Goal: Task Accomplishment & Management: Manage account settings

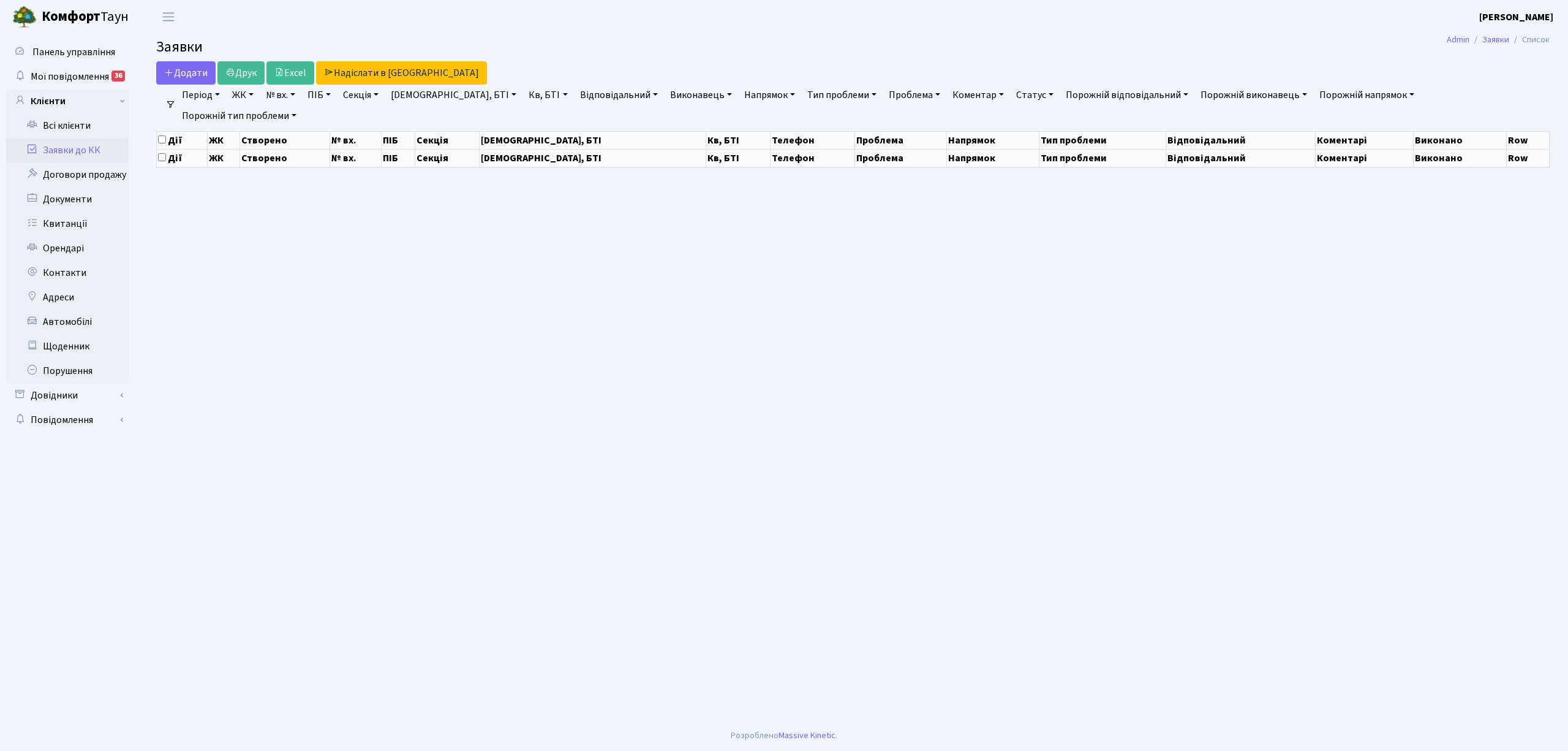
select select "25"
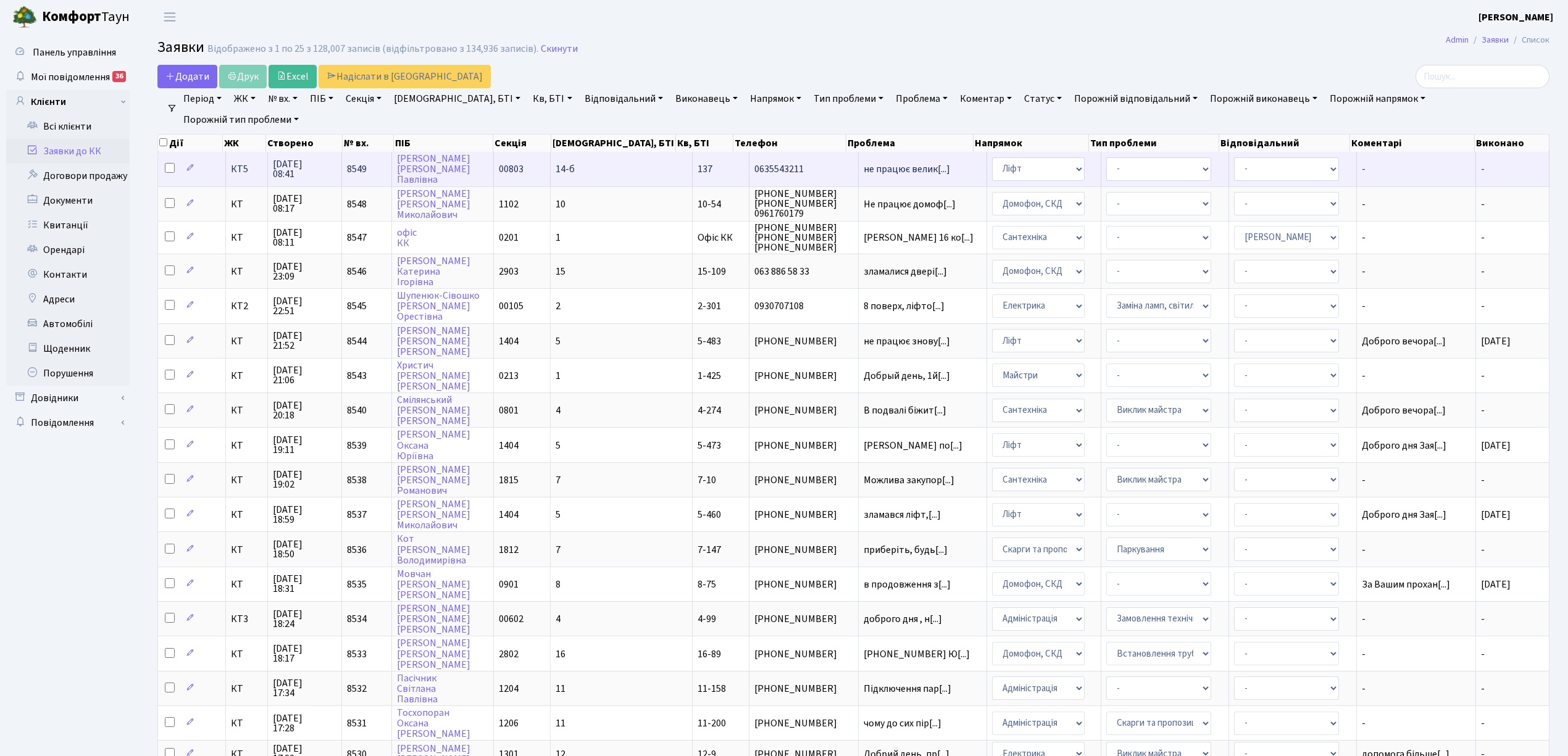
click at [618, 178] on td "14-б" at bounding box center [622, 169] width 142 height 34
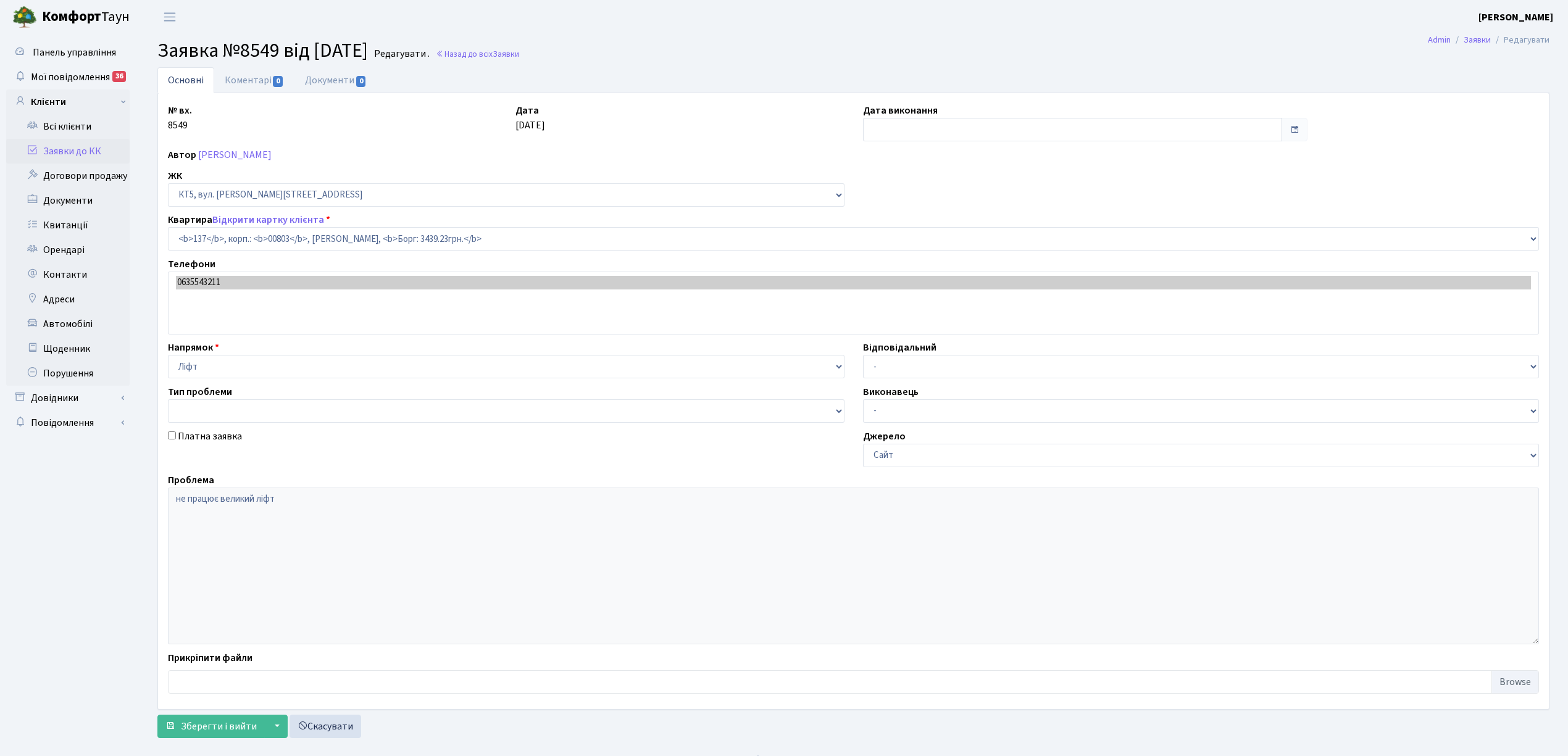
select select "17667"
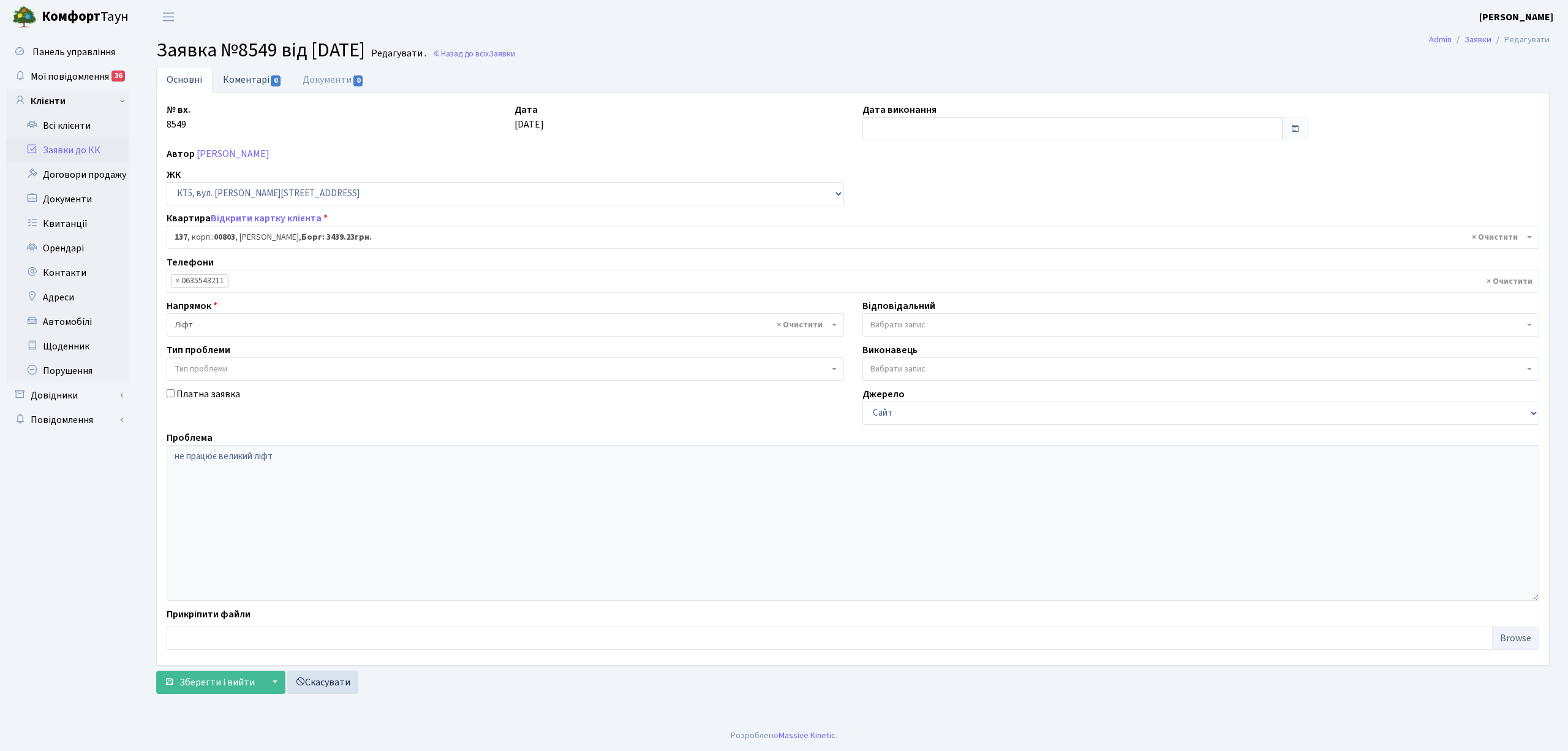
click at [236, 79] on link "Коментарі 0" at bounding box center [253, 79] width 80 height 25
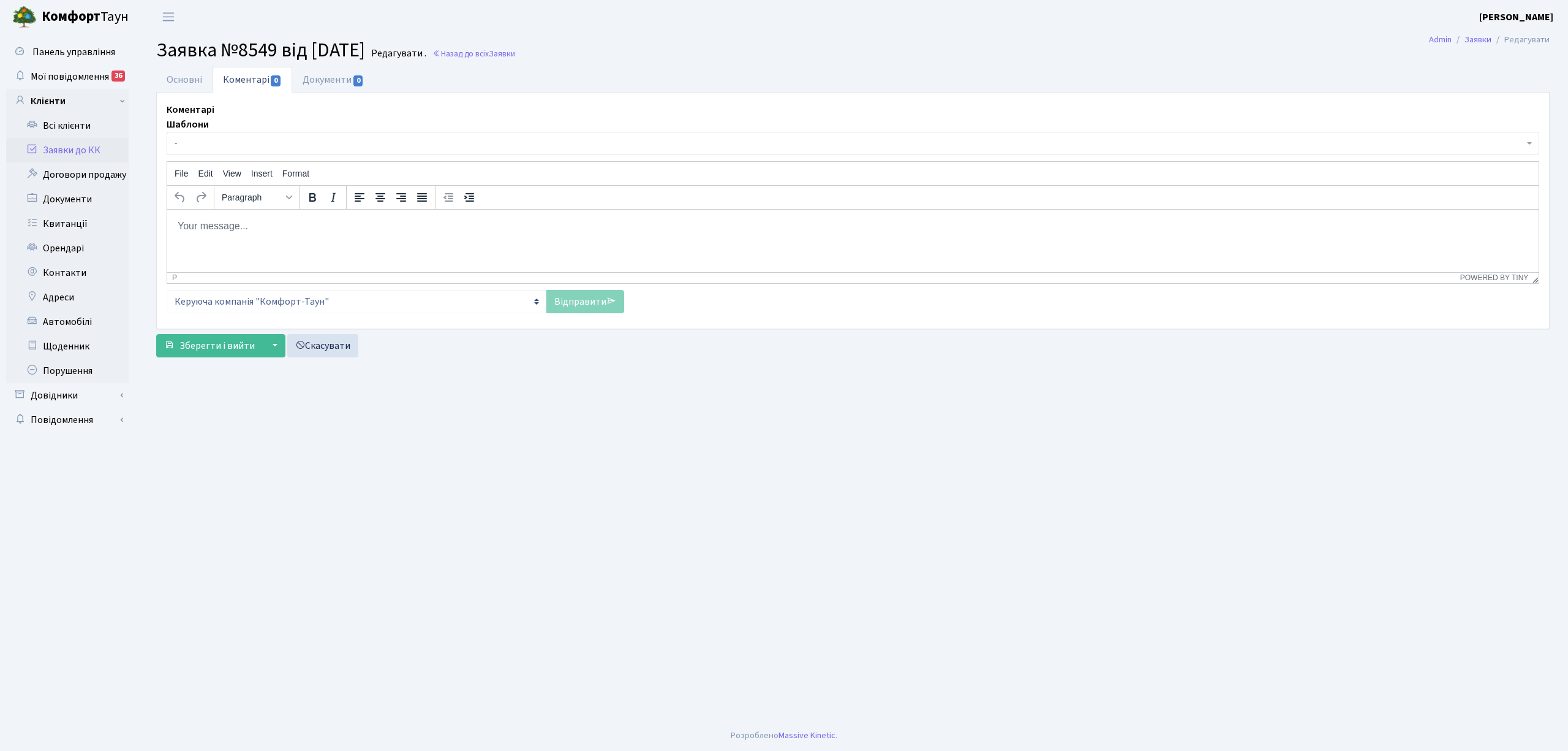
click at [236, 148] on span "-" at bounding box center [849, 144] width 1350 height 12
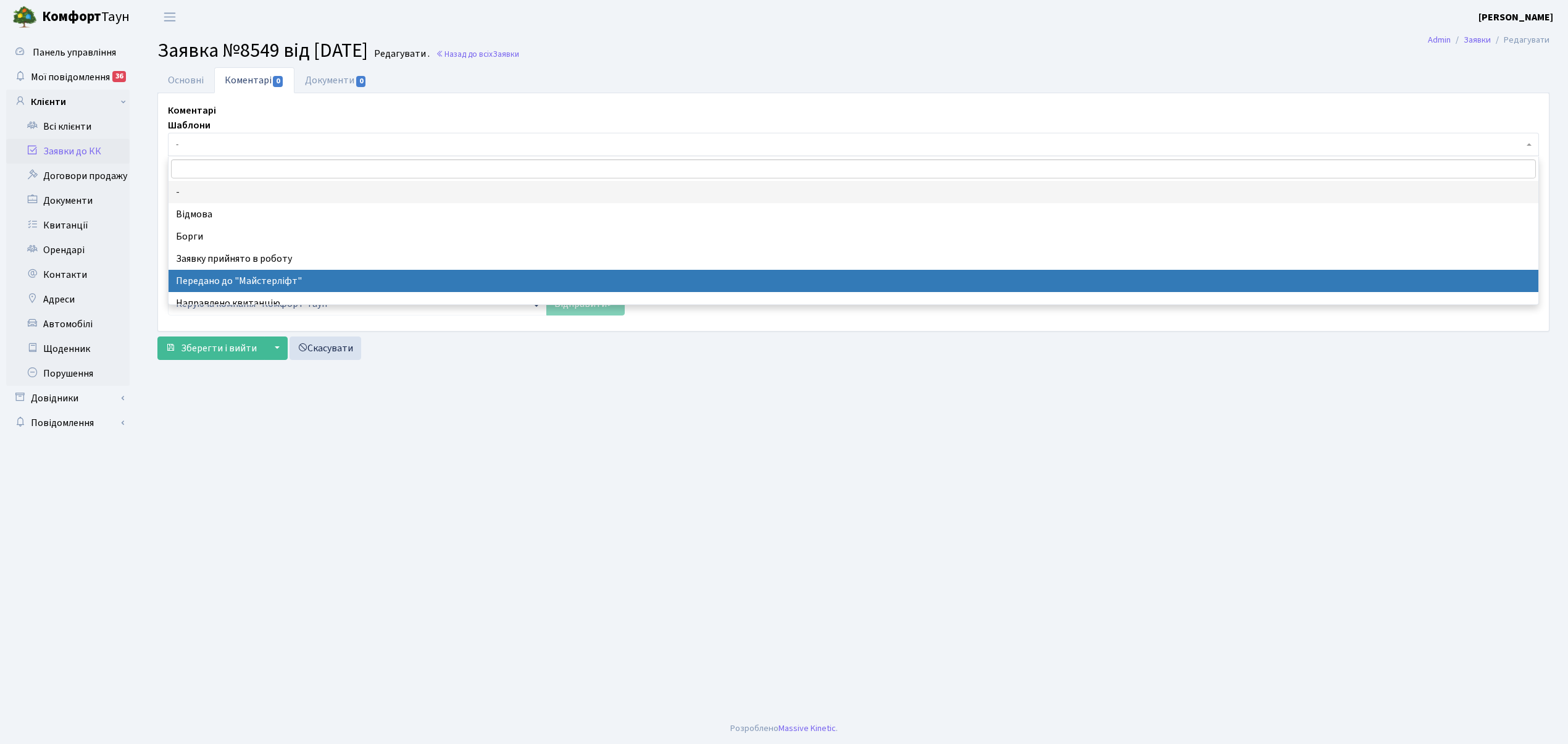
select select "9"
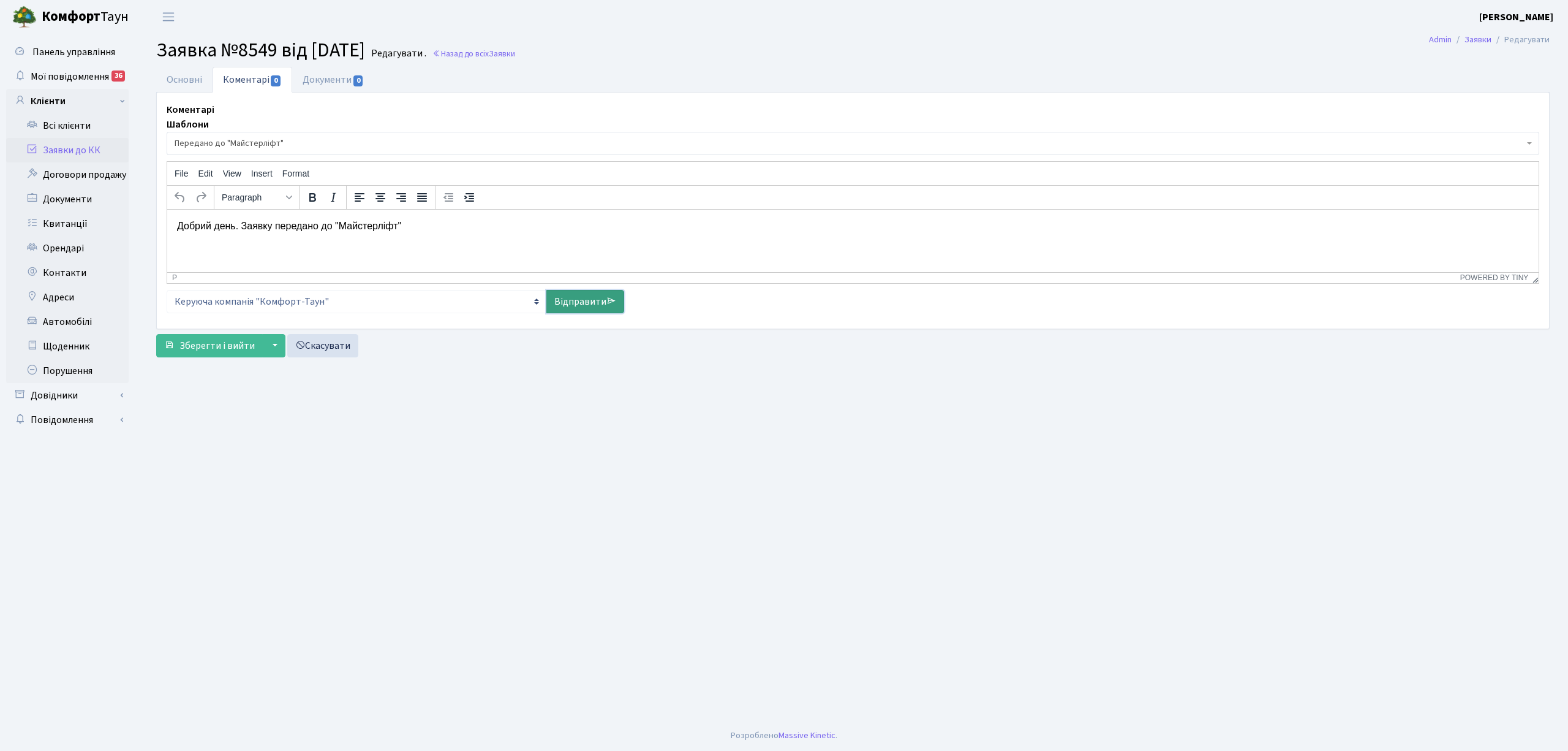
click at [578, 302] on link "Відправити" at bounding box center [585, 301] width 78 height 23
select select
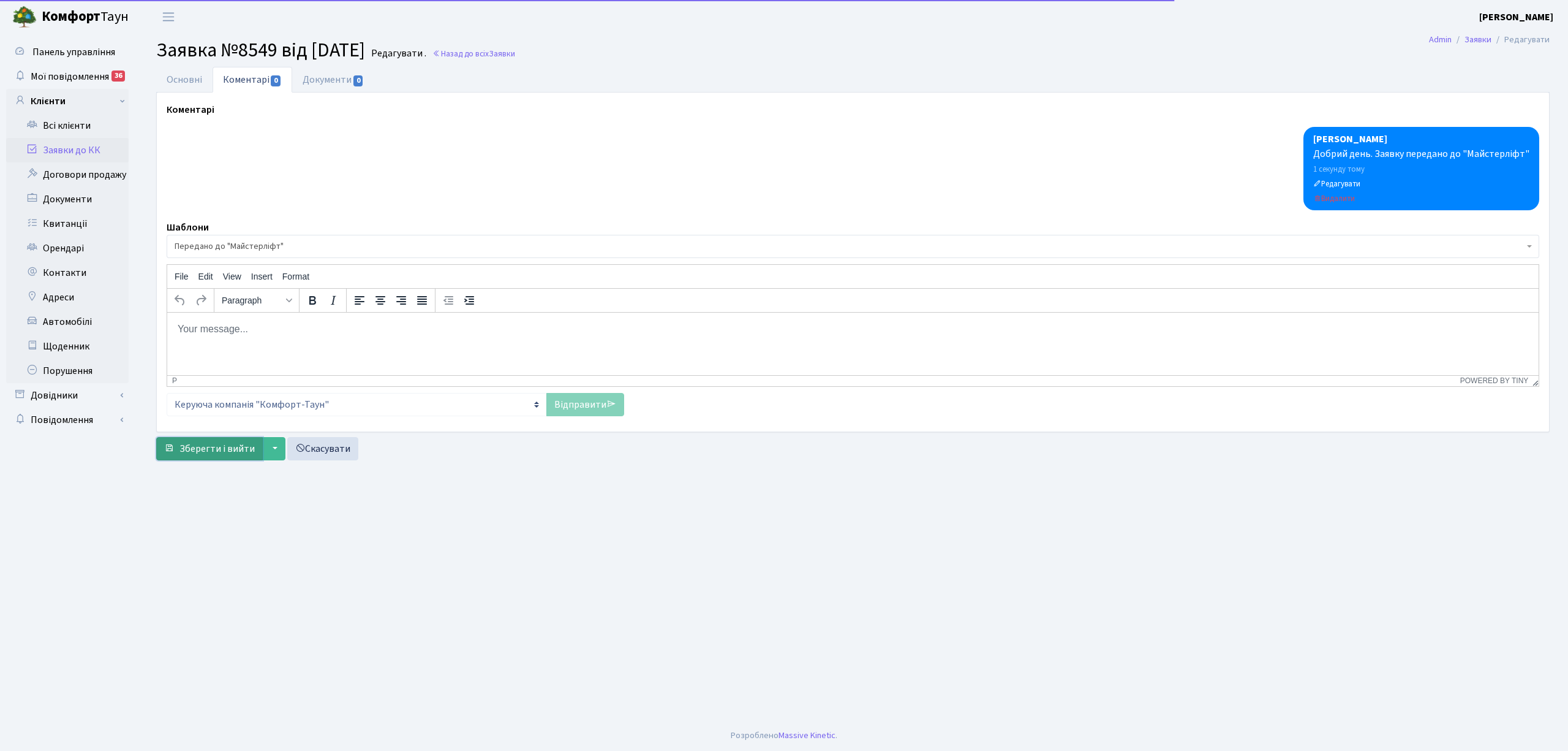
click at [243, 455] on span "Зберегти і вийти" at bounding box center [217, 449] width 75 height 13
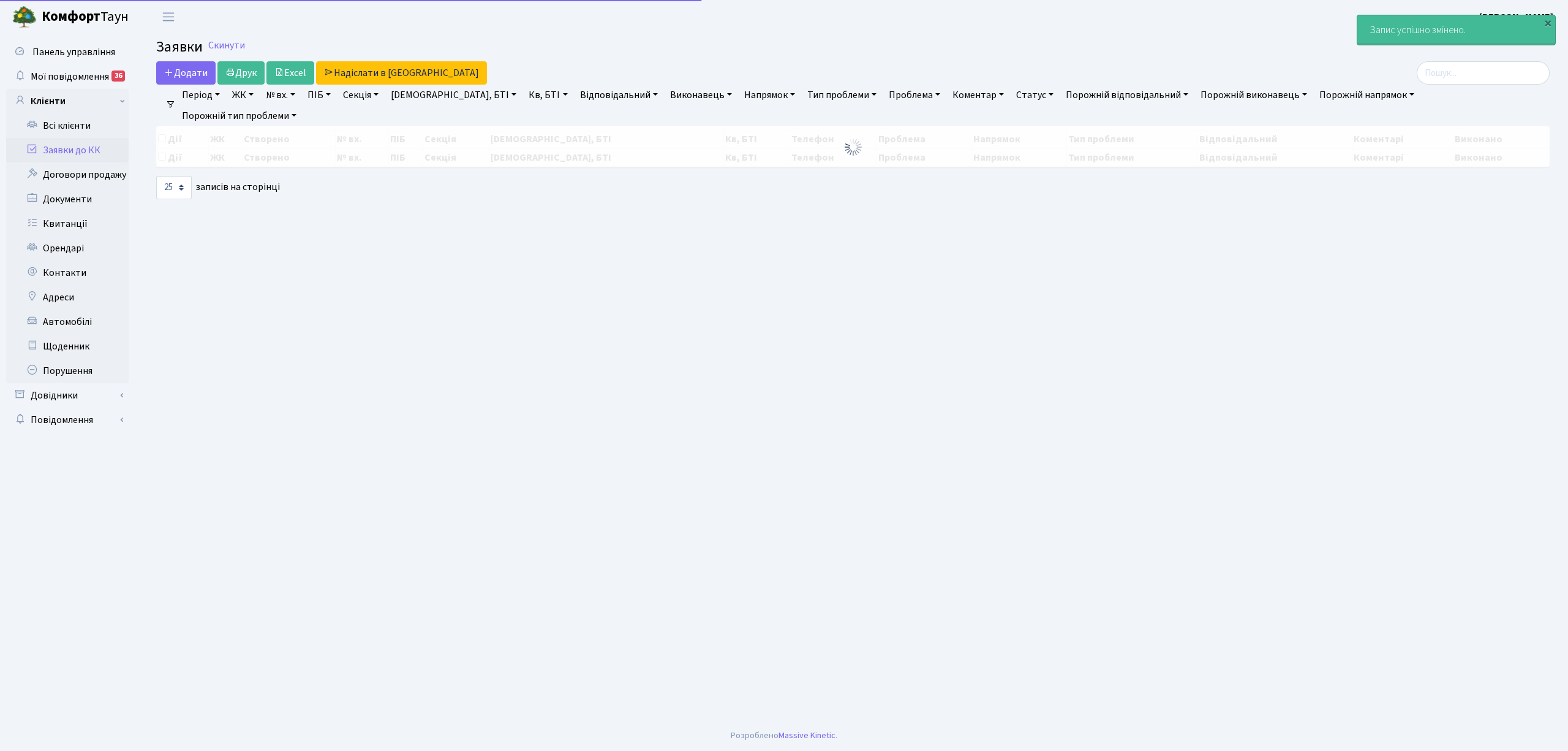
select select "25"
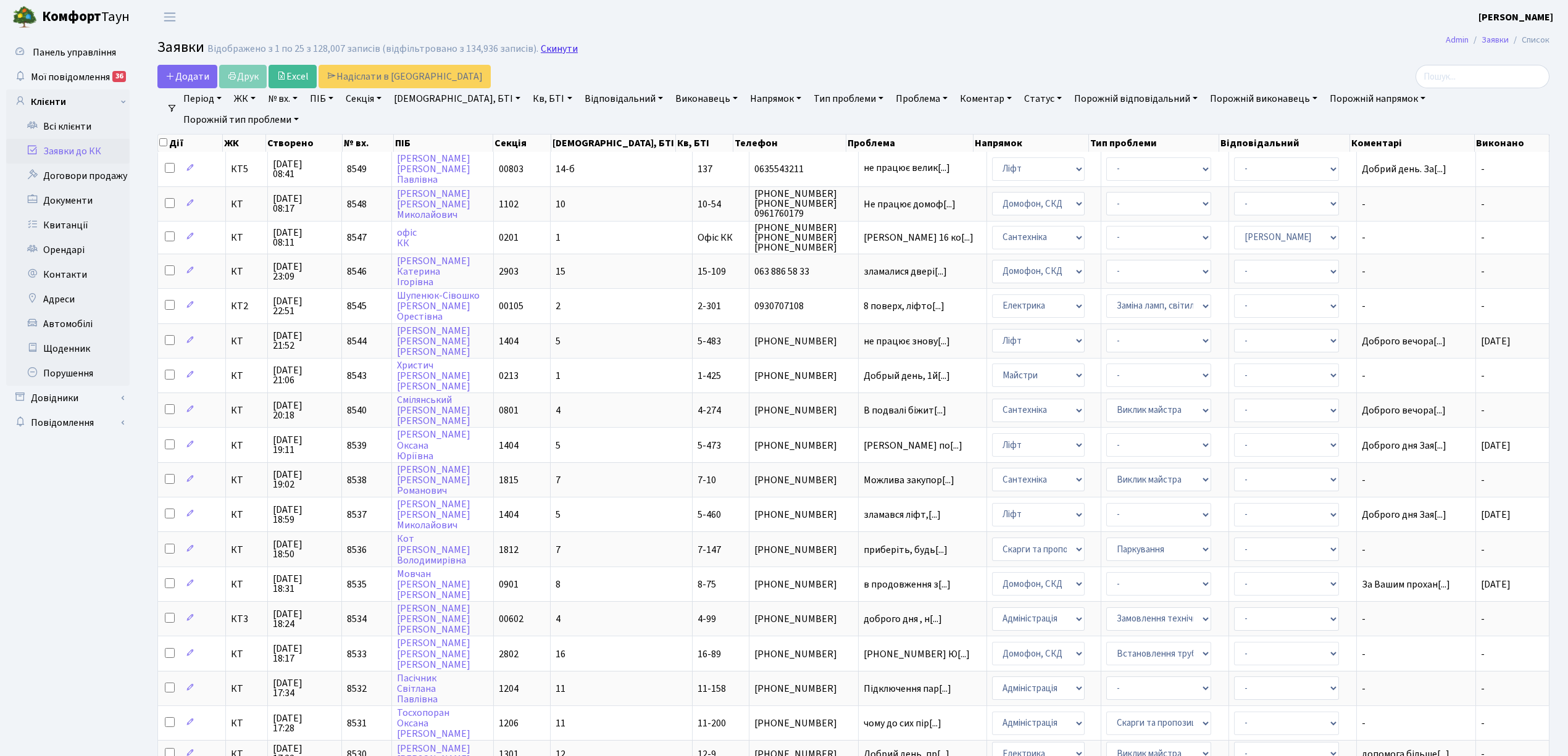
click at [554, 44] on link "Скинути" at bounding box center [559, 49] width 37 height 12
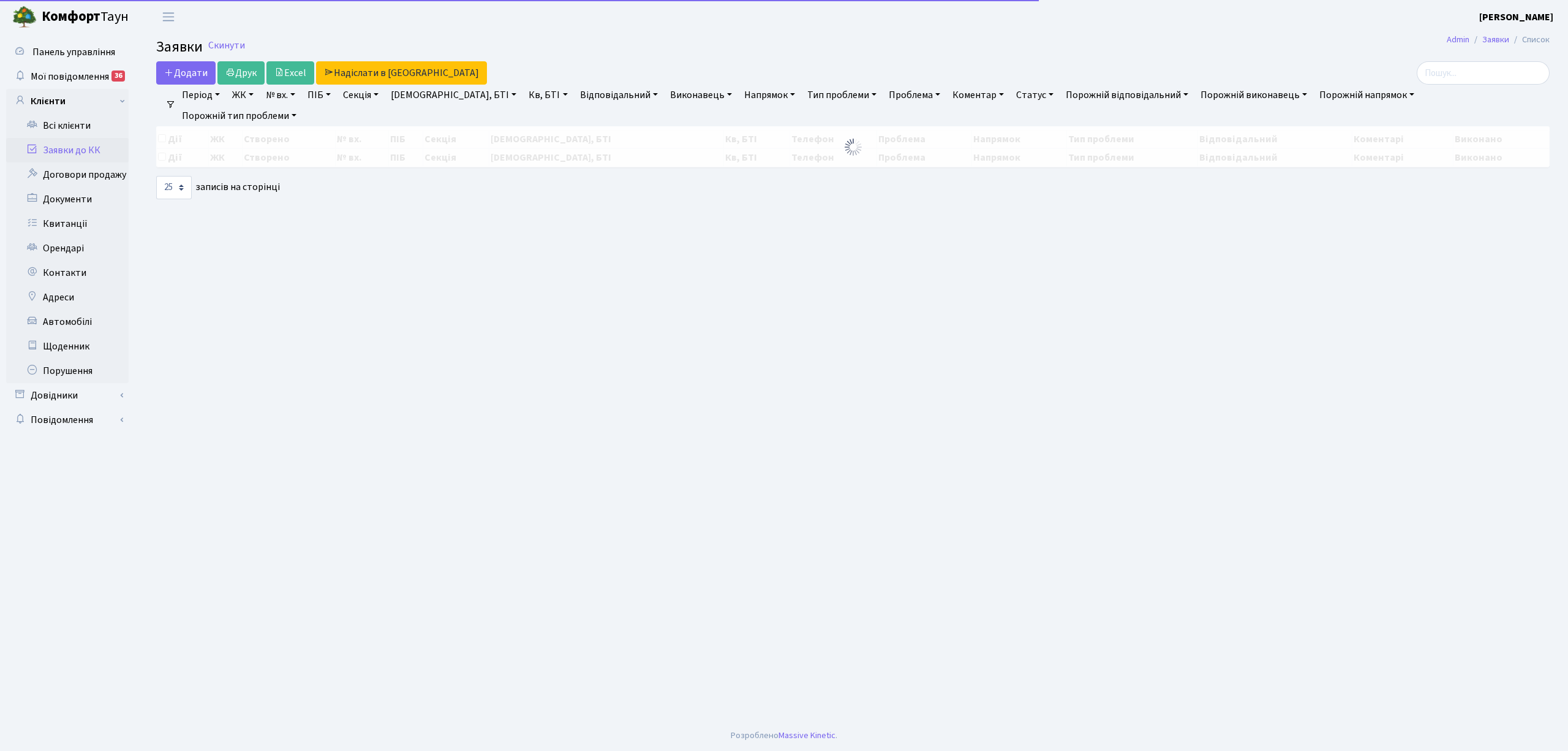
select select "25"
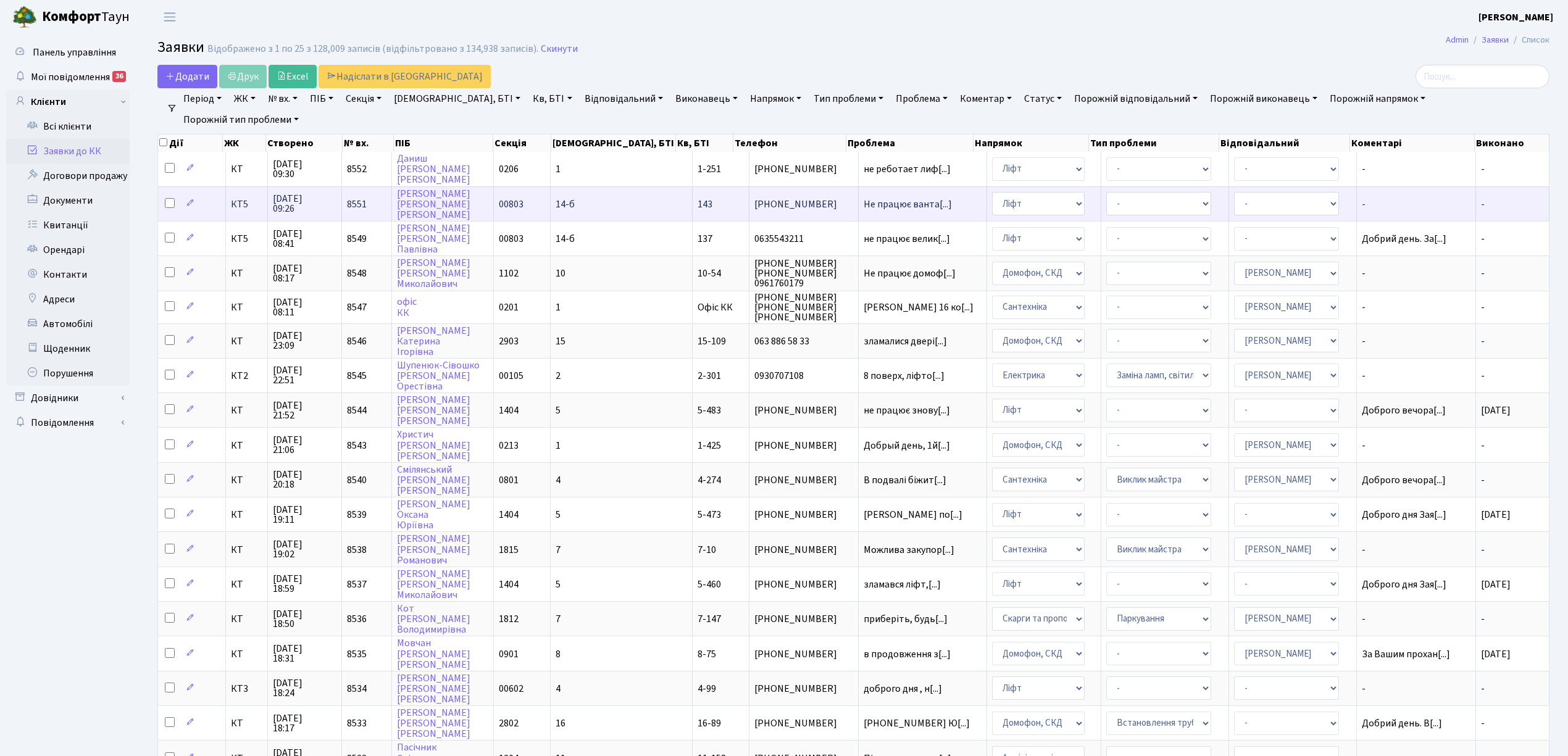
click at [609, 193] on td "14-б" at bounding box center [622, 204] width 142 height 35
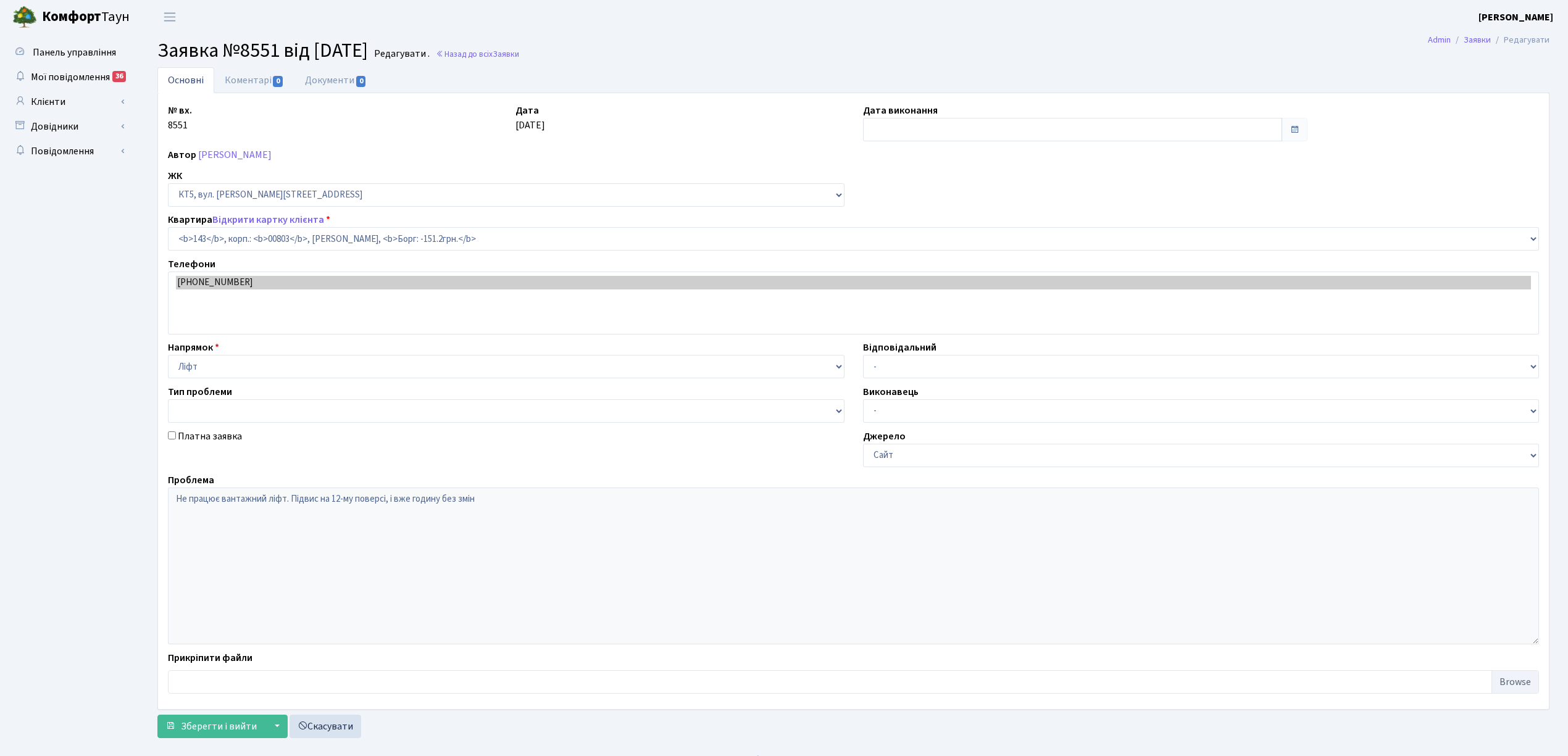
select select "17673"
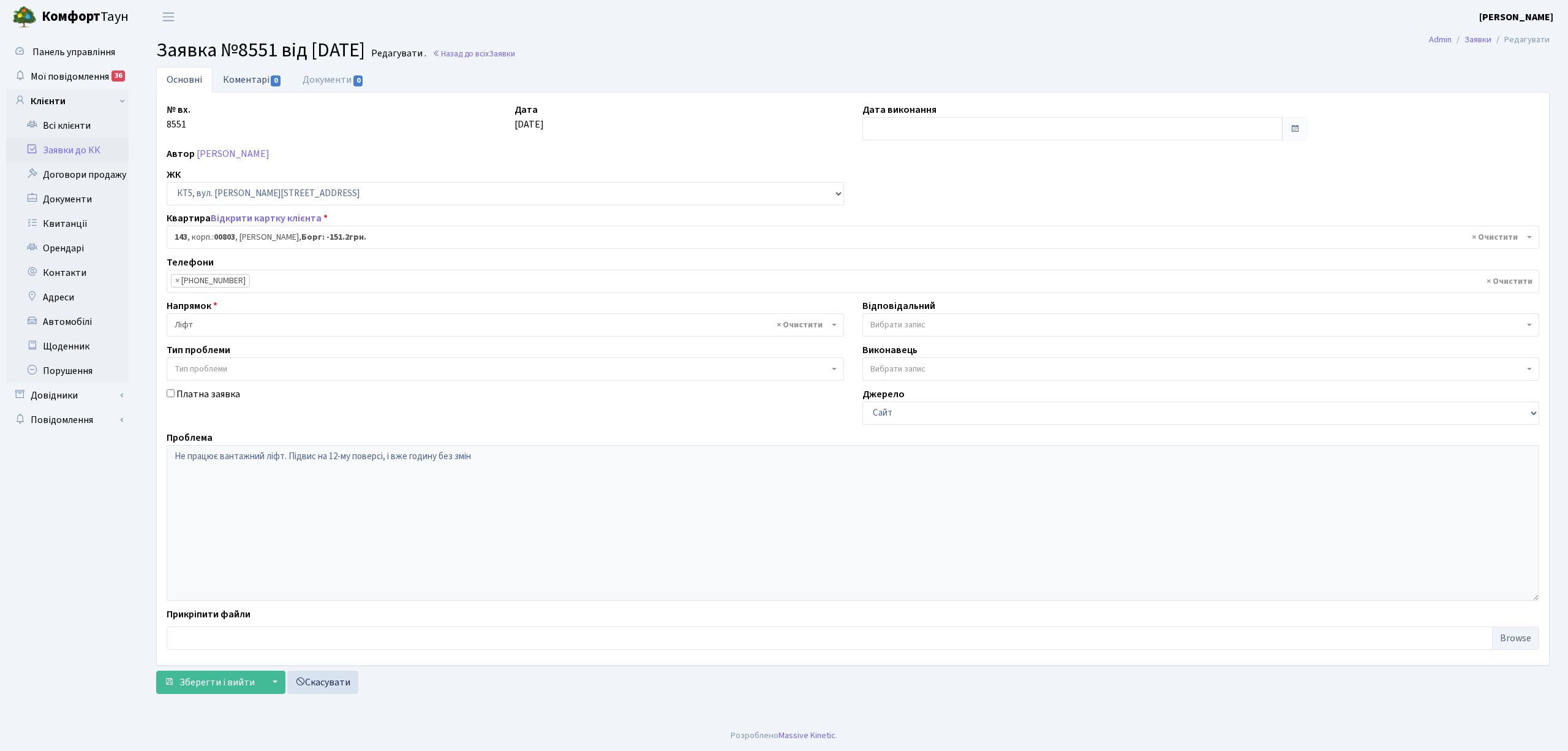
click at [255, 82] on link "Коментарі 0" at bounding box center [253, 79] width 80 height 25
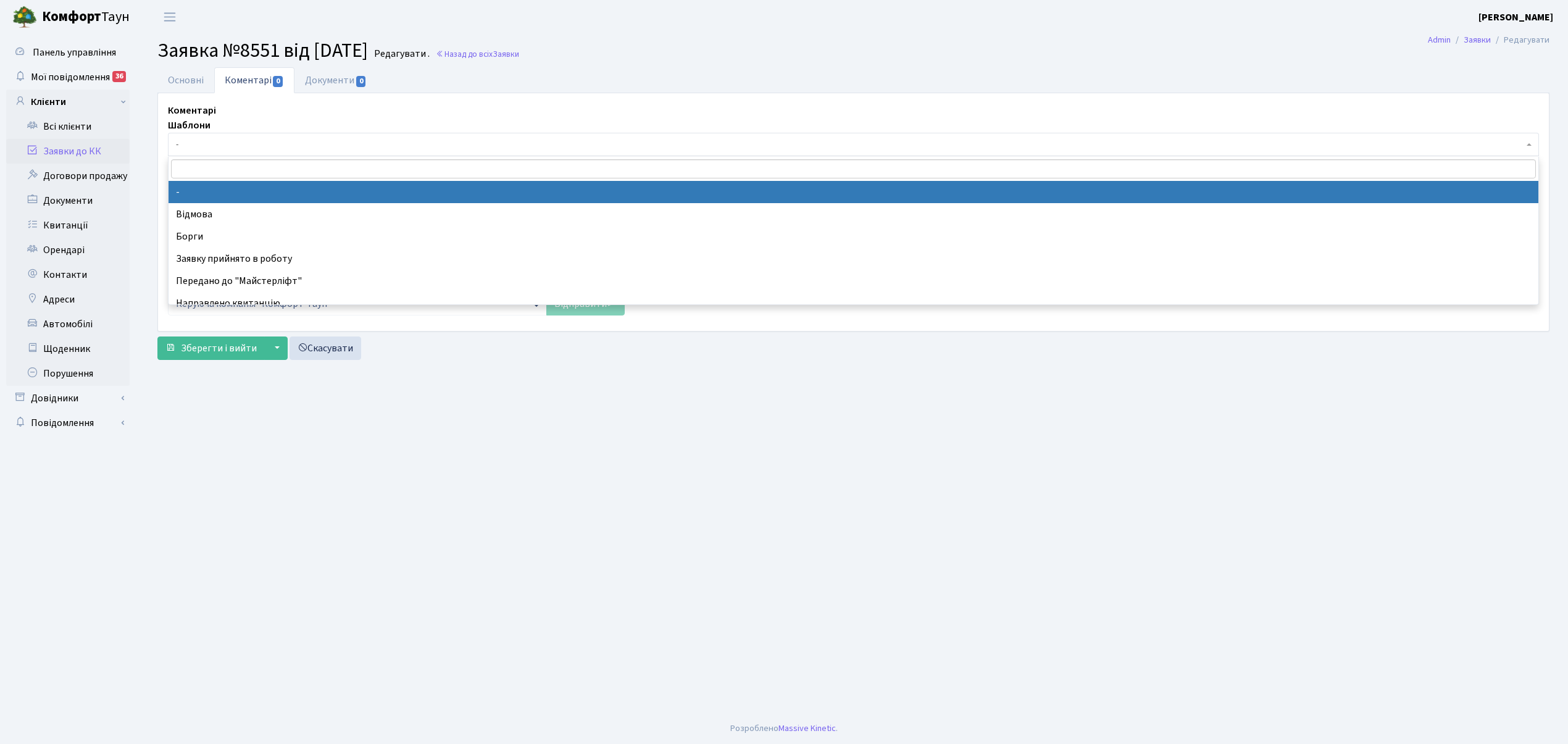
click at [230, 147] on span "-" at bounding box center [850, 145] width 1348 height 12
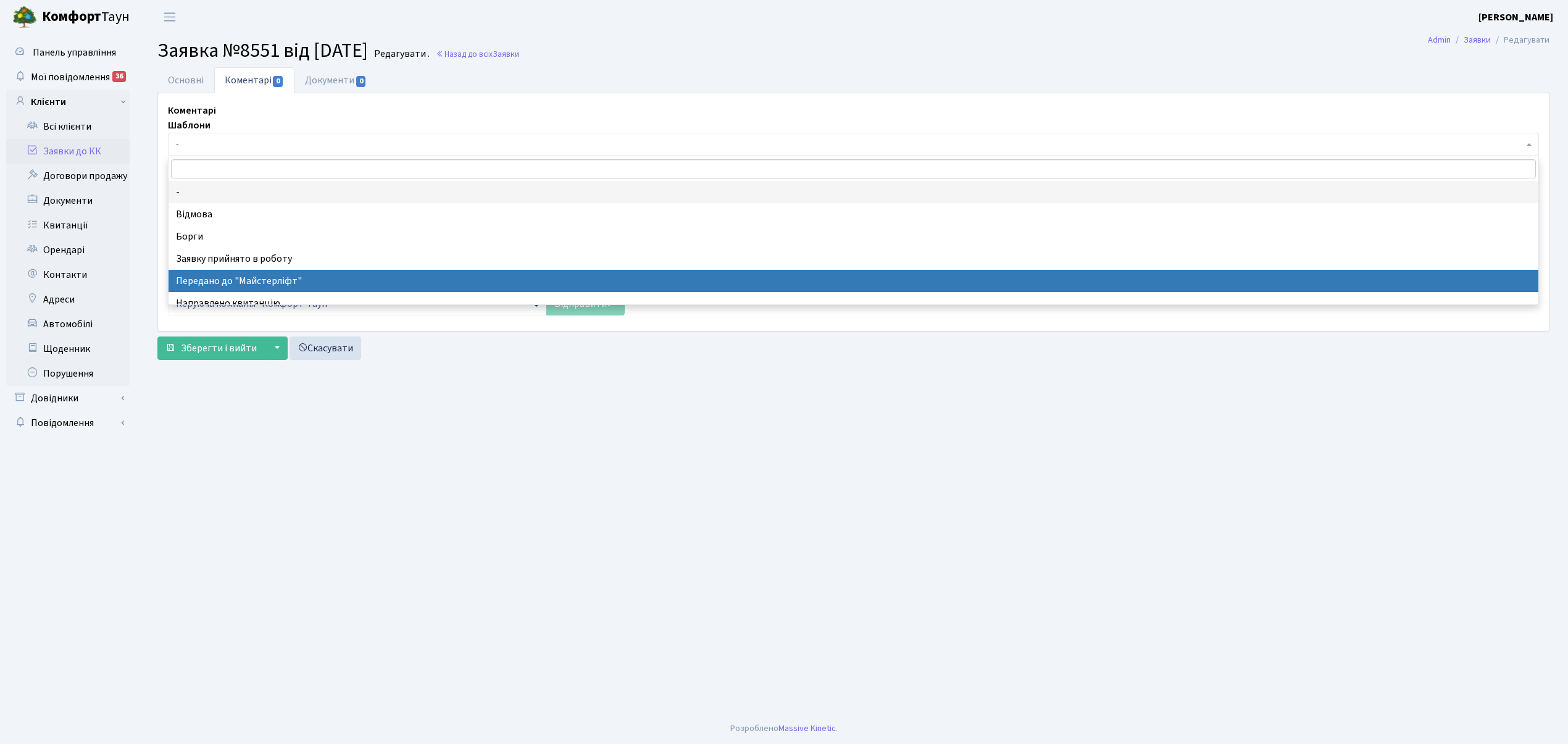
select select "9"
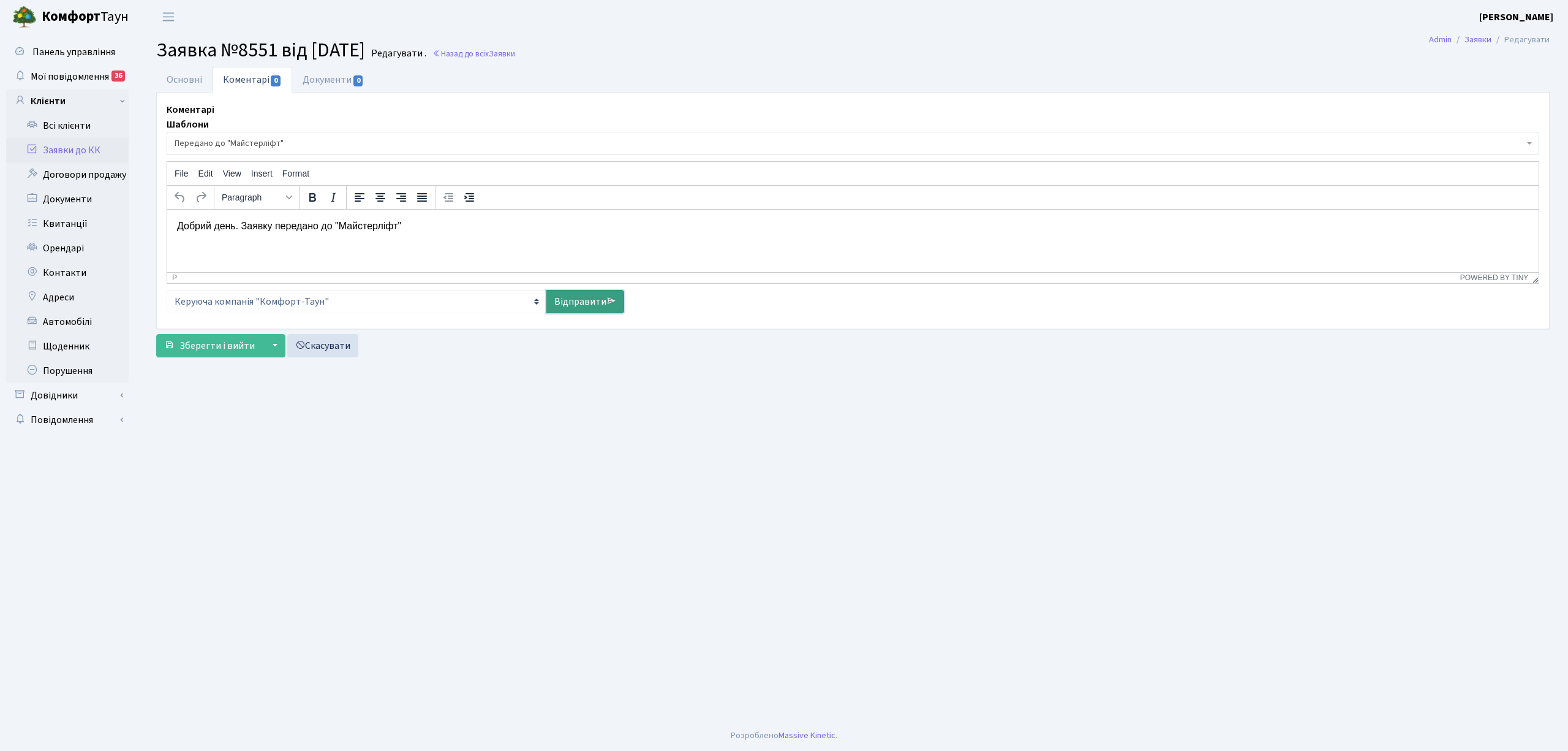
click at [589, 294] on link "Відправити" at bounding box center [585, 301] width 78 height 23
select select
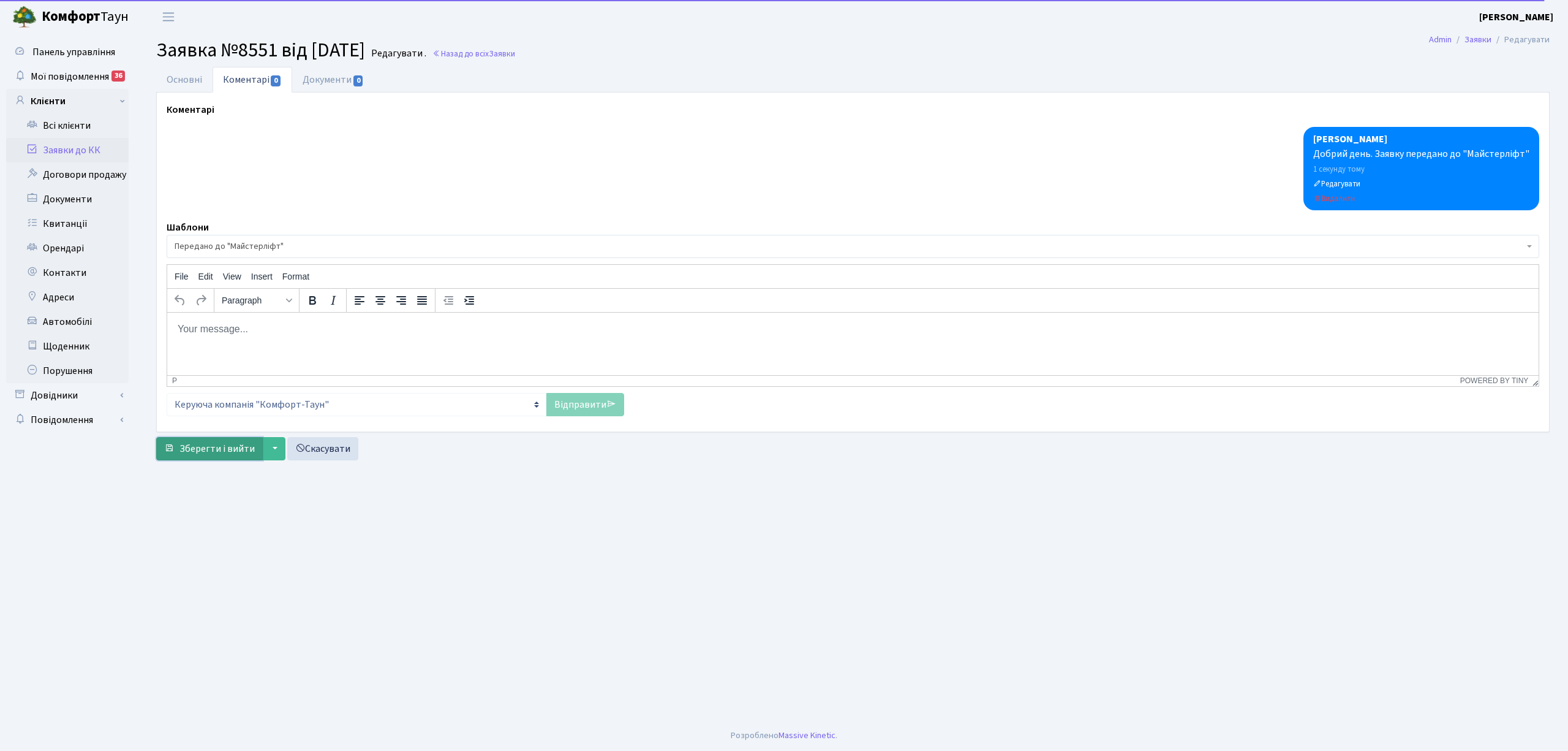
click at [216, 452] on span "Зберегти і вийти" at bounding box center [217, 449] width 75 height 13
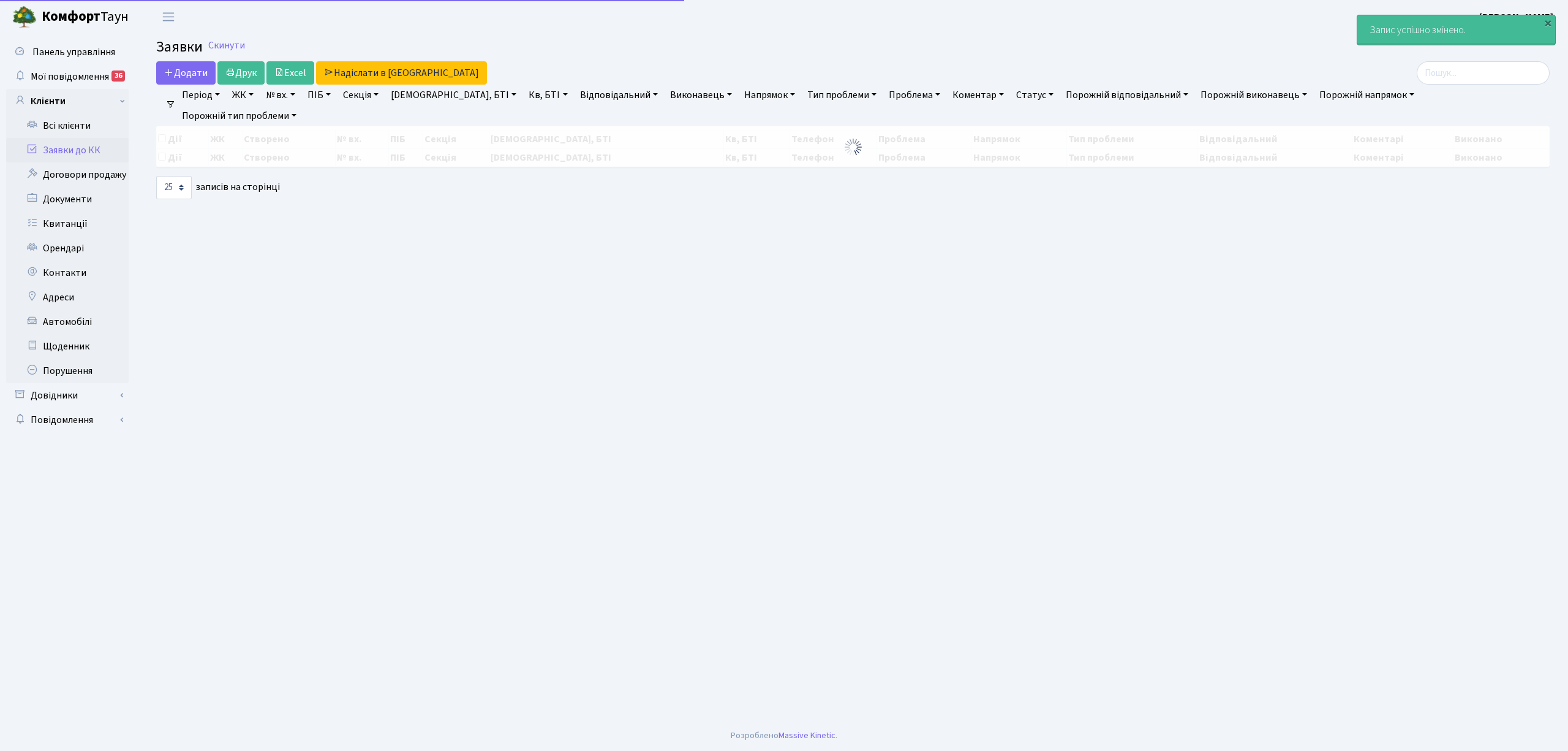
select select "25"
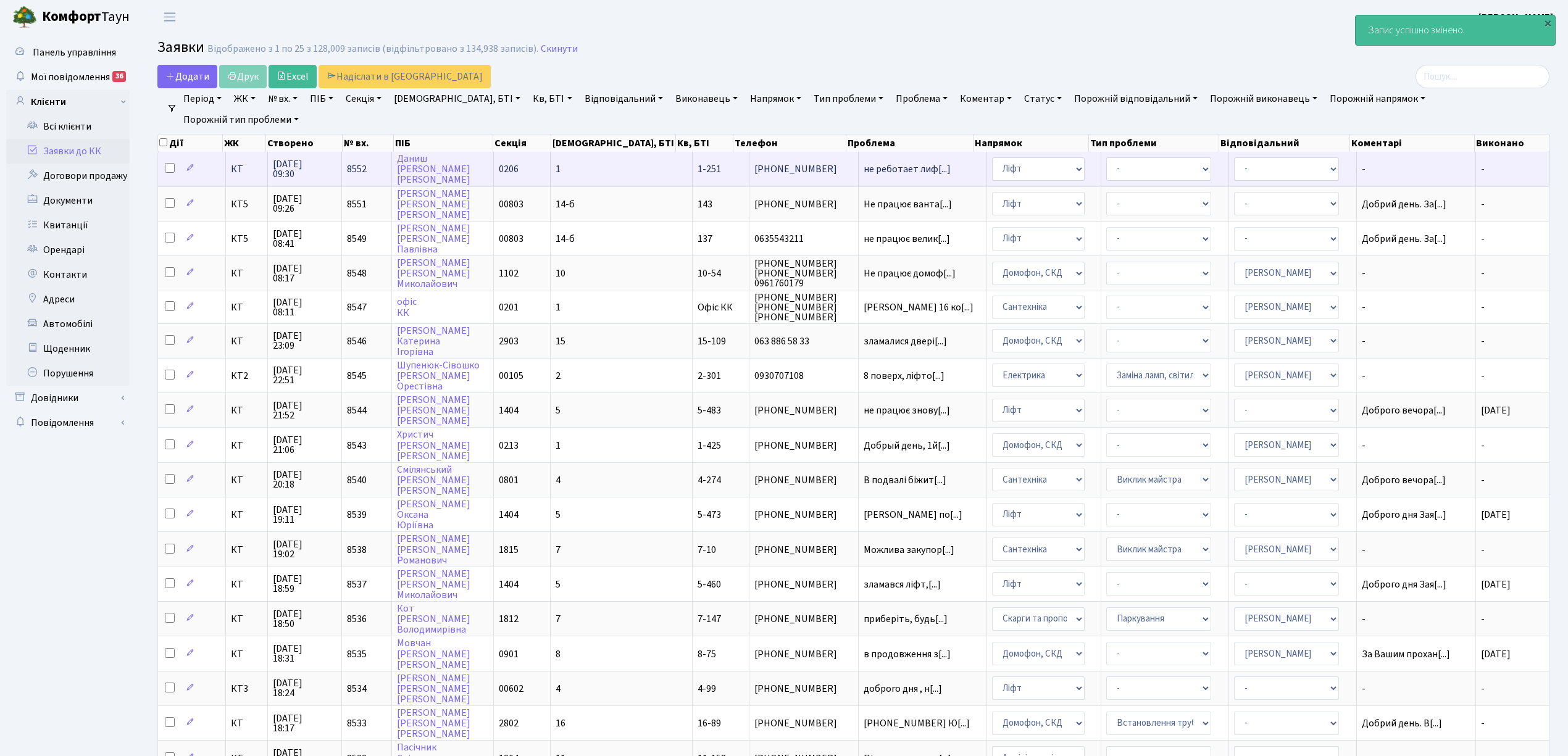
click at [598, 156] on td "1" at bounding box center [622, 169] width 142 height 34
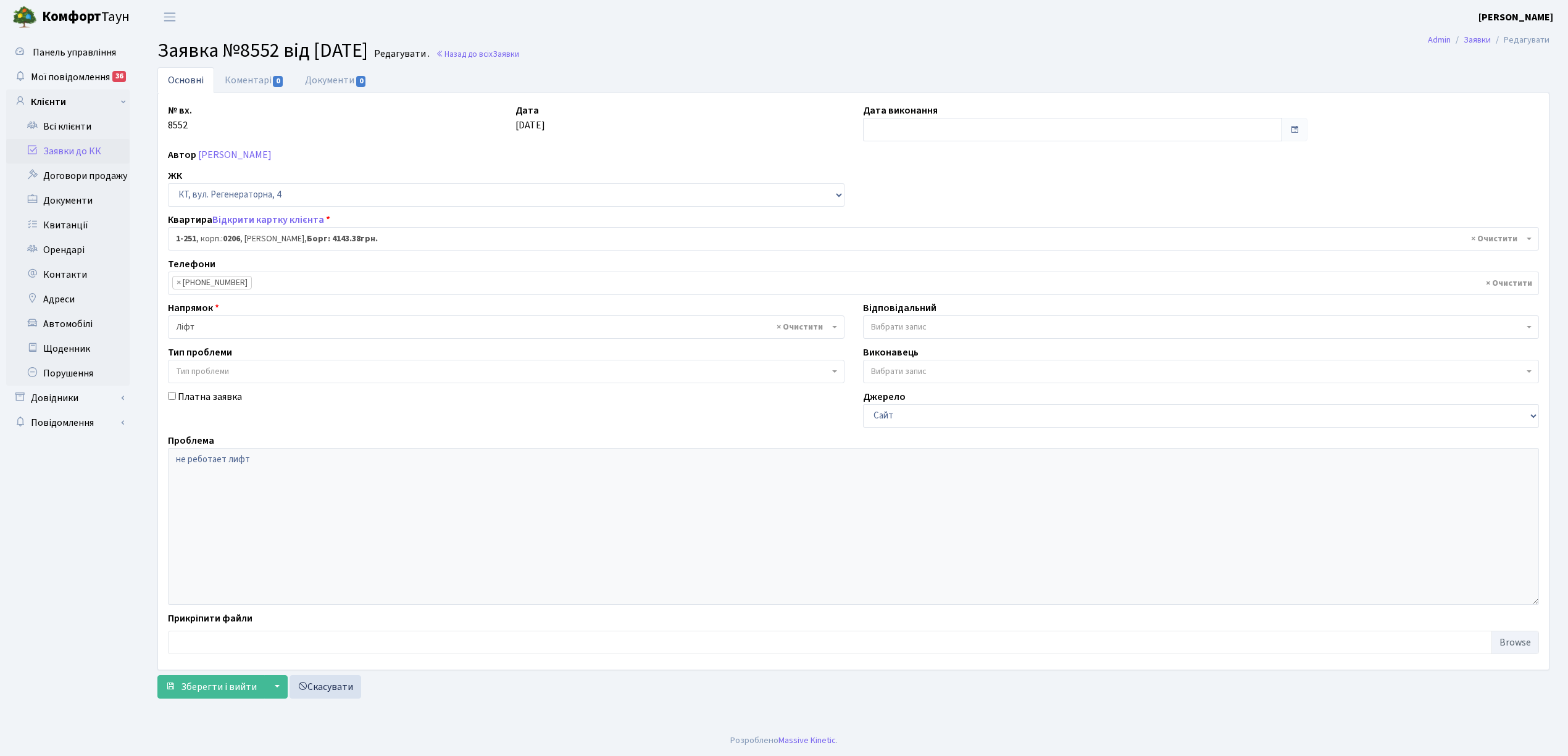
select select "251"
click at [247, 83] on link "Коментарі 0" at bounding box center [255, 80] width 80 height 25
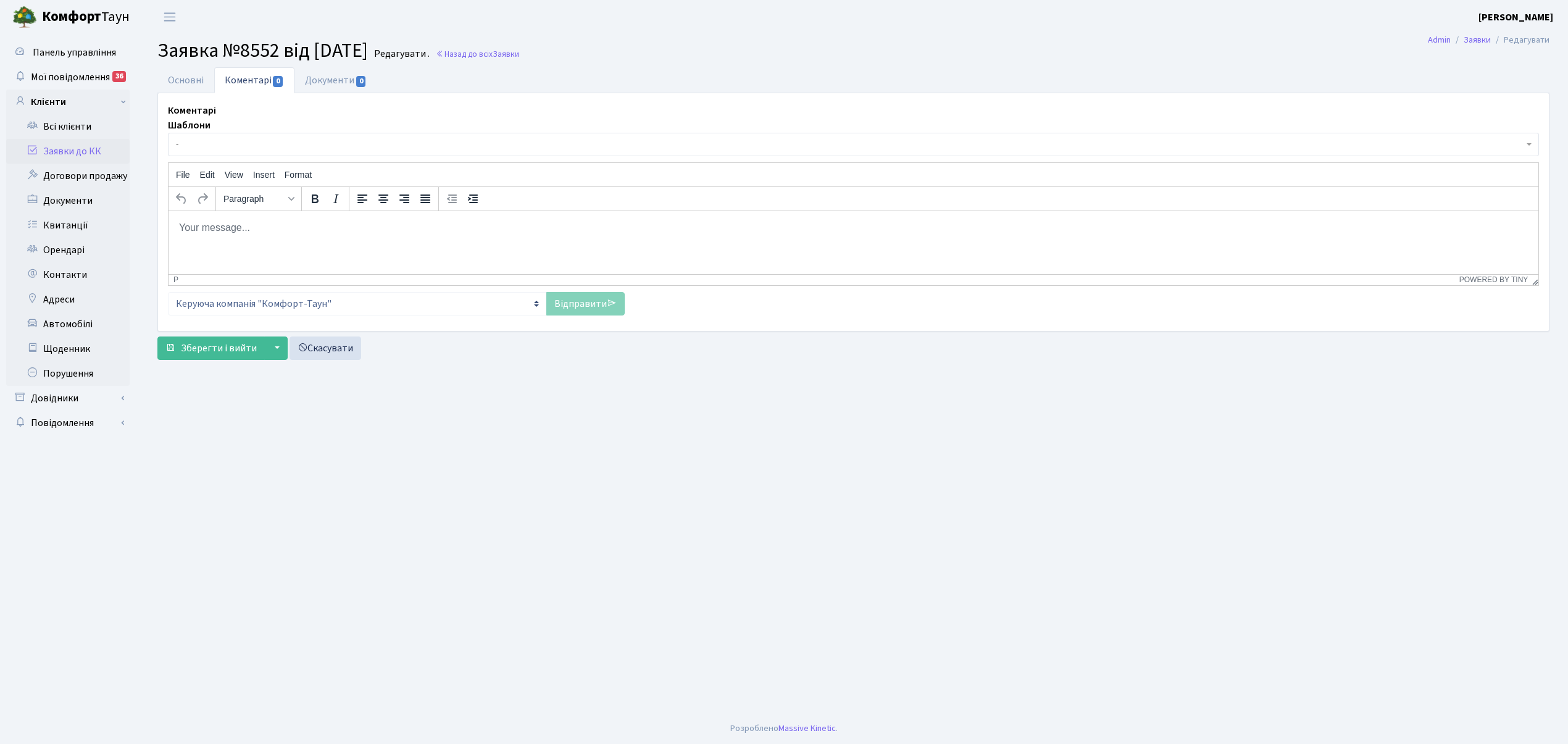
click at [229, 139] on span "-" at bounding box center [850, 145] width 1348 height 12
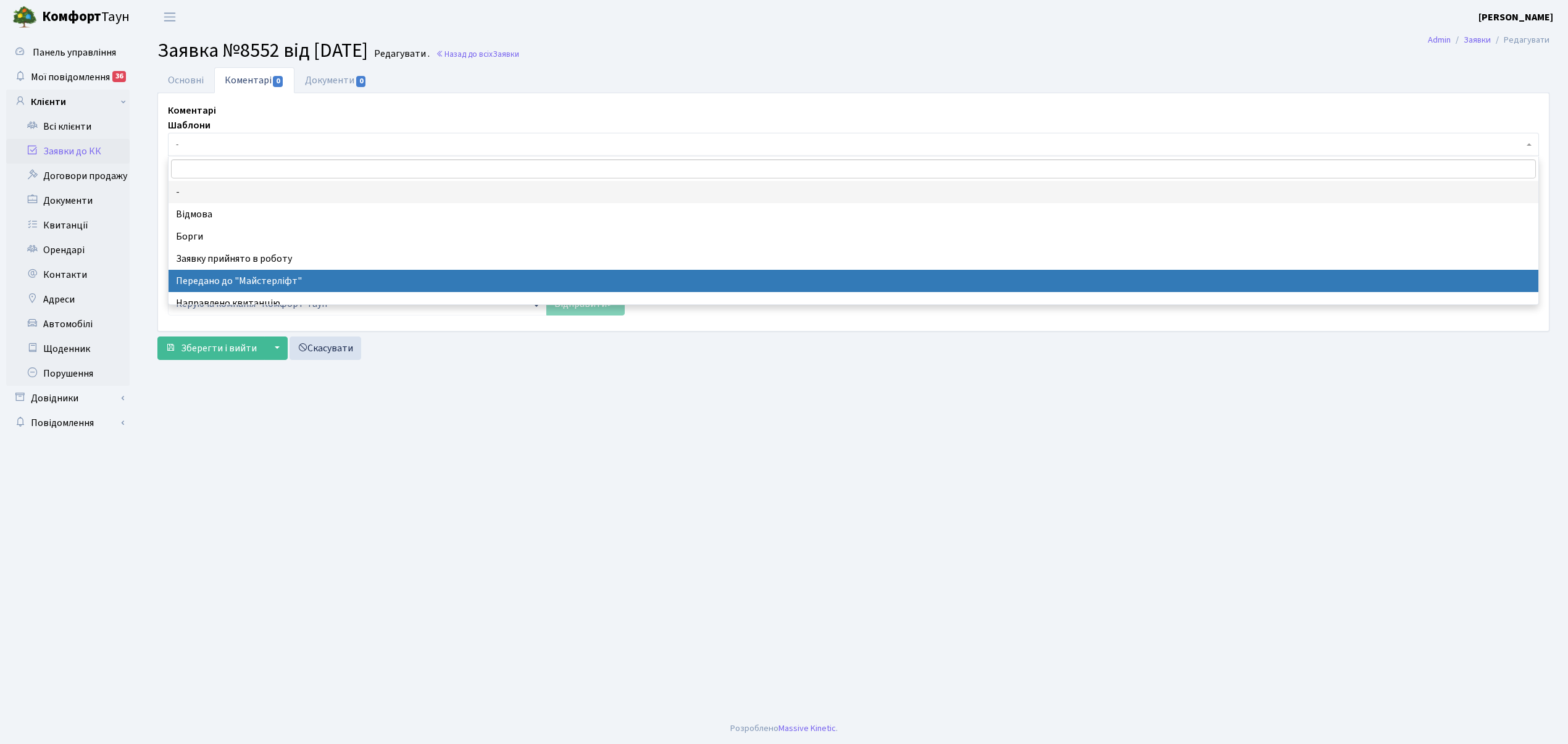
select select "9"
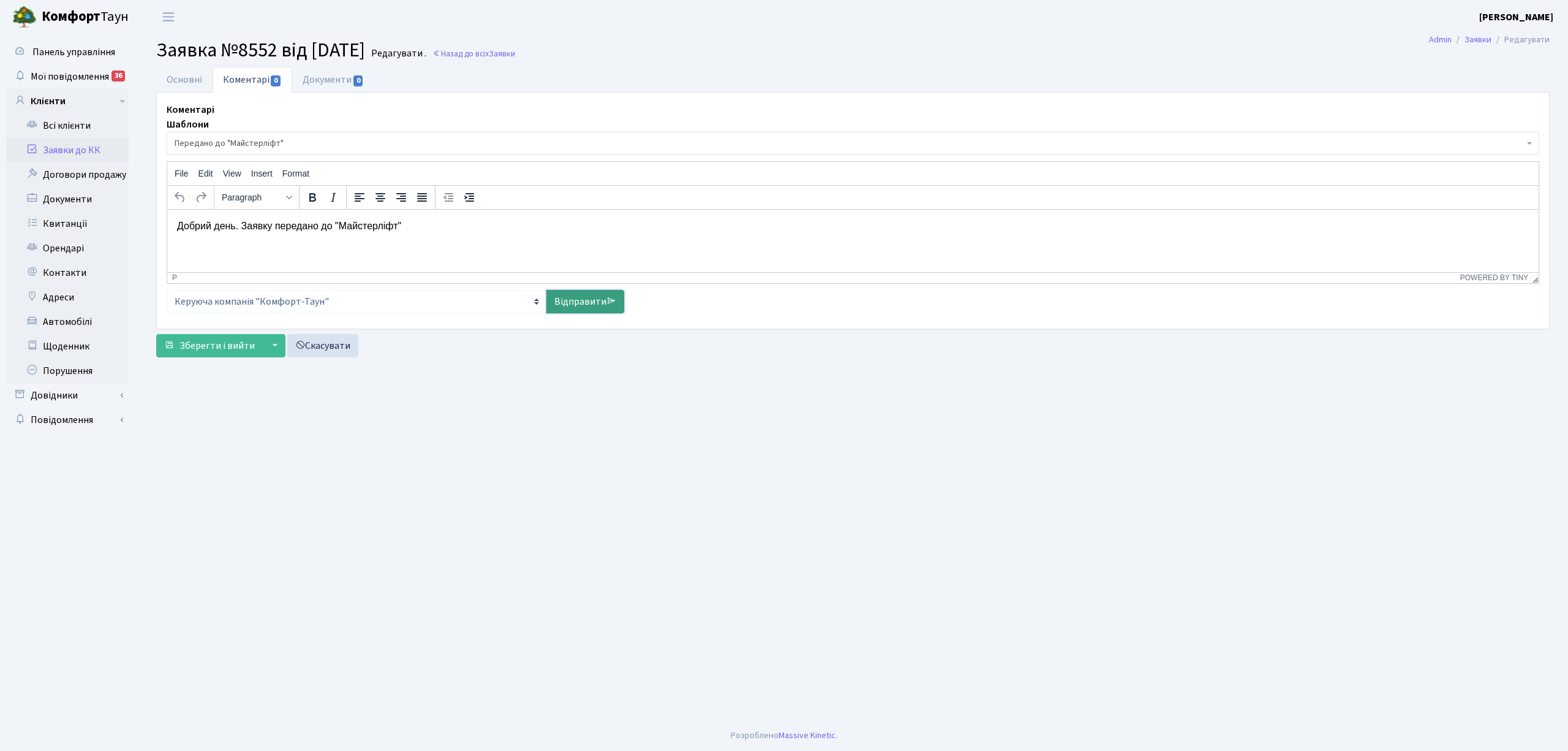
click at [564, 301] on link "Відправити" at bounding box center [585, 301] width 78 height 23
select select
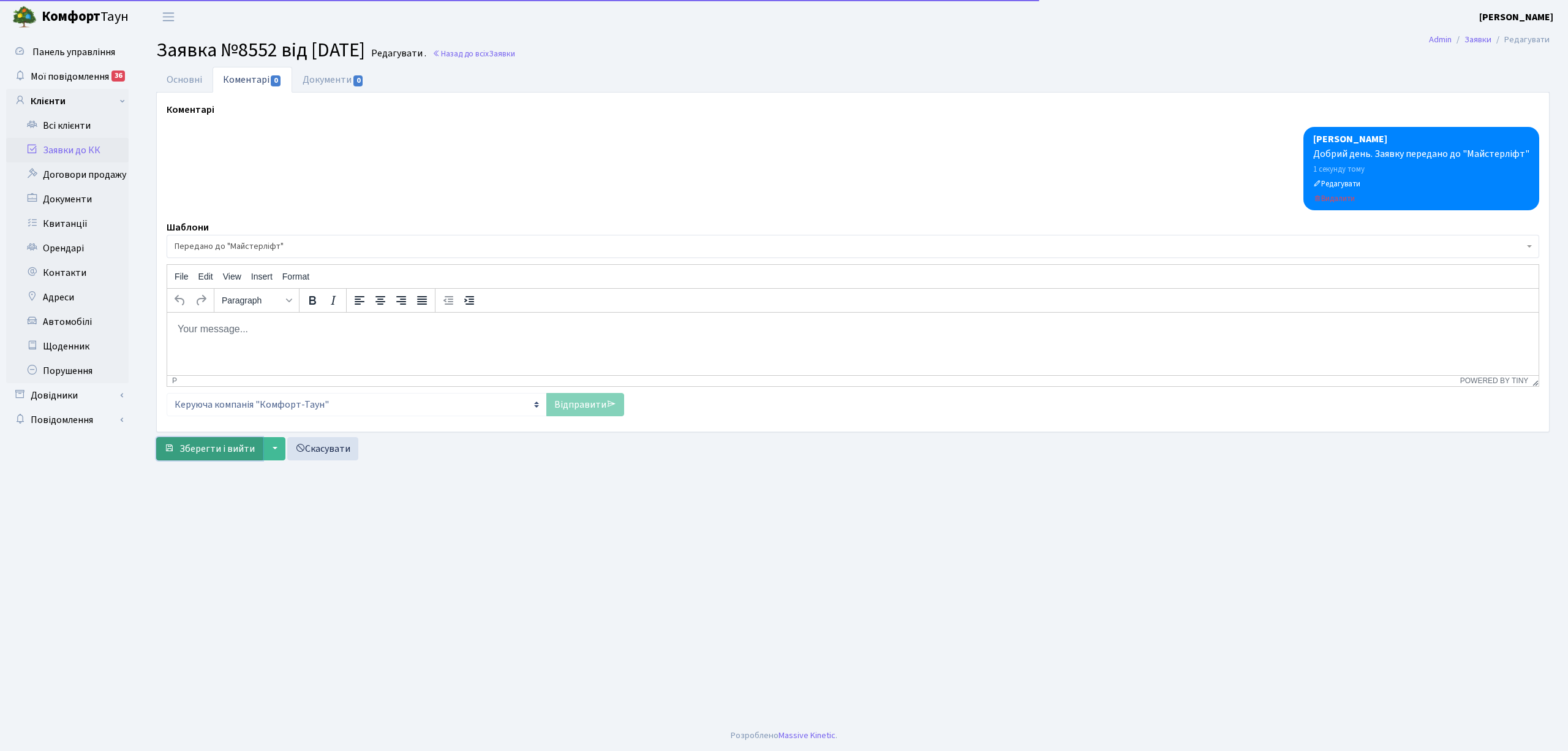
click at [233, 452] on span "Зберегти і вийти" at bounding box center [217, 449] width 75 height 13
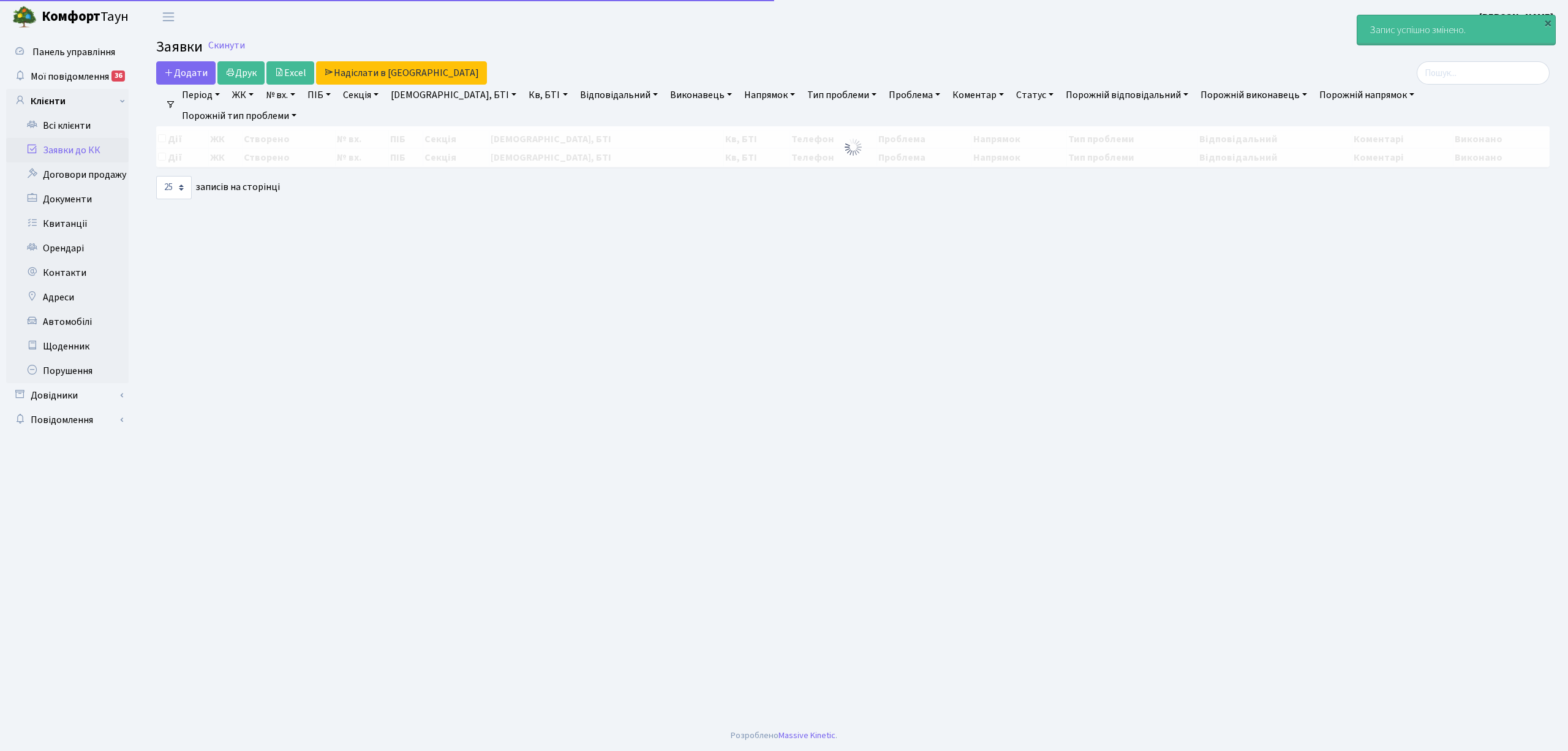
select select "25"
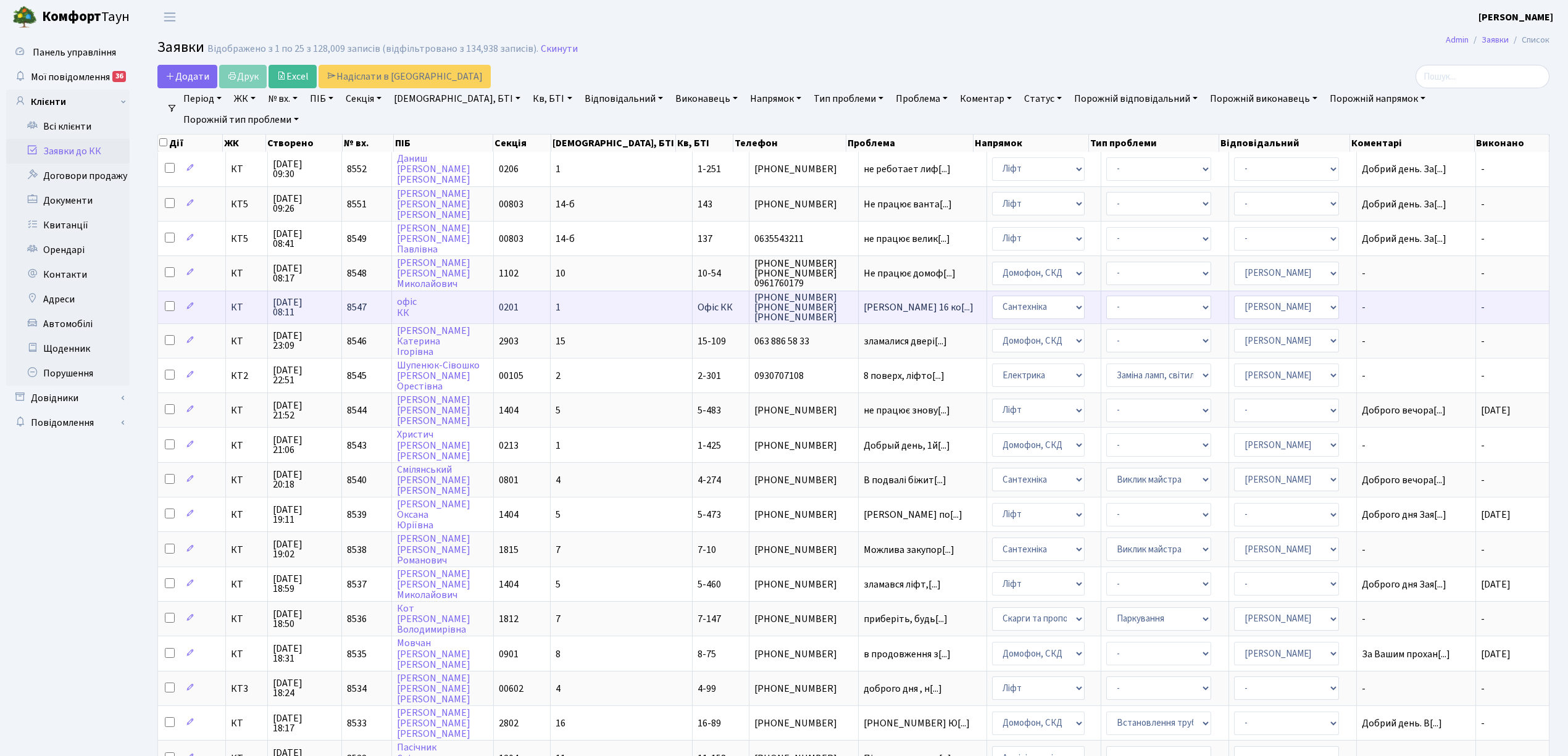
click at [604, 306] on td "1" at bounding box center [622, 306] width 142 height 33
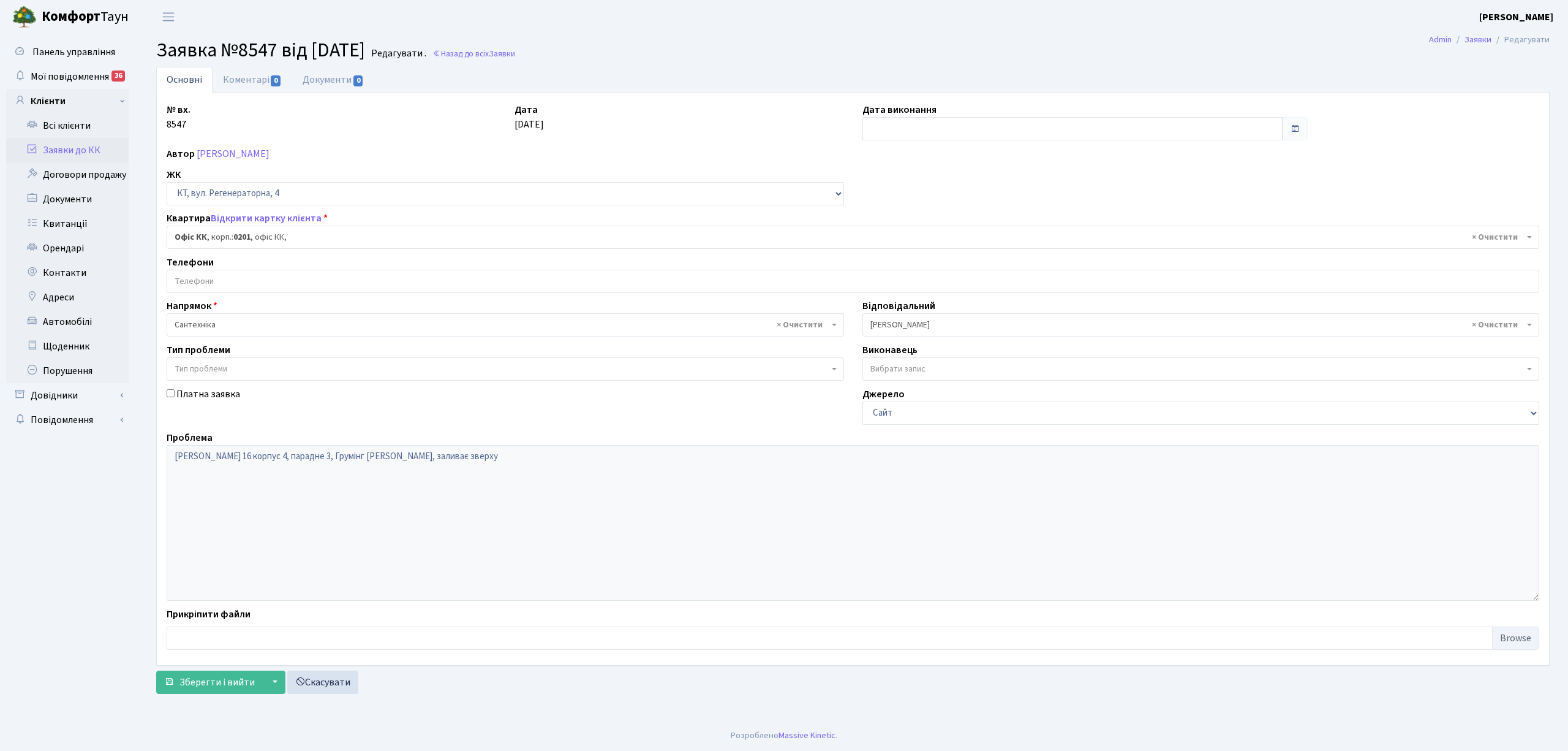
select select "4"
click at [253, 79] on link "Коментарі 0" at bounding box center [253, 79] width 80 height 25
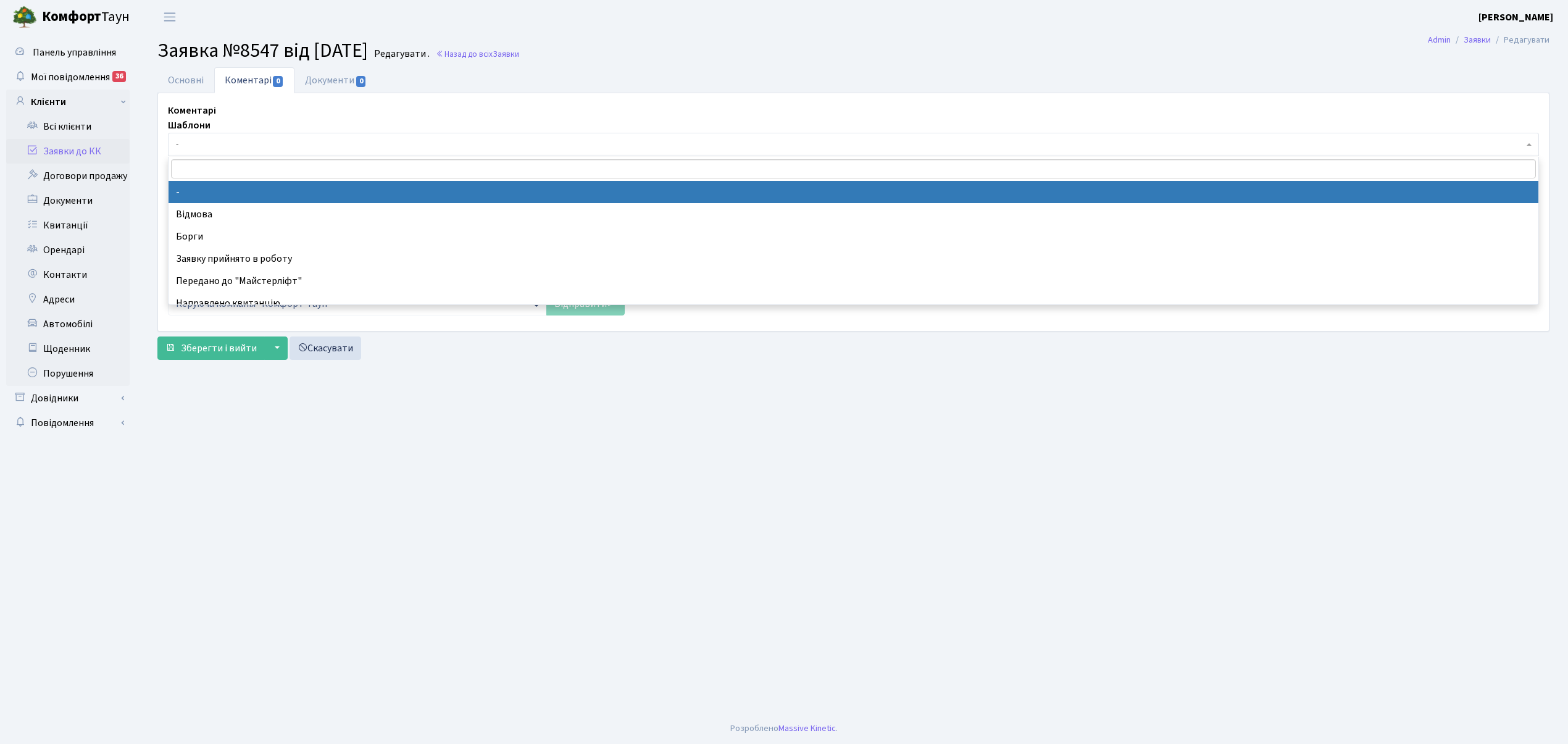
click at [225, 143] on span "-" at bounding box center [850, 145] width 1348 height 12
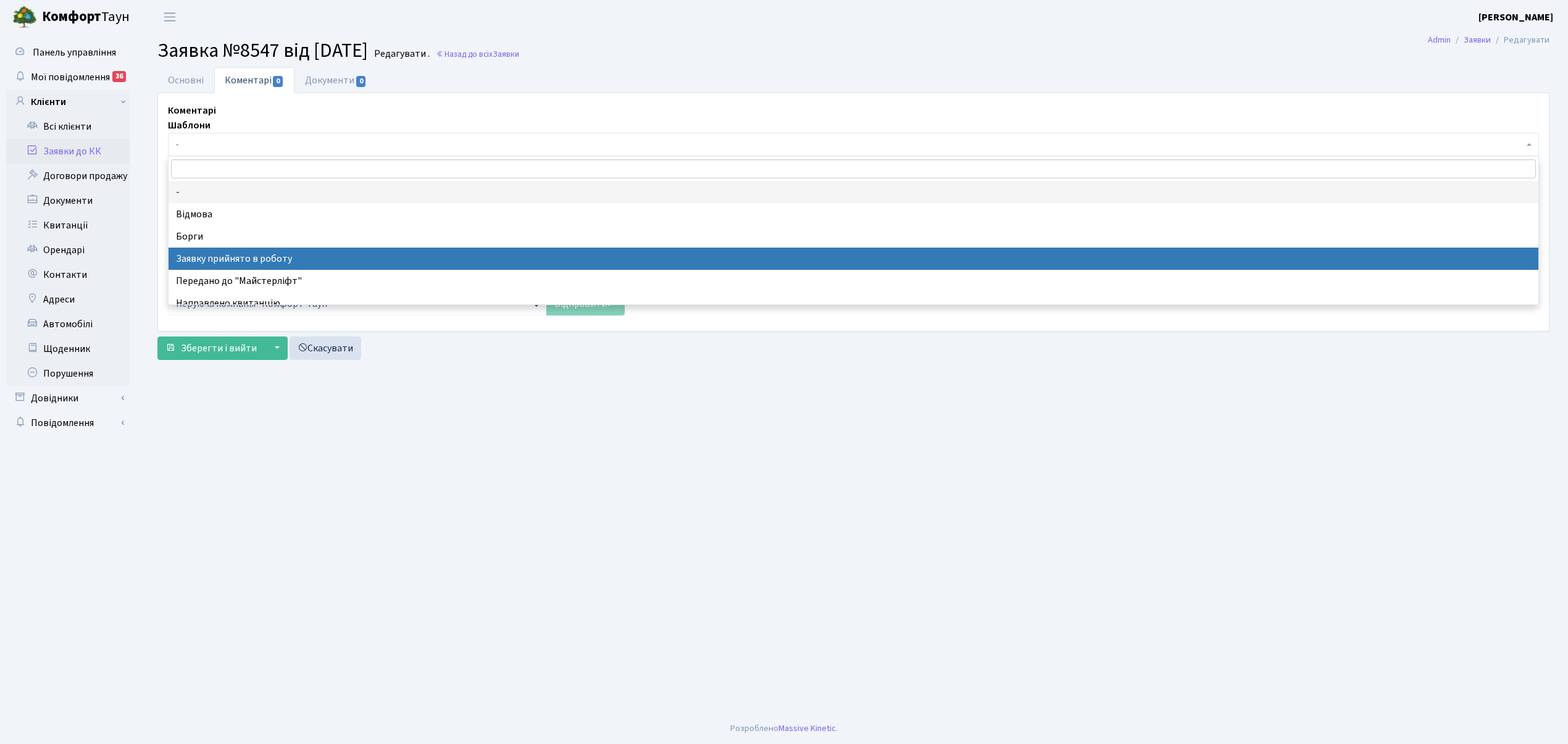
drag, startPoint x: 284, startPoint y: 258, endPoint x: 167, endPoint y: 57, distance: 232.6
select select "7"
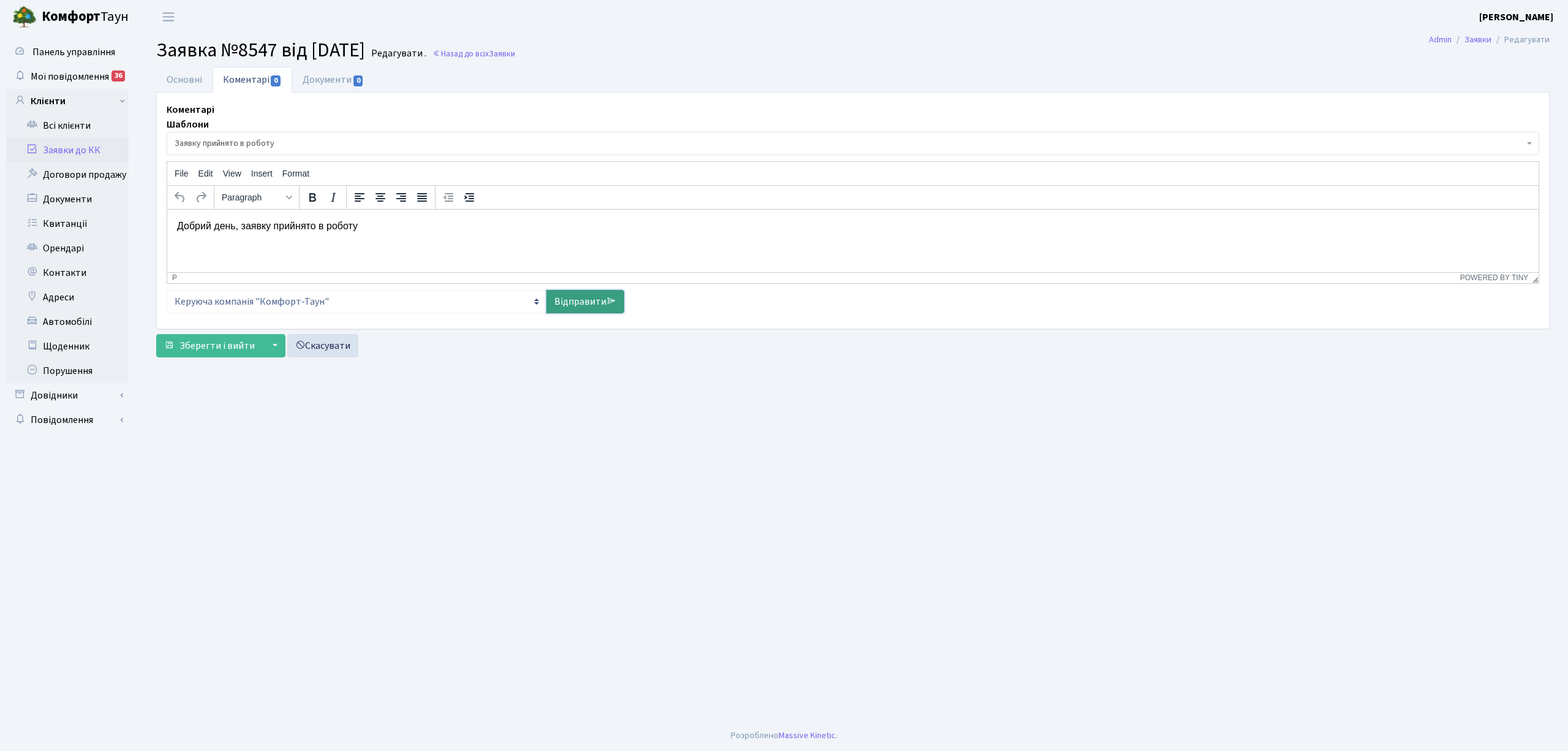
click at [576, 309] on link "Відправити" at bounding box center [585, 301] width 78 height 23
select select
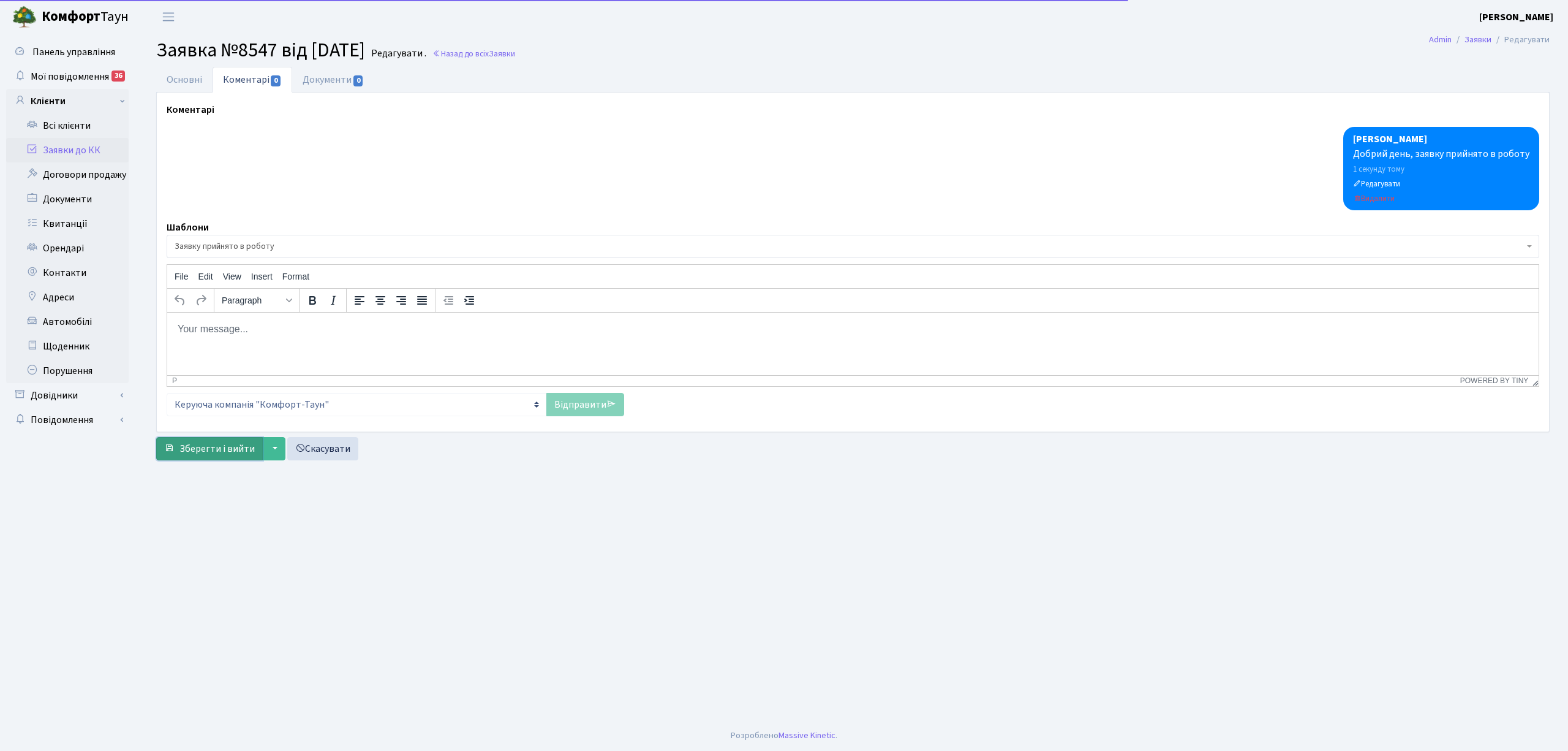
click at [192, 449] on span "Зберегти і вийти" at bounding box center [217, 449] width 75 height 13
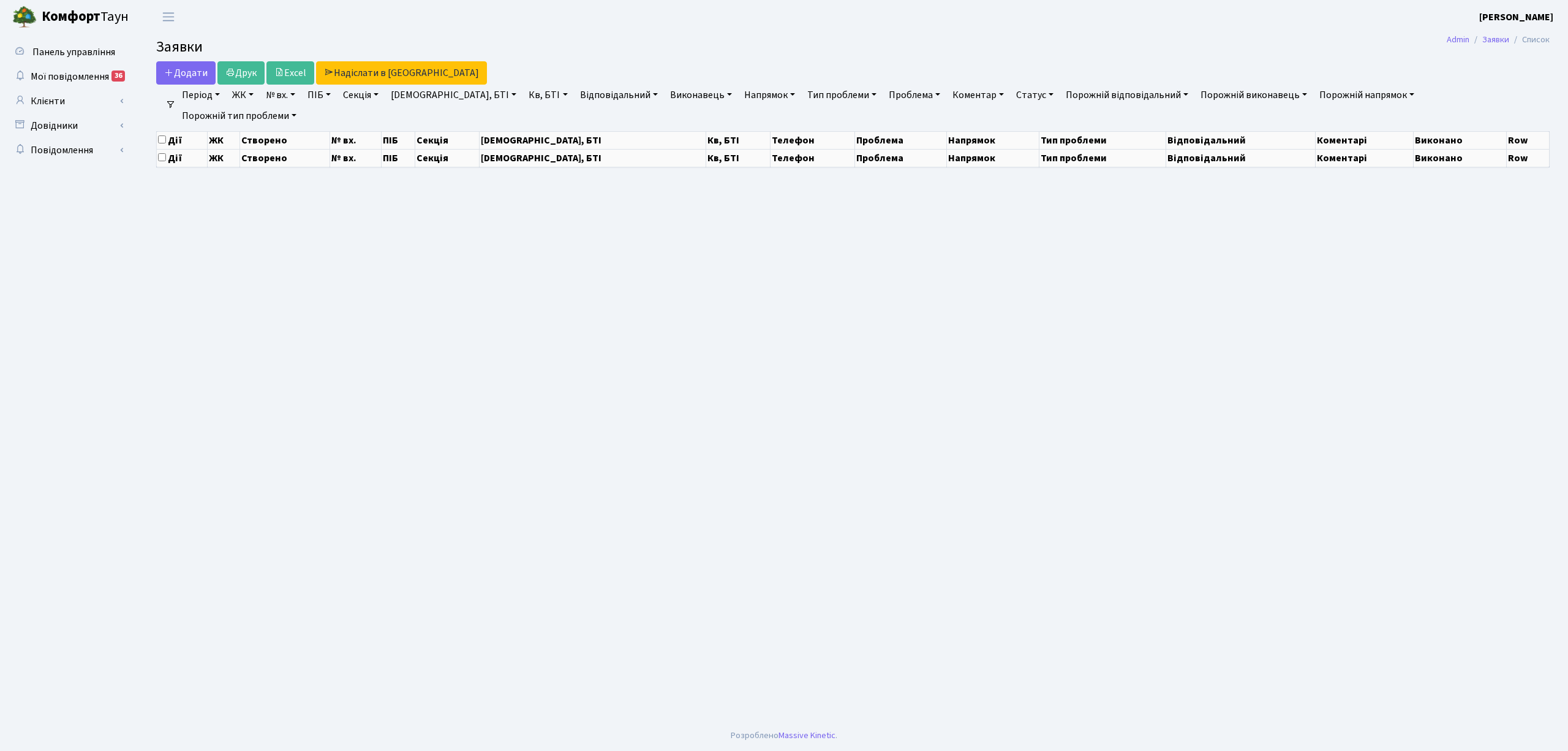
select select "25"
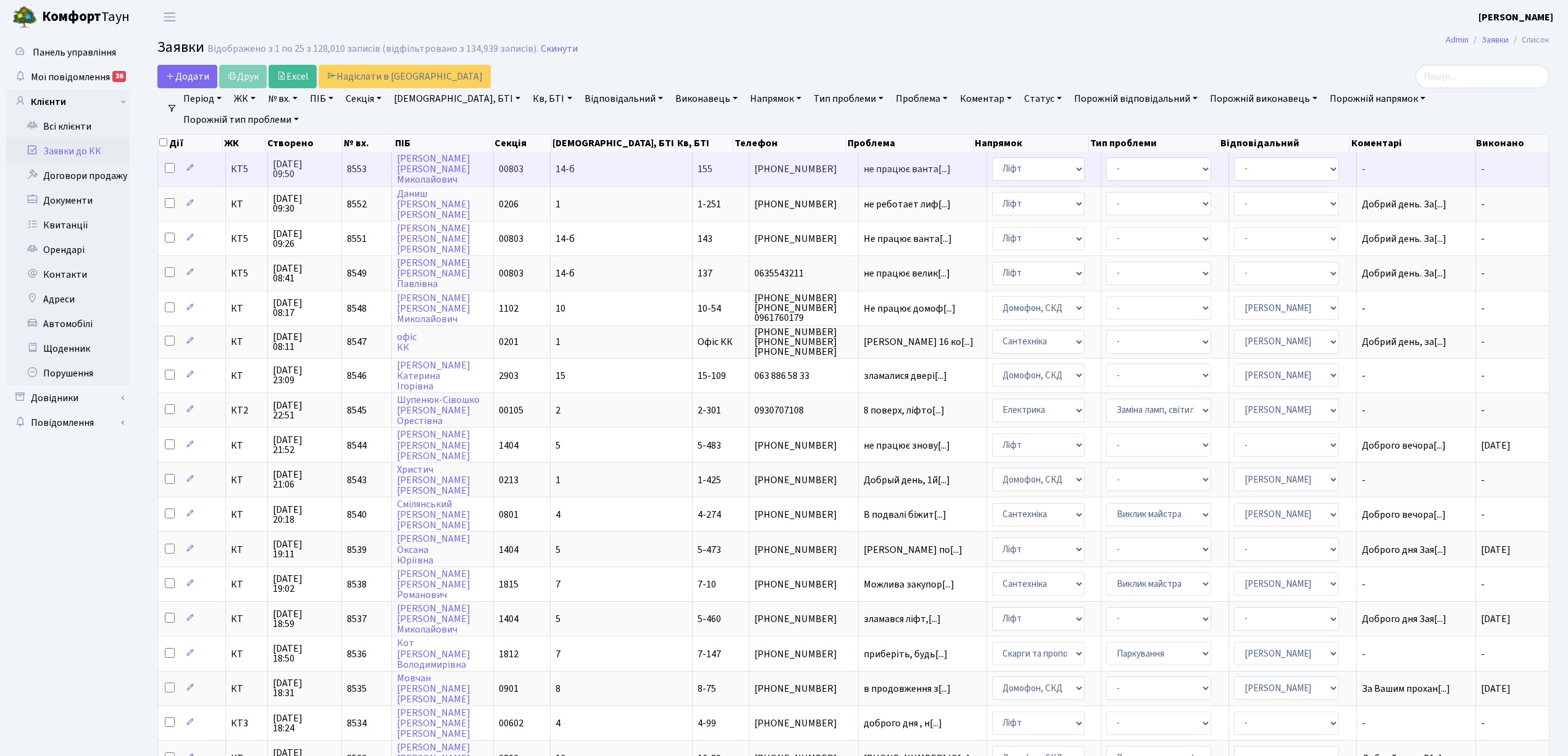
click at [485, 173] on td "Шкварніцький Євген Миколайович" at bounding box center [443, 169] width 101 height 34
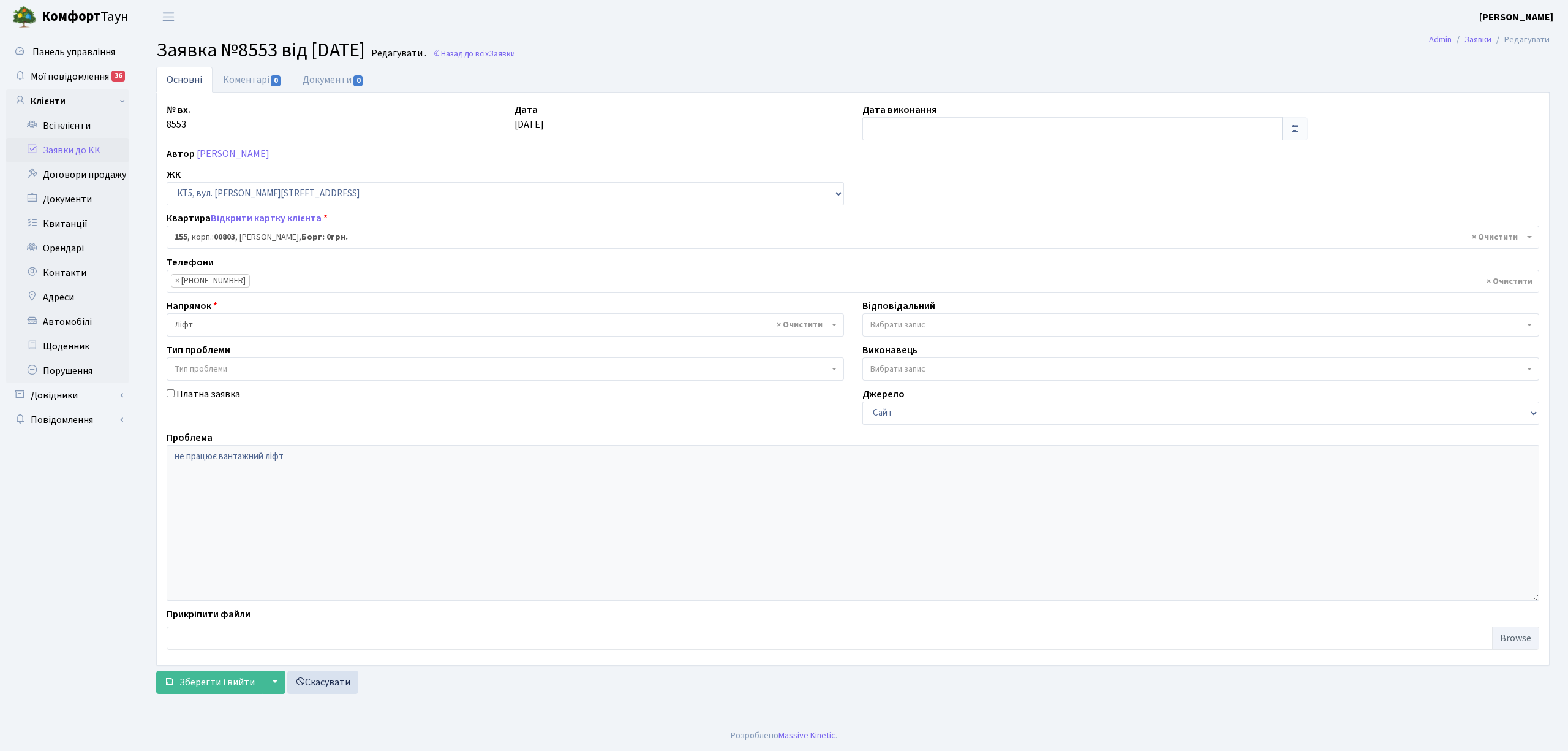
select select "17685"
click at [236, 81] on link "Коментарі 0" at bounding box center [253, 79] width 80 height 25
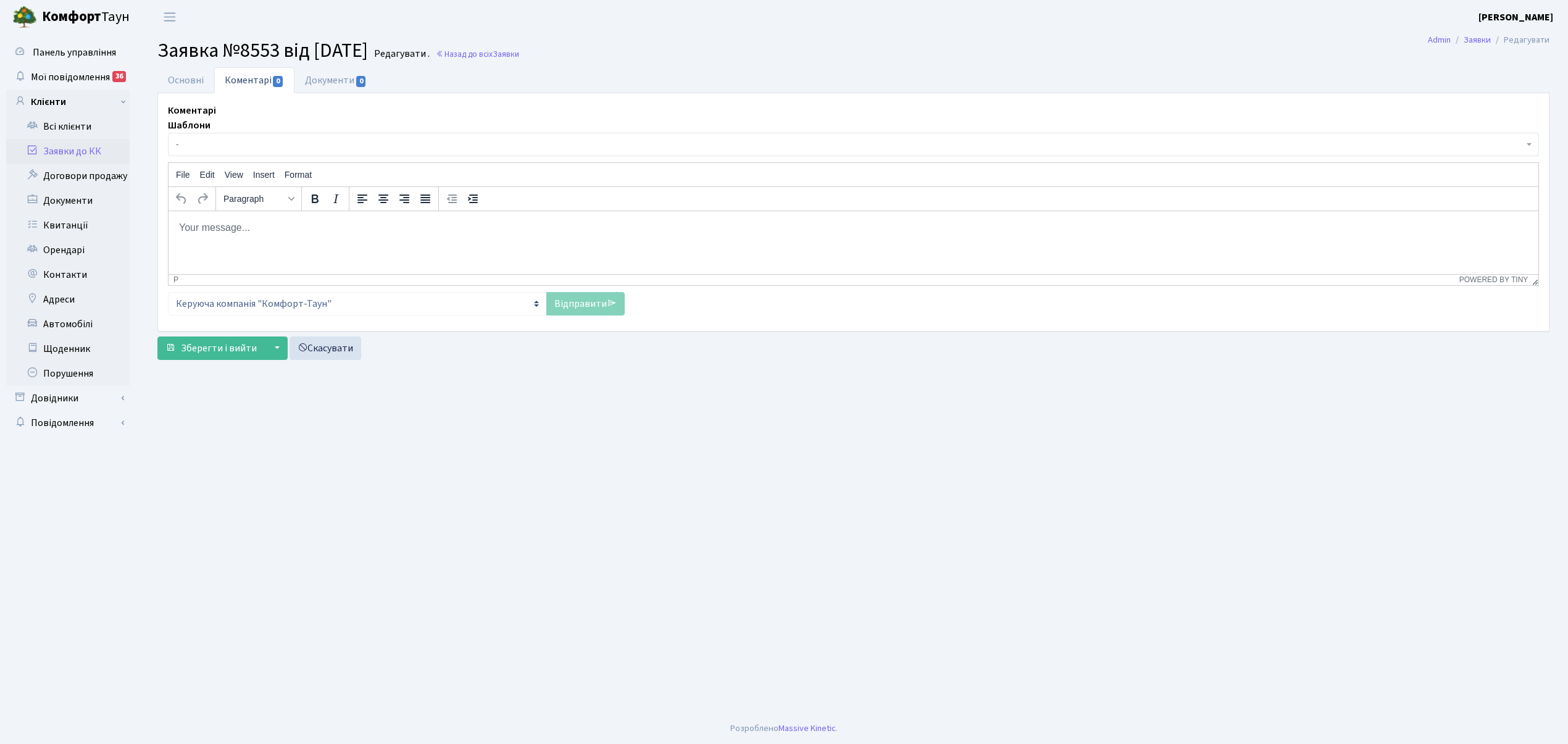
click at [226, 149] on span "-" at bounding box center [850, 145] width 1348 height 12
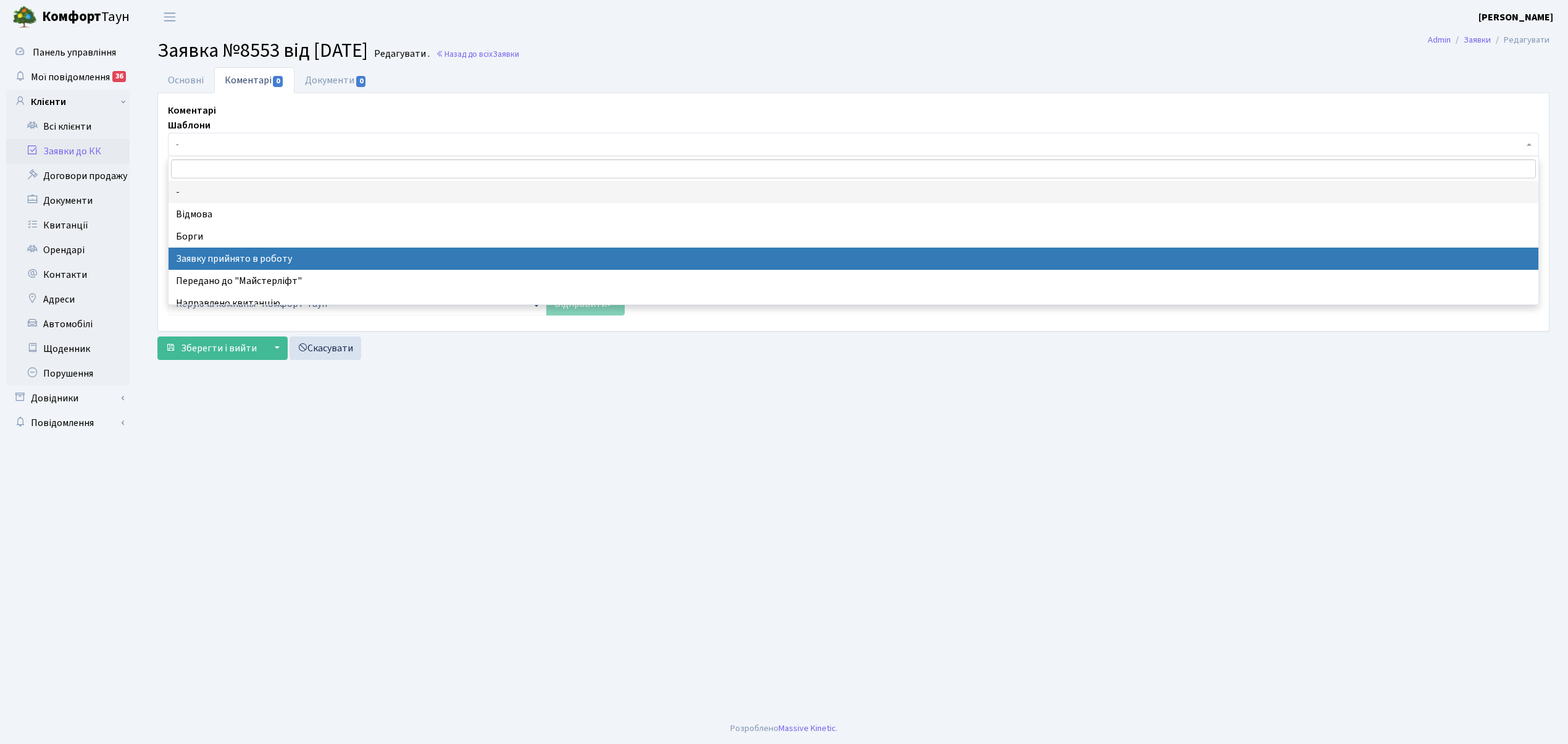
select select "7"
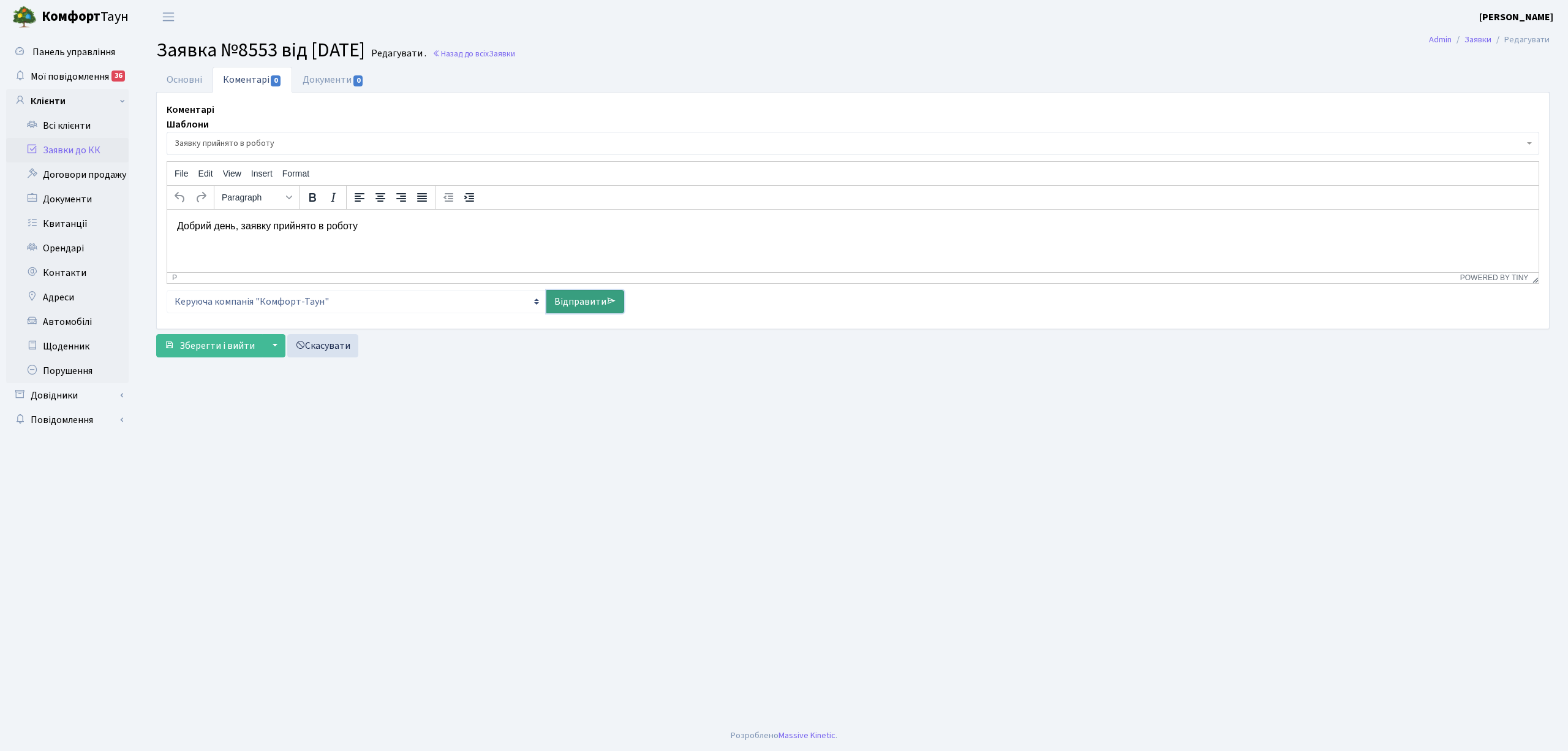
click at [569, 305] on link "Відправити" at bounding box center [585, 301] width 78 height 23
select select
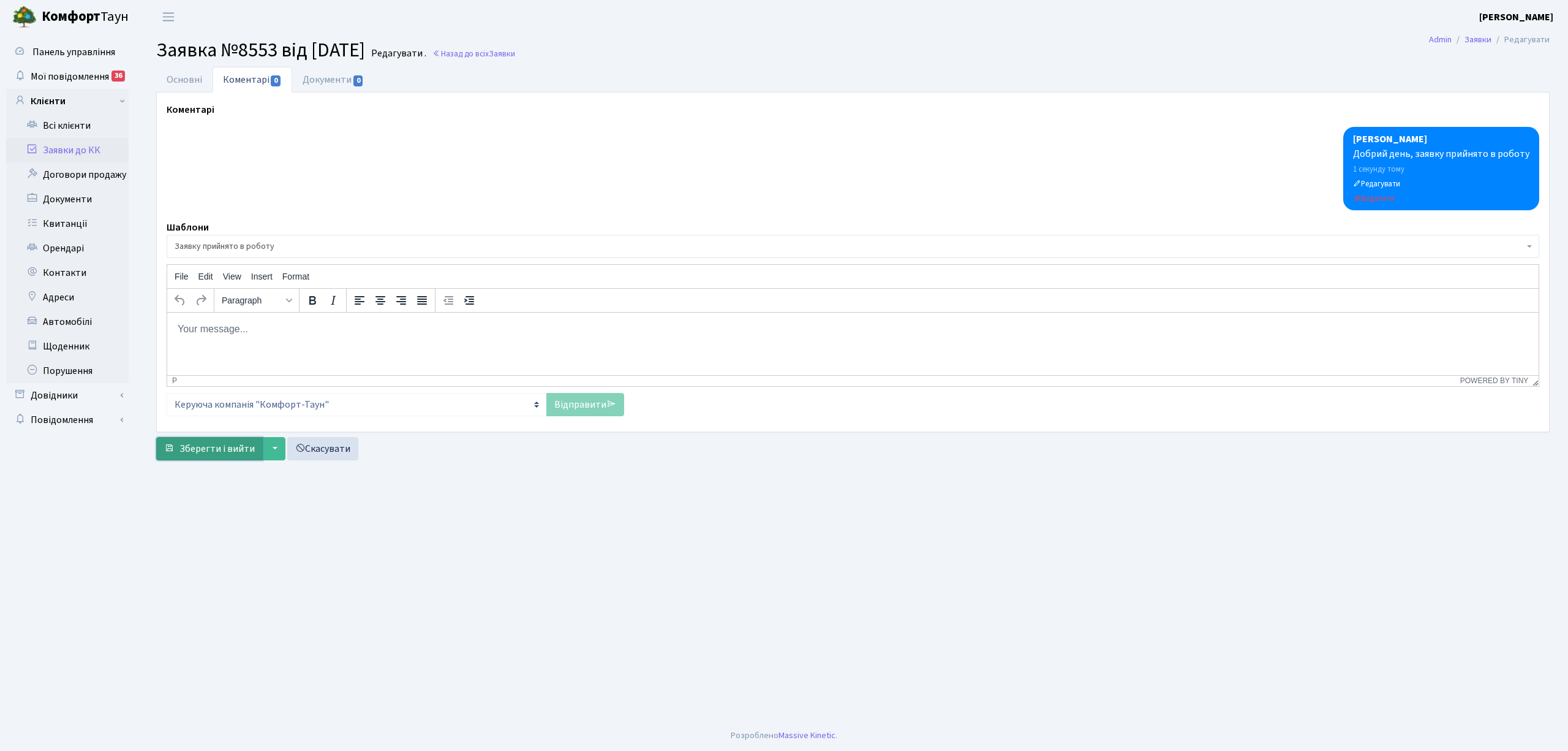
click at [232, 449] on span "Зберегти і вийти" at bounding box center [217, 449] width 75 height 13
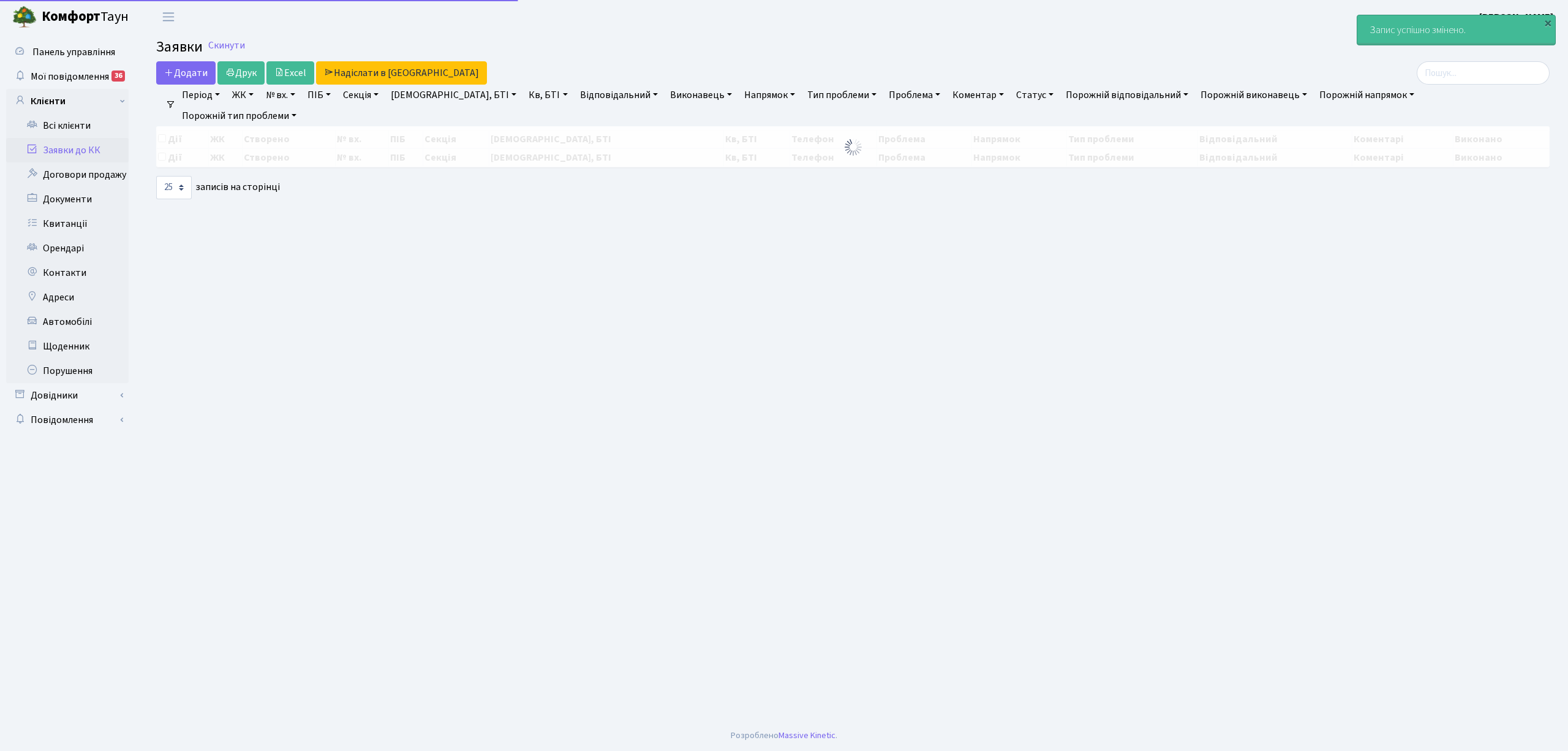
select select "25"
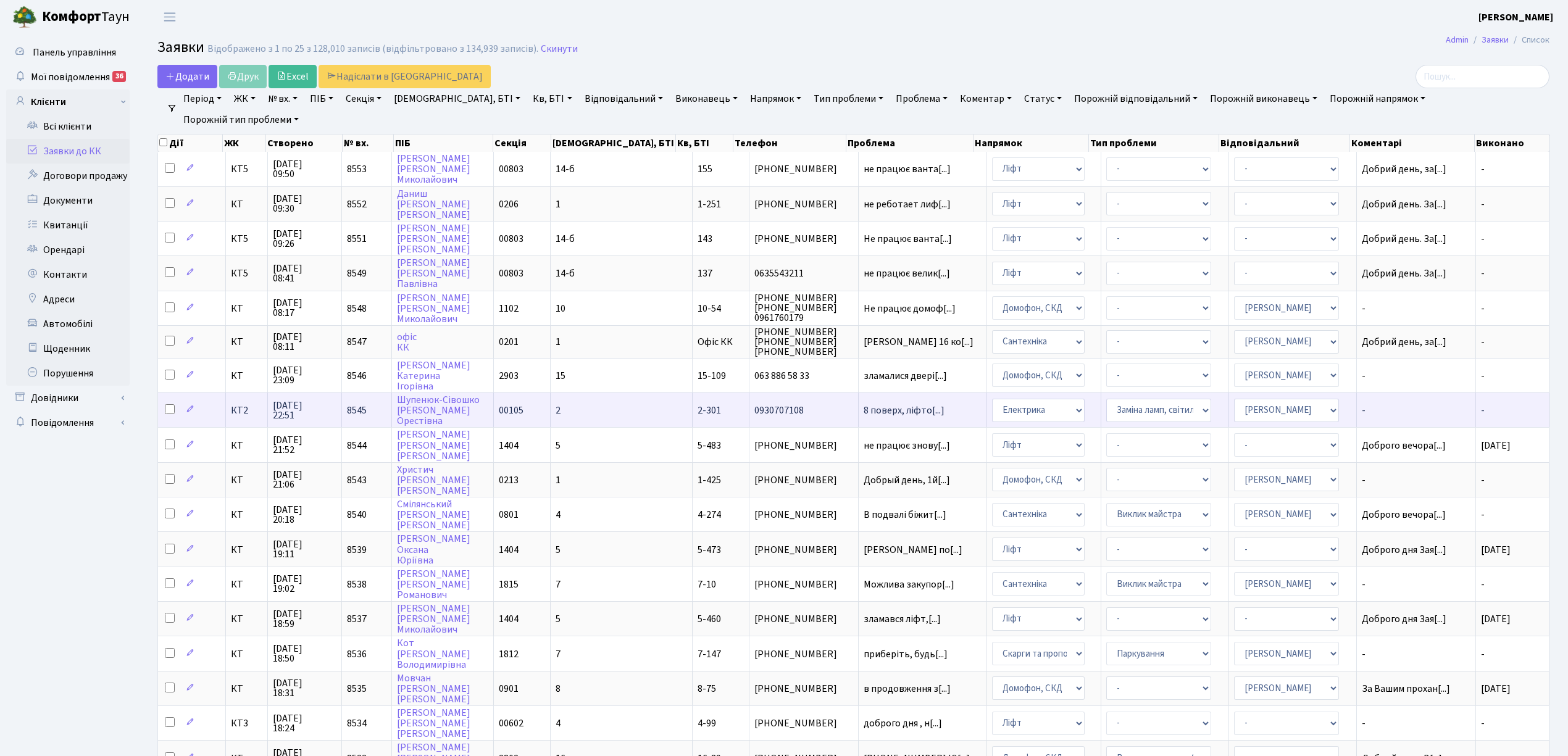
click at [169, 404] on input "checkbox" at bounding box center [170, 409] width 10 height 10
checkbox input "true"
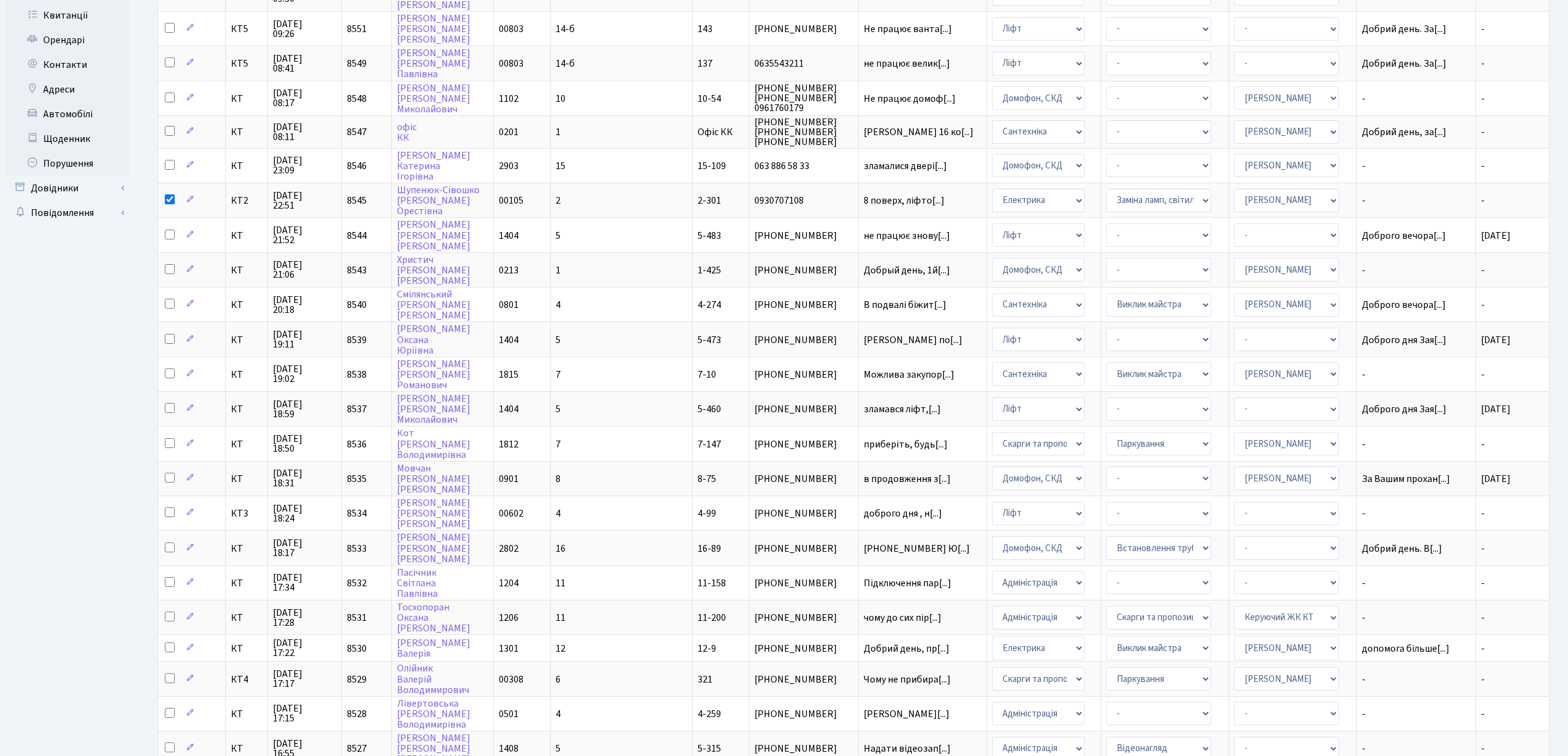
scroll to position [137, 0]
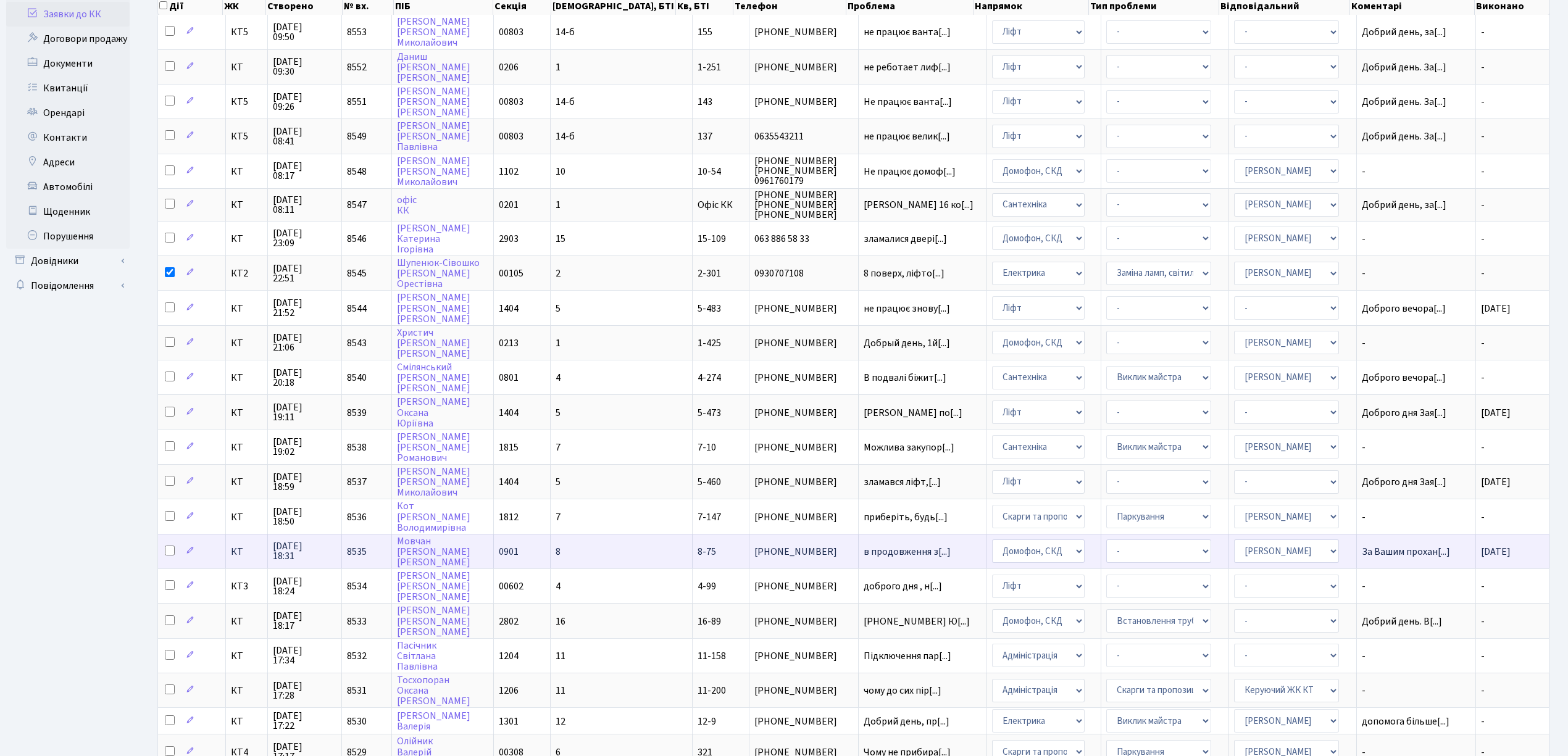
click at [167, 545] on input "checkbox" at bounding box center [170, 550] width 10 height 10
checkbox input "true"
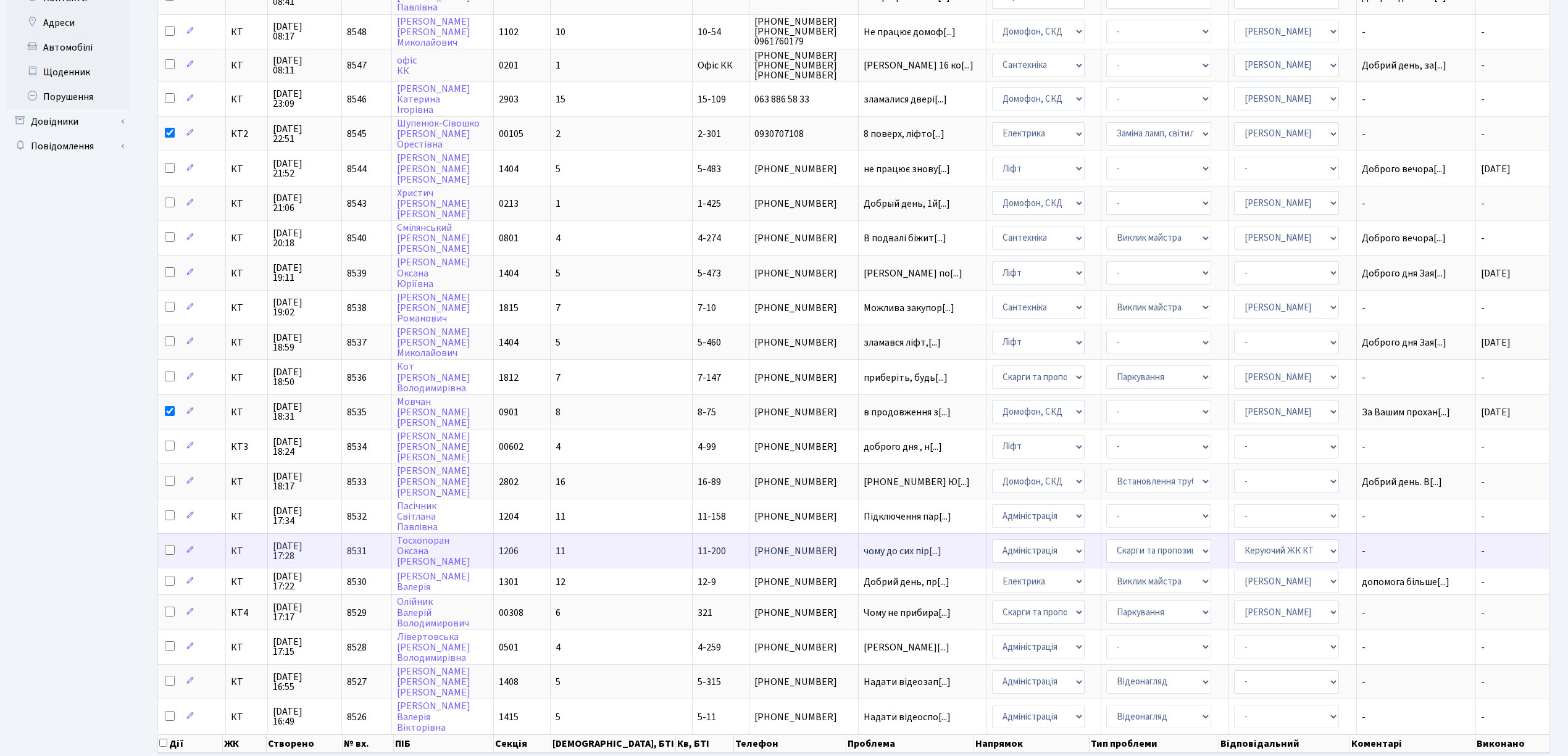
scroll to position [301, 0]
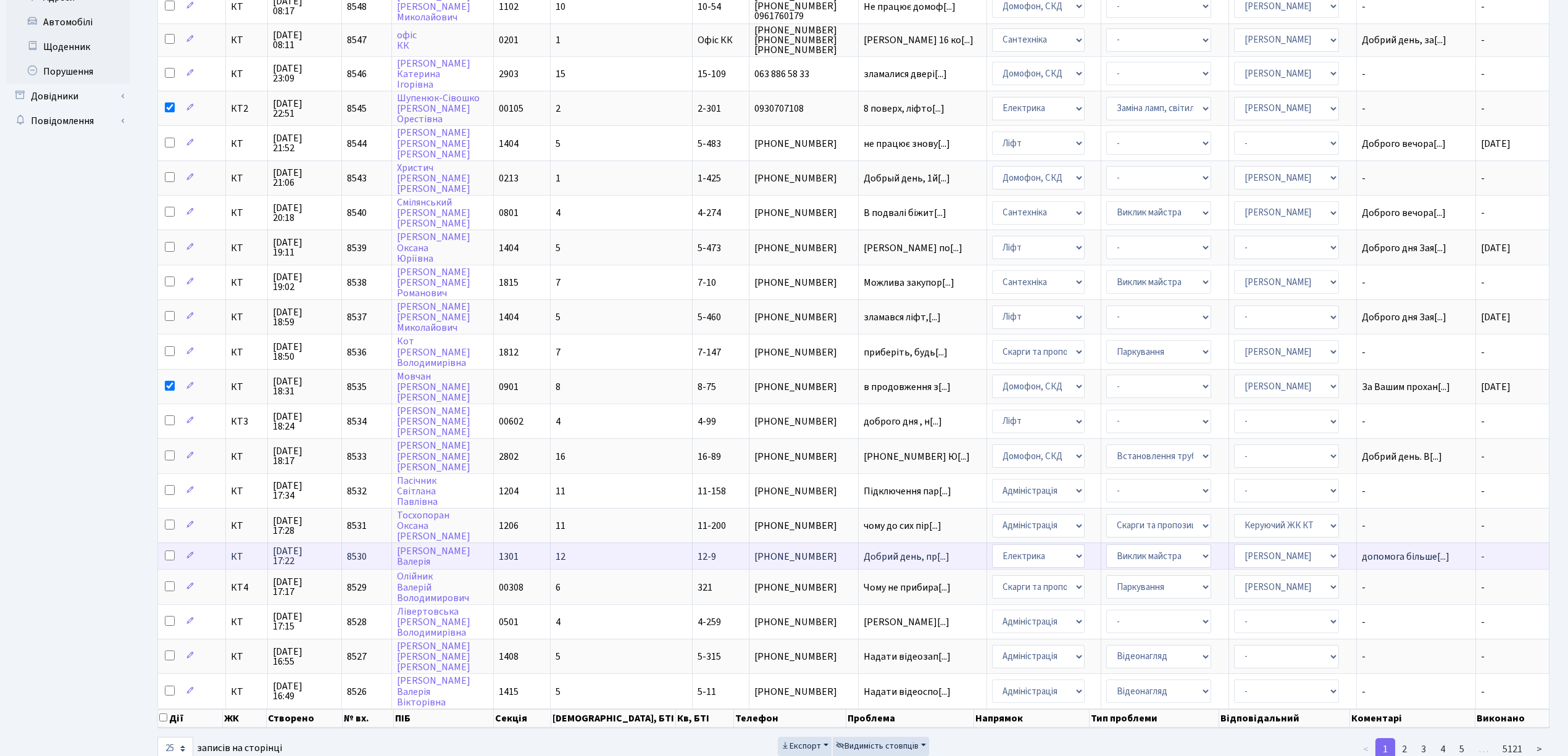
click at [167, 550] on input "checkbox" at bounding box center [170, 555] width 10 height 10
click at [168, 550] on input "checkbox" at bounding box center [170, 555] width 10 height 10
checkbox input "false"
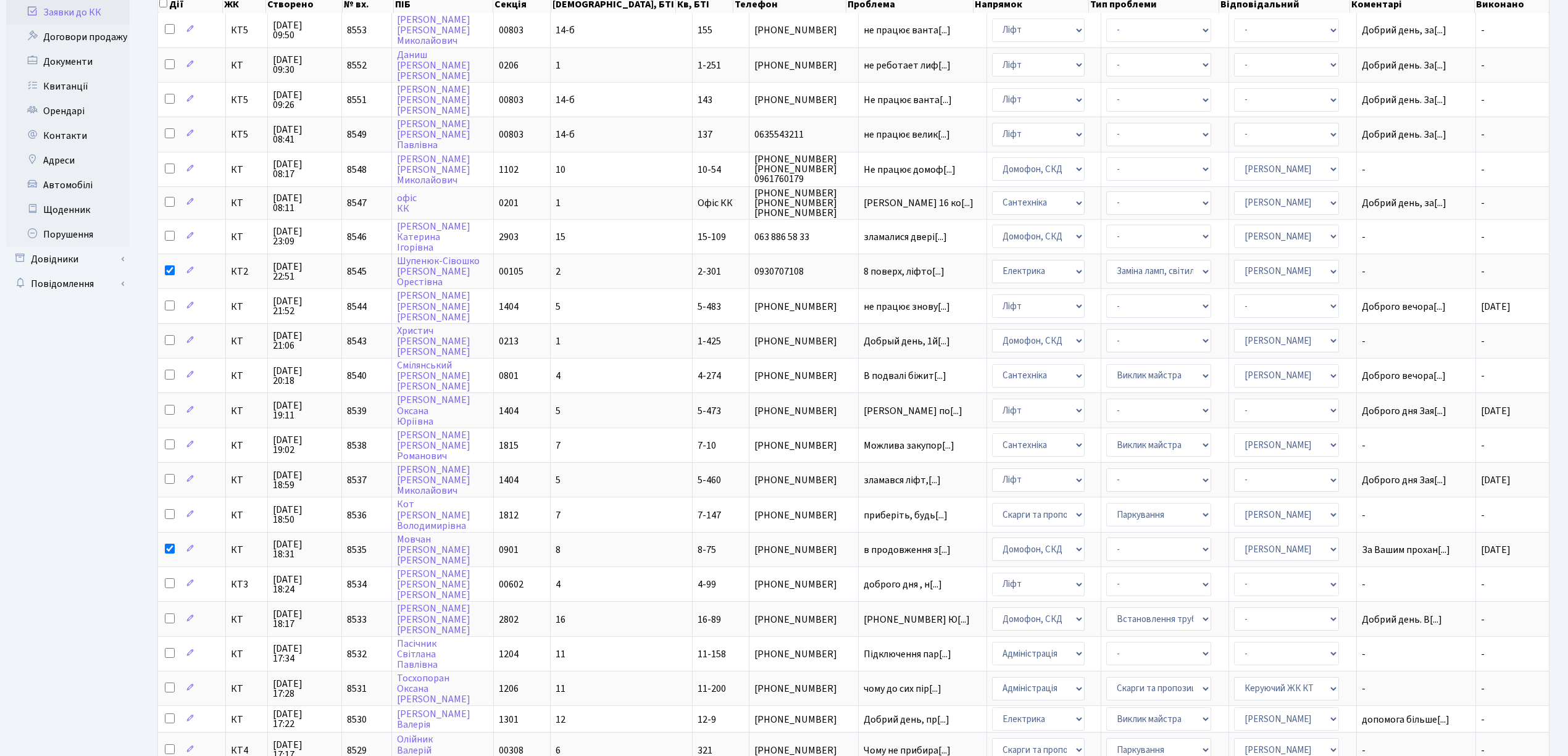
scroll to position [137, 0]
click at [172, 267] on input "checkbox" at bounding box center [170, 272] width 10 height 10
checkbox input "true"
click at [173, 545] on input "checkbox" at bounding box center [170, 550] width 10 height 10
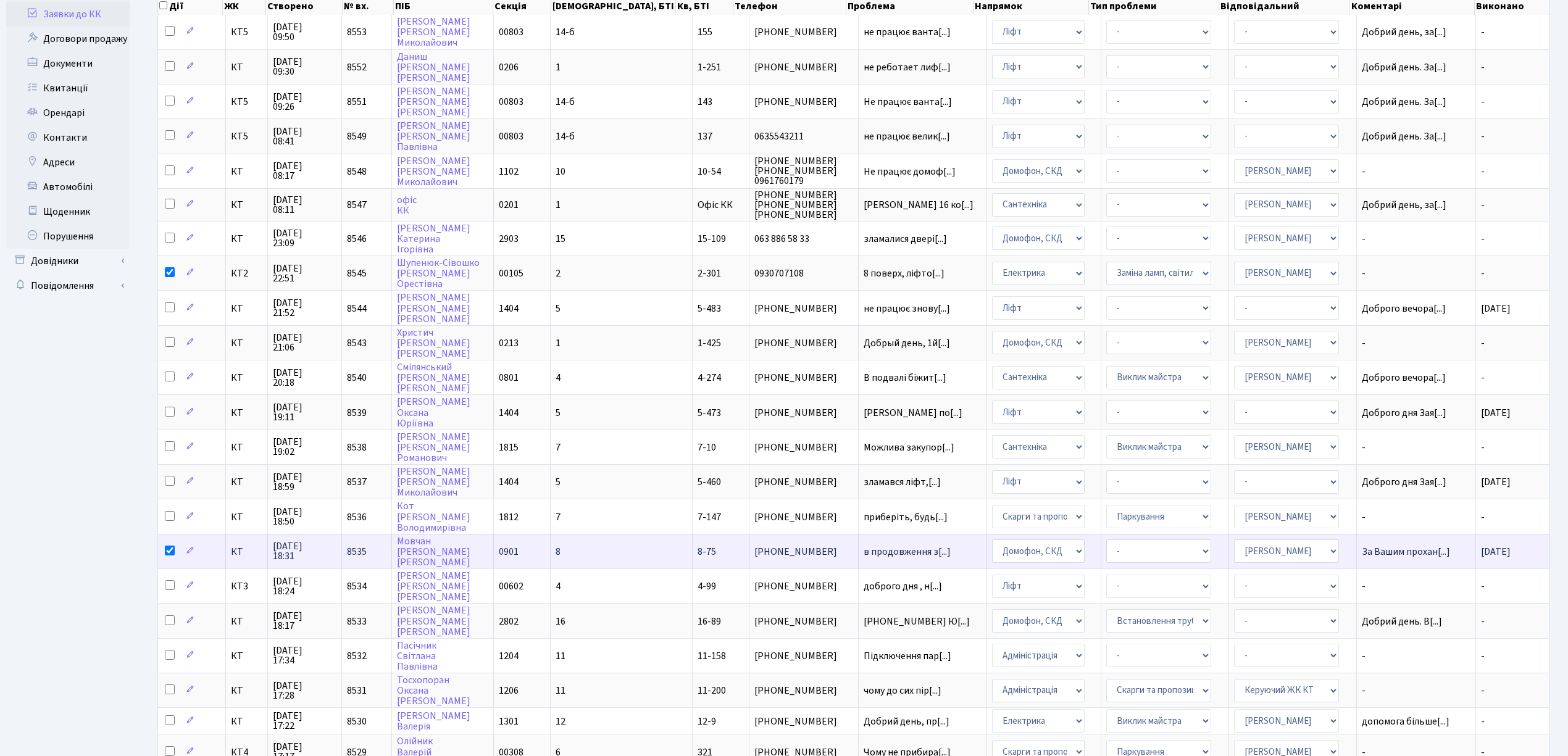
checkbox input "false"
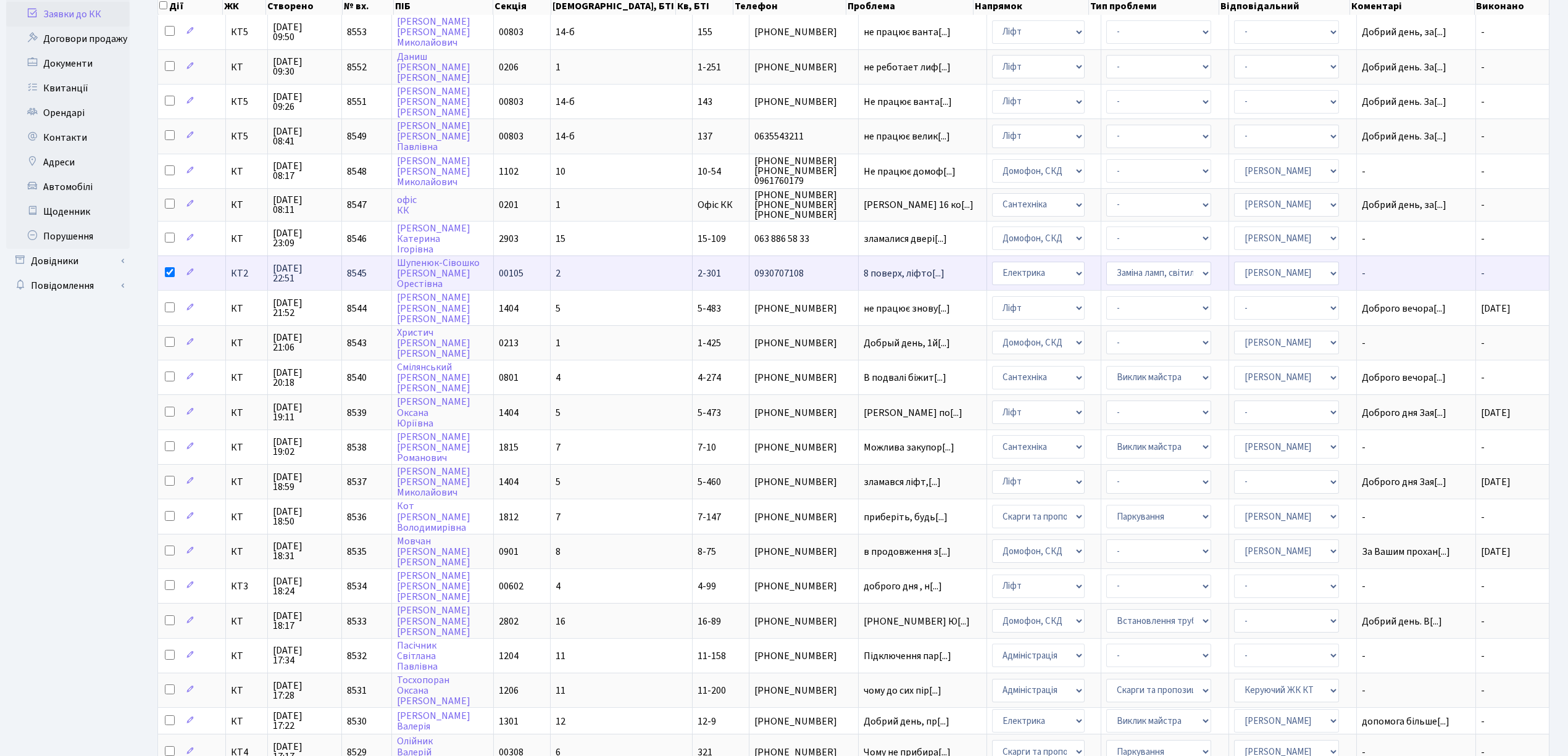
click at [604, 262] on td "2" at bounding box center [622, 273] width 142 height 35
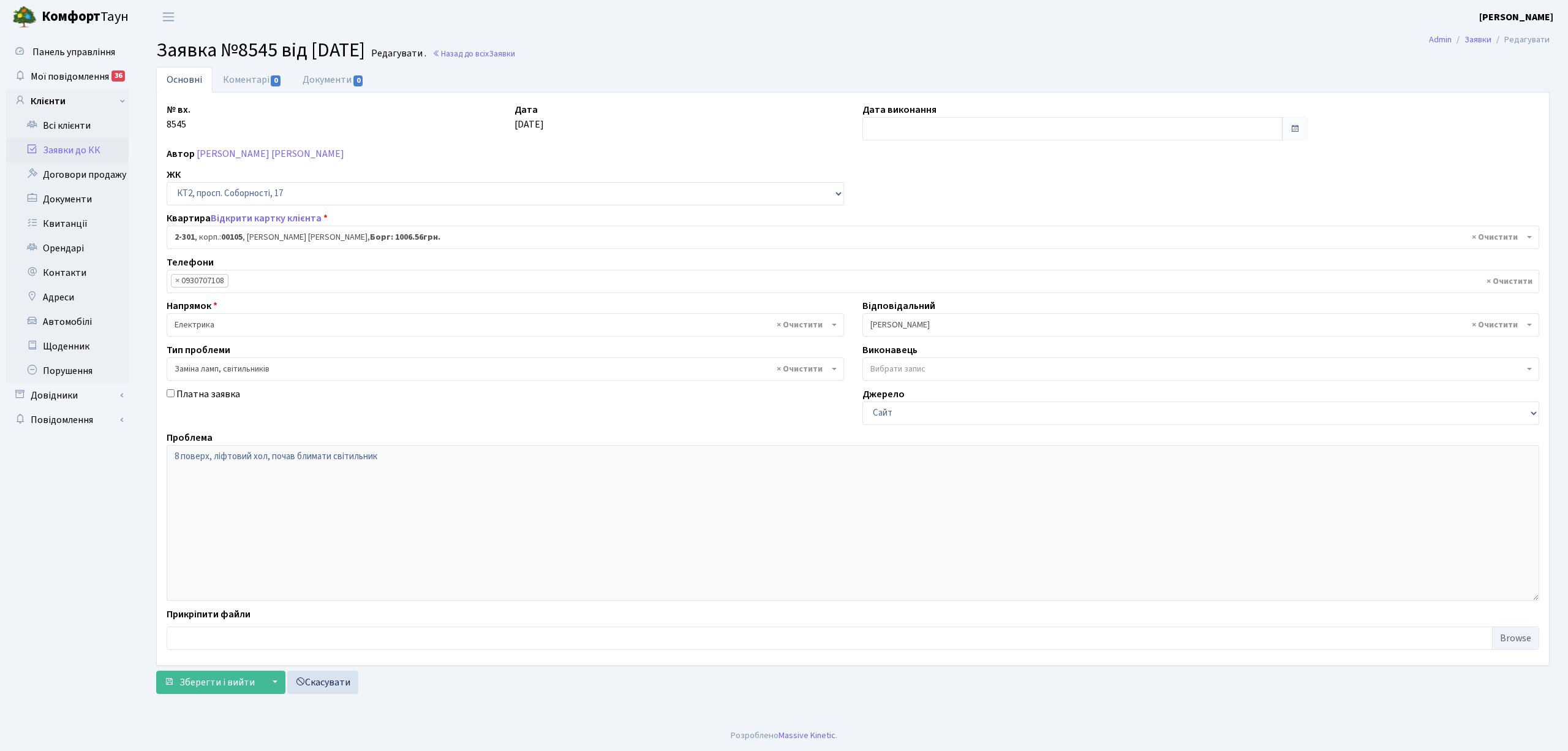
select select "15357"
select select "40"
click at [243, 76] on link "Коментарі 0" at bounding box center [253, 79] width 80 height 25
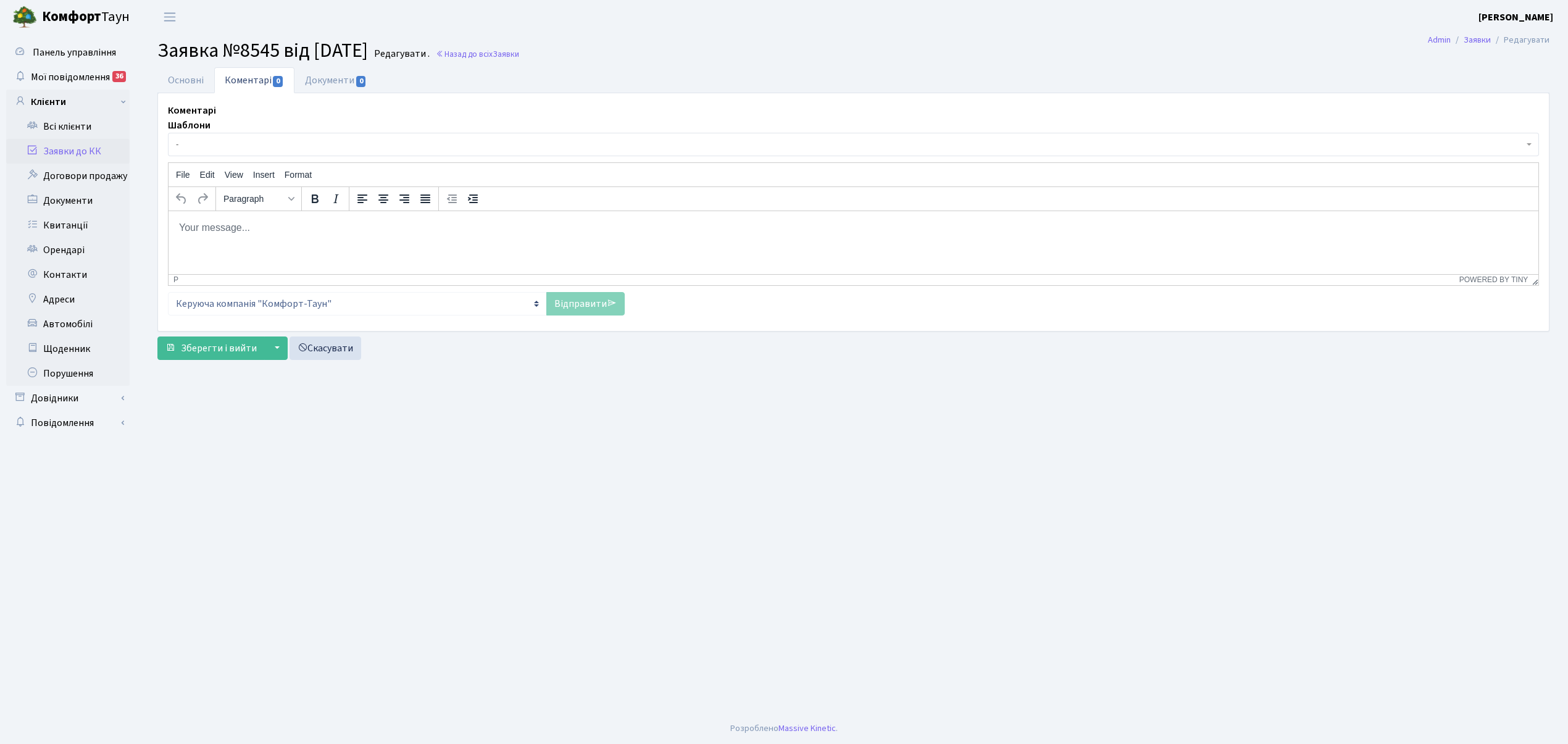
click at [218, 142] on span "-" at bounding box center [850, 145] width 1348 height 12
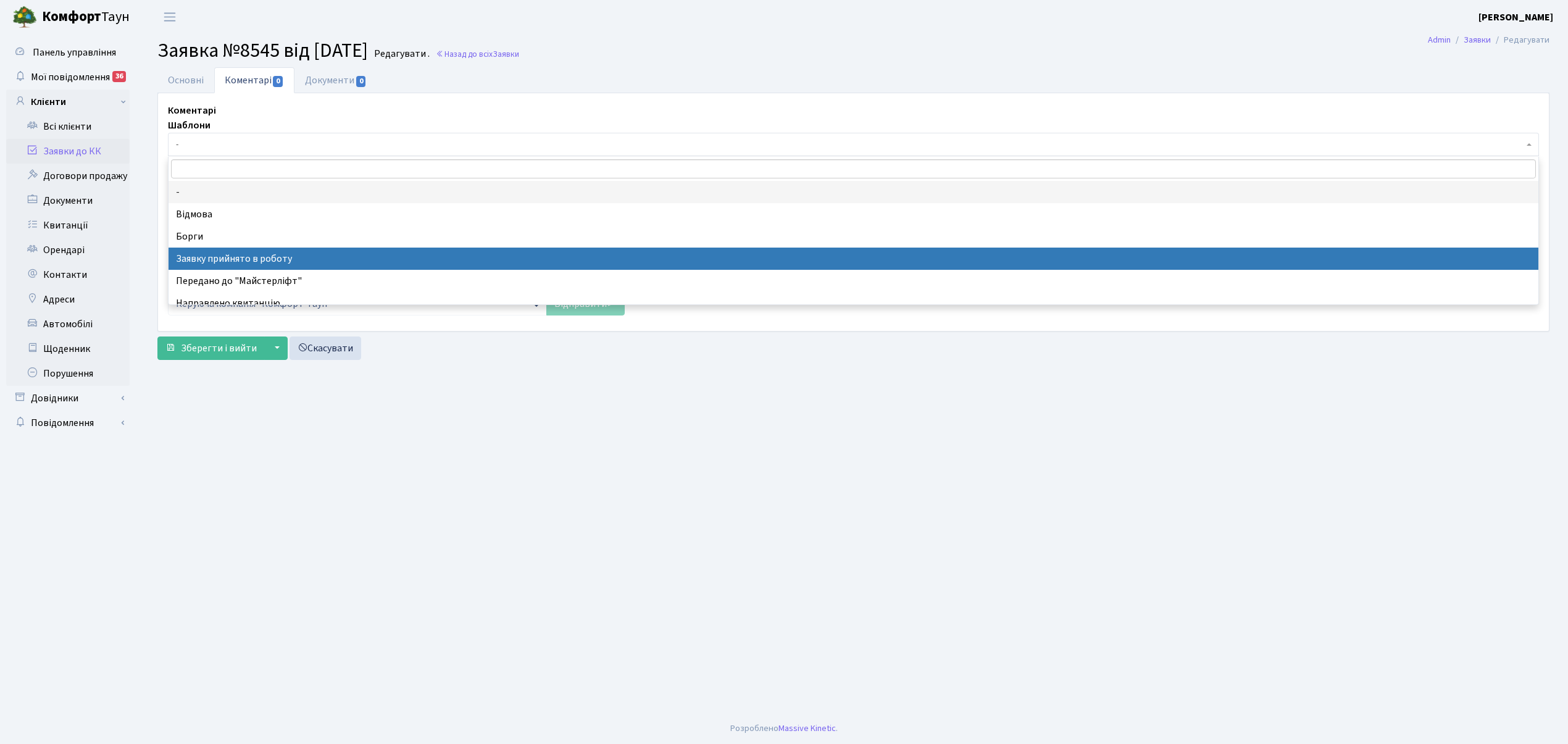
select select "7"
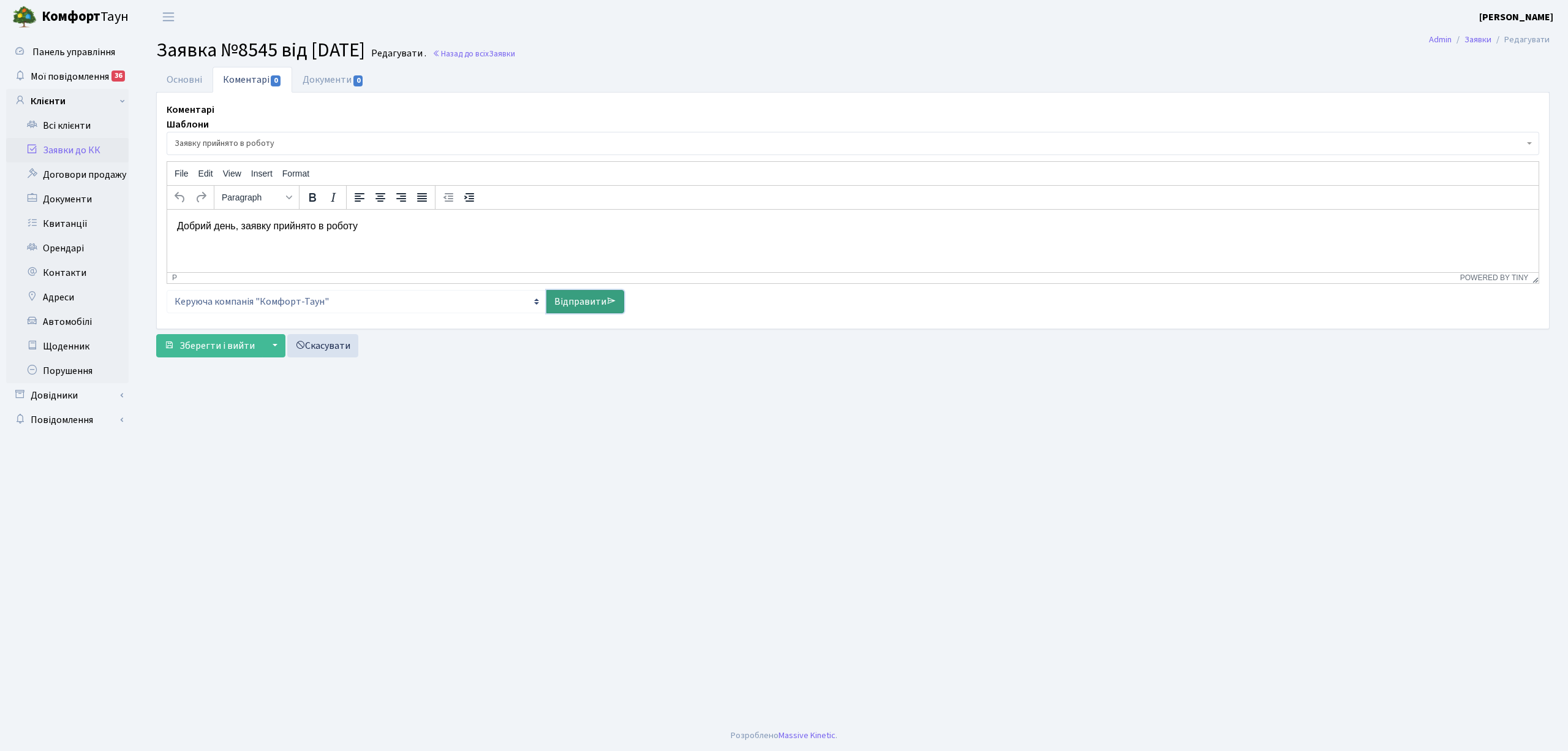
click at [579, 305] on link "Відправити" at bounding box center [585, 301] width 78 height 23
select select
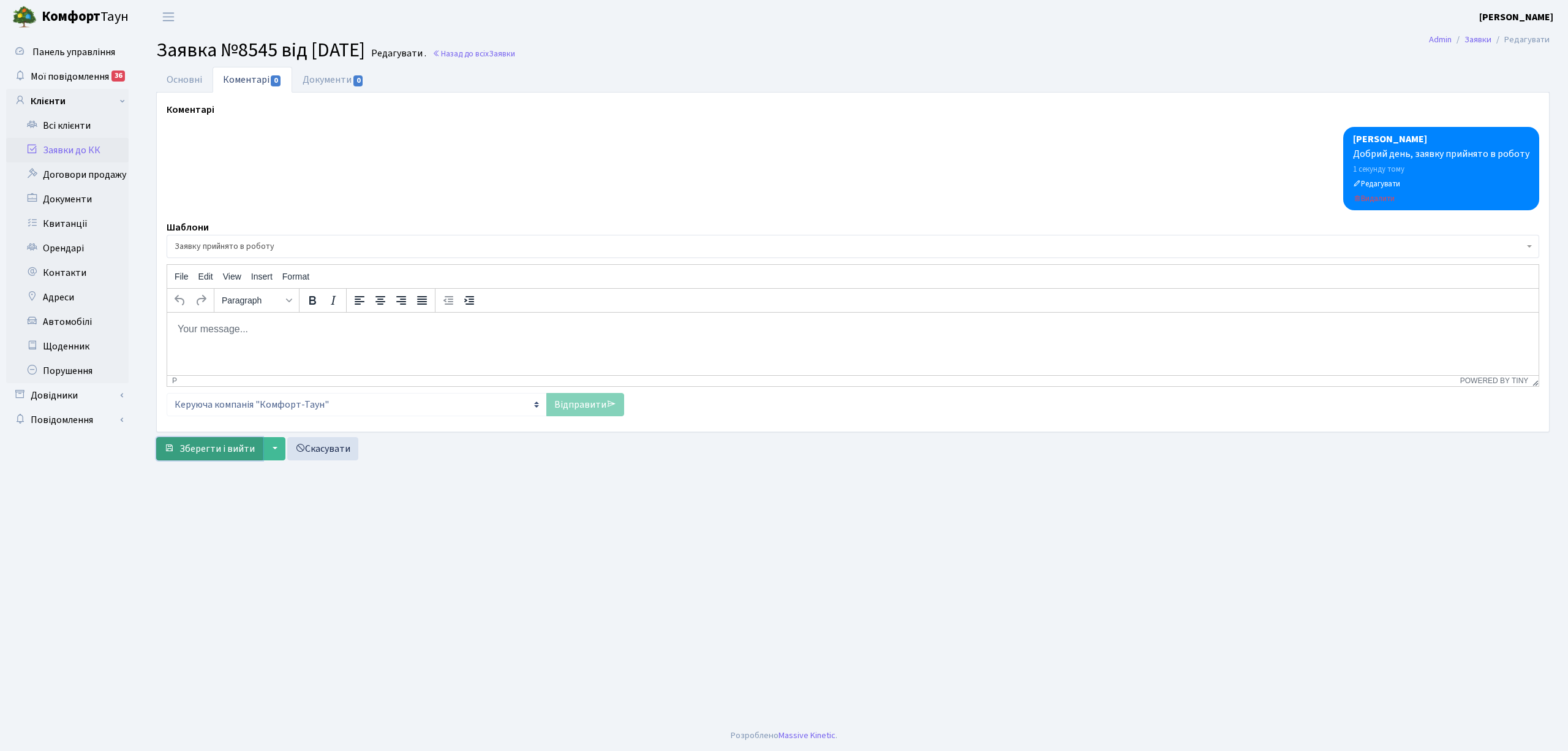
click at [217, 455] on span "Зберегти і вийти" at bounding box center [217, 449] width 75 height 13
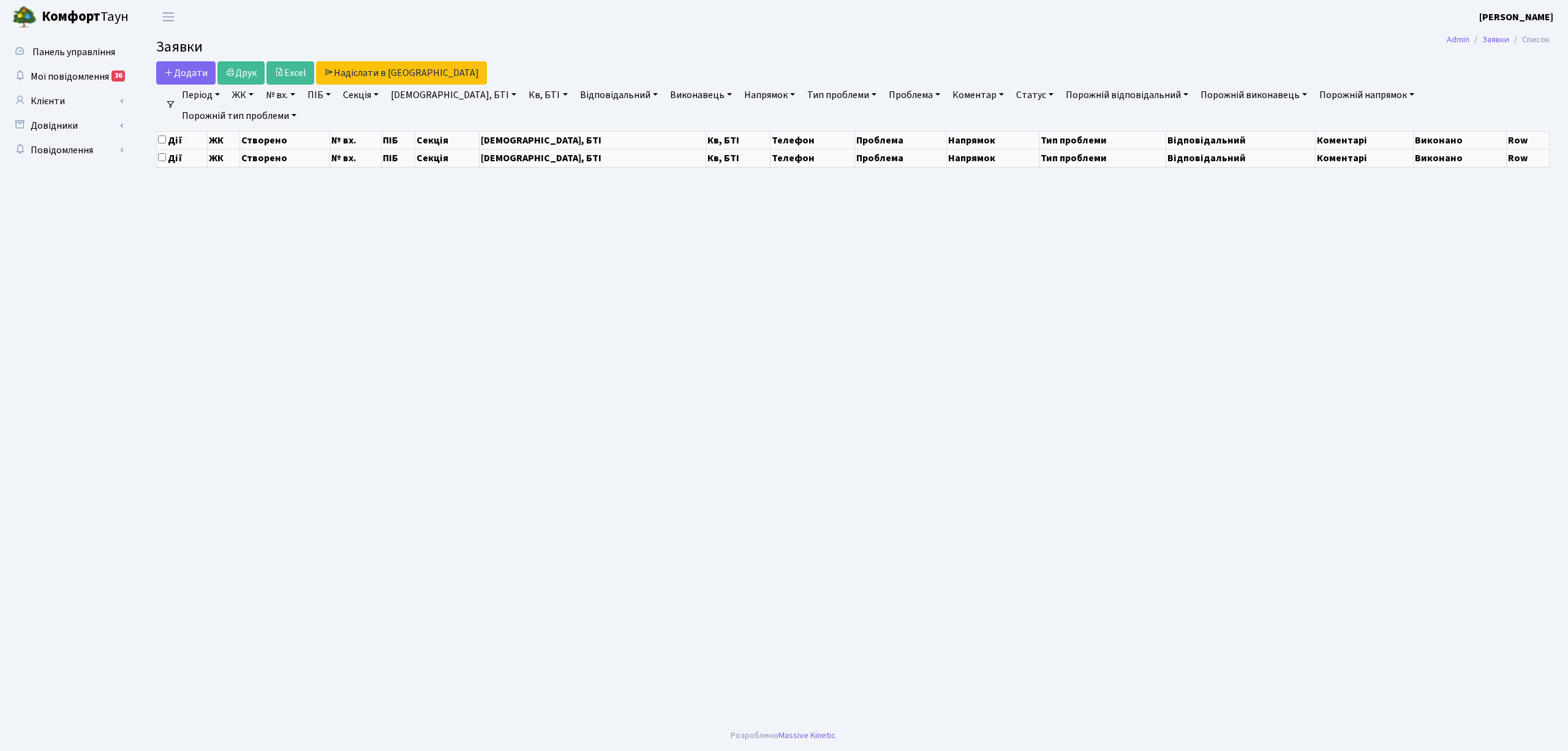
select select "25"
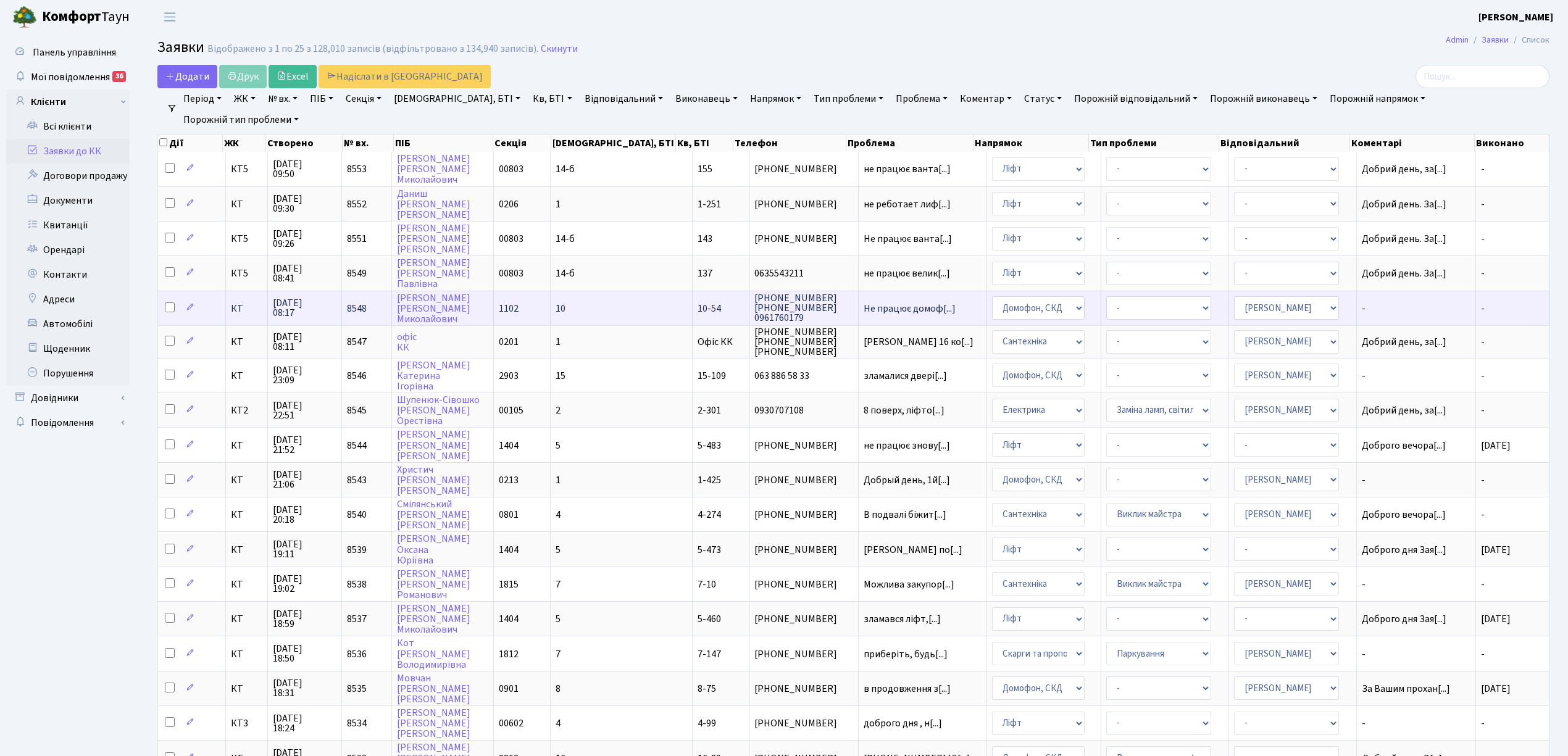
click at [483, 306] on td "Сергієнко Олександр Миколайович" at bounding box center [443, 308] width 101 height 35
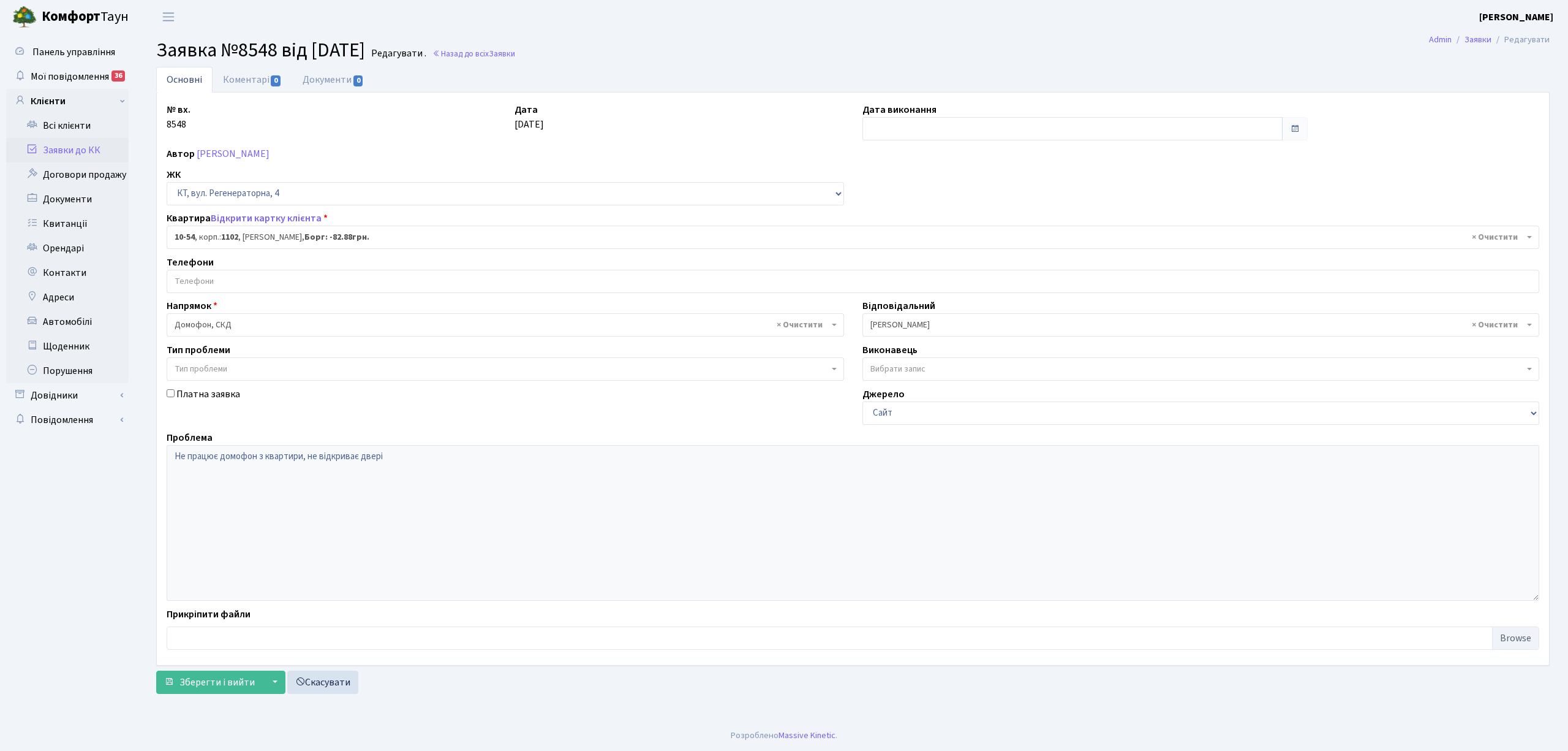
select select "6623"
click at [226, 281] on input "search" at bounding box center [853, 282] width 1372 height 22
click at [242, 80] on link "Коментарі 0" at bounding box center [253, 79] width 80 height 25
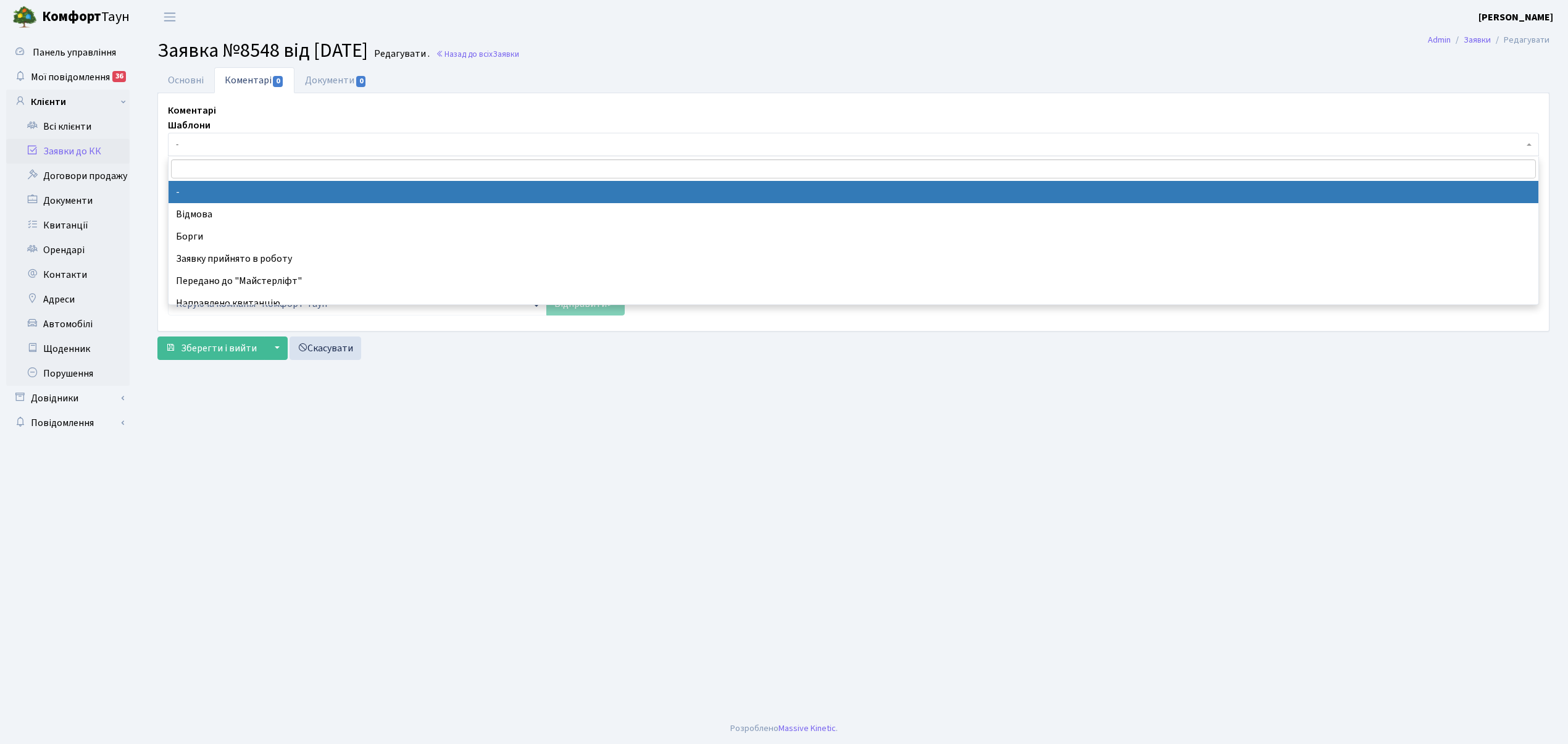
click at [200, 144] on span "-" at bounding box center [850, 145] width 1348 height 12
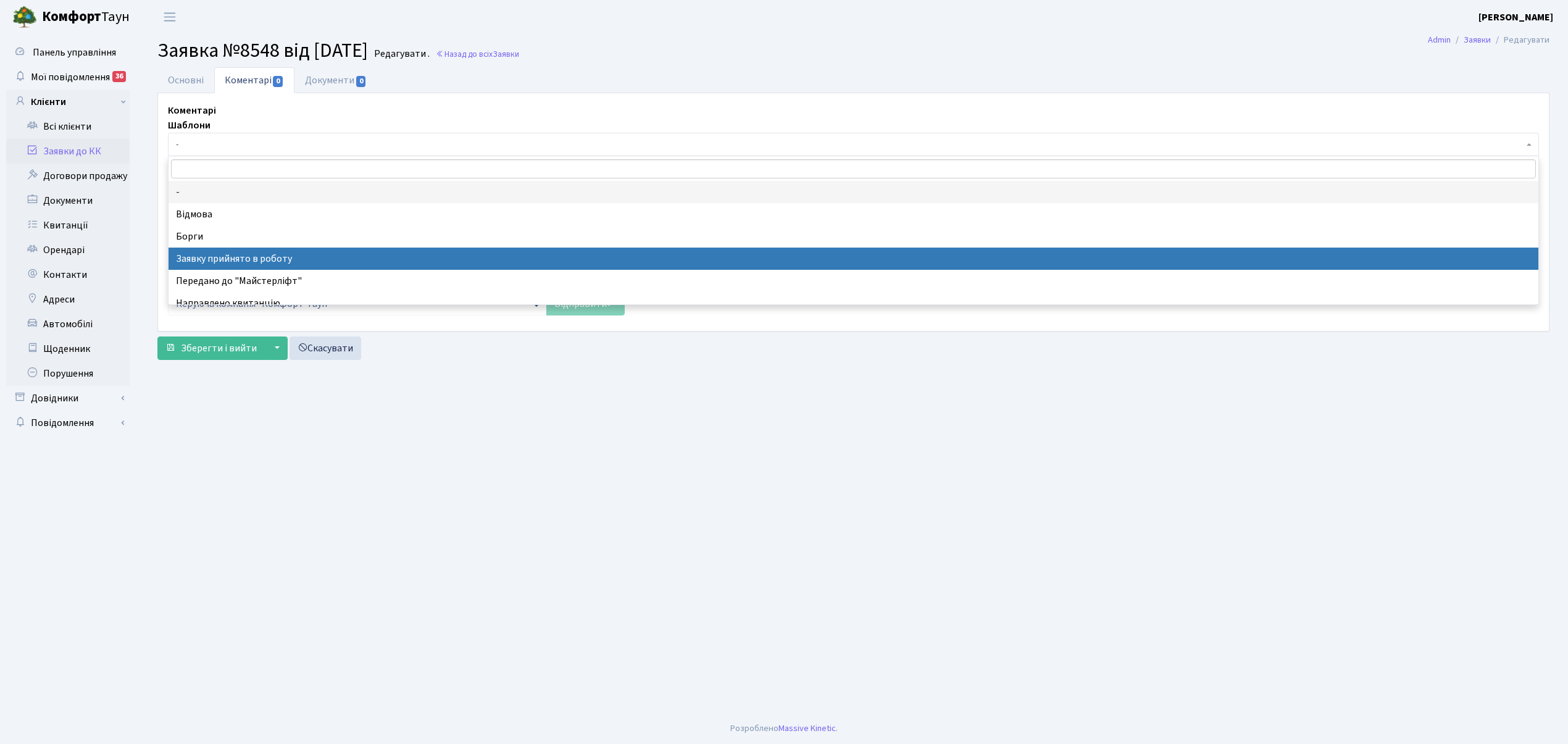
drag, startPoint x: 255, startPoint y: 260, endPoint x: 219, endPoint y: 60, distance: 203.2
select select "7"
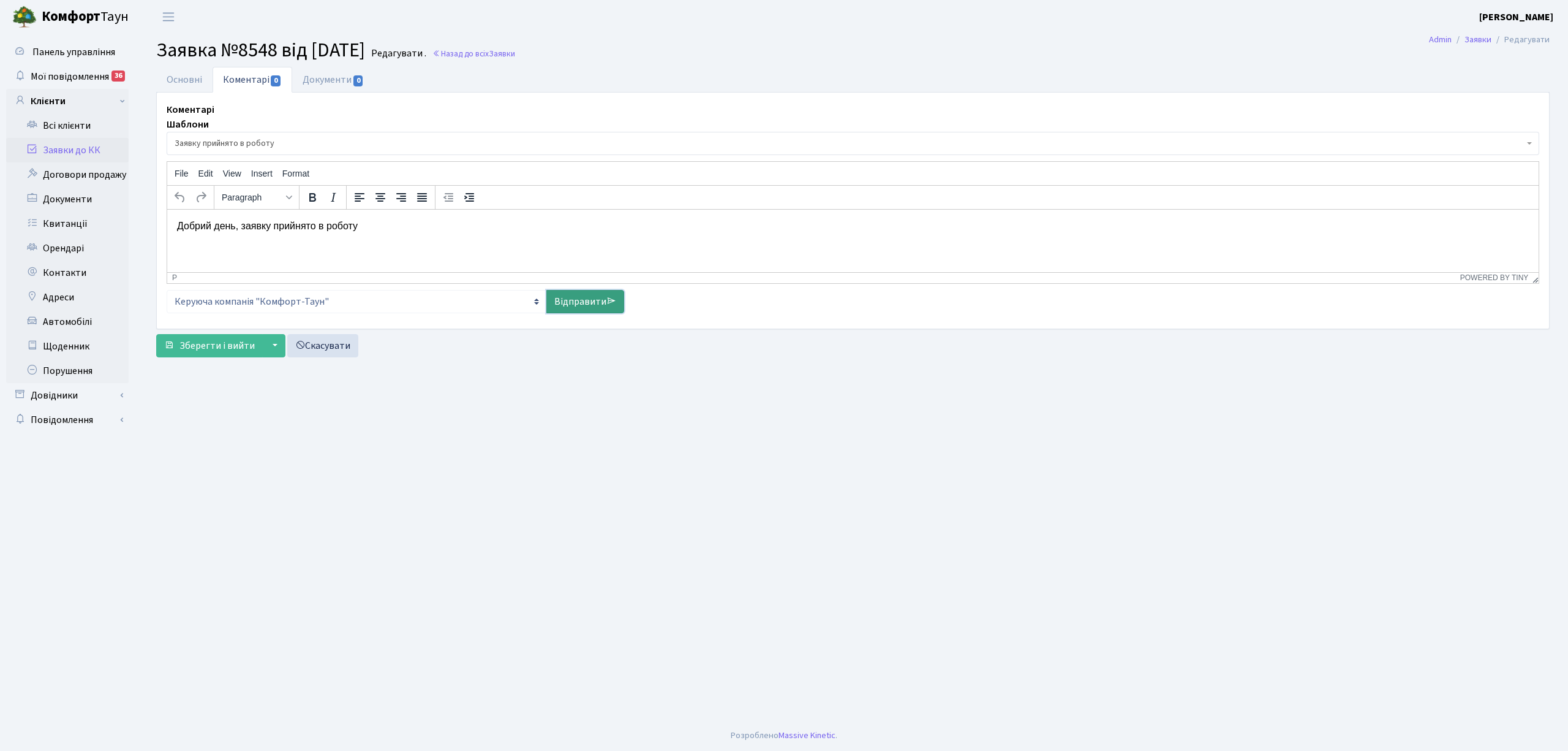
click at [565, 302] on link "Відправити" at bounding box center [585, 301] width 78 height 23
select select
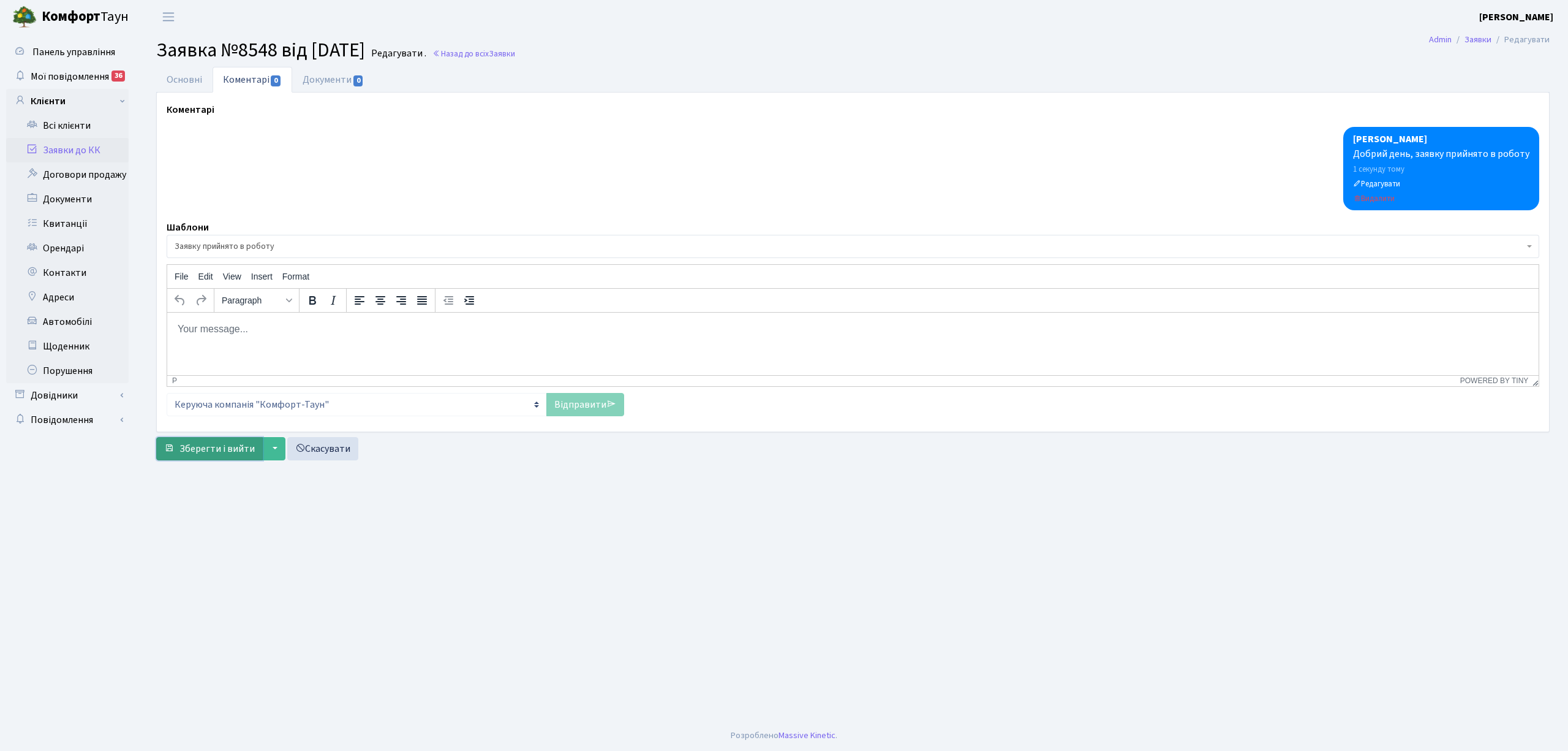
click at [235, 453] on span "Зберегти і вийти" at bounding box center [217, 449] width 75 height 13
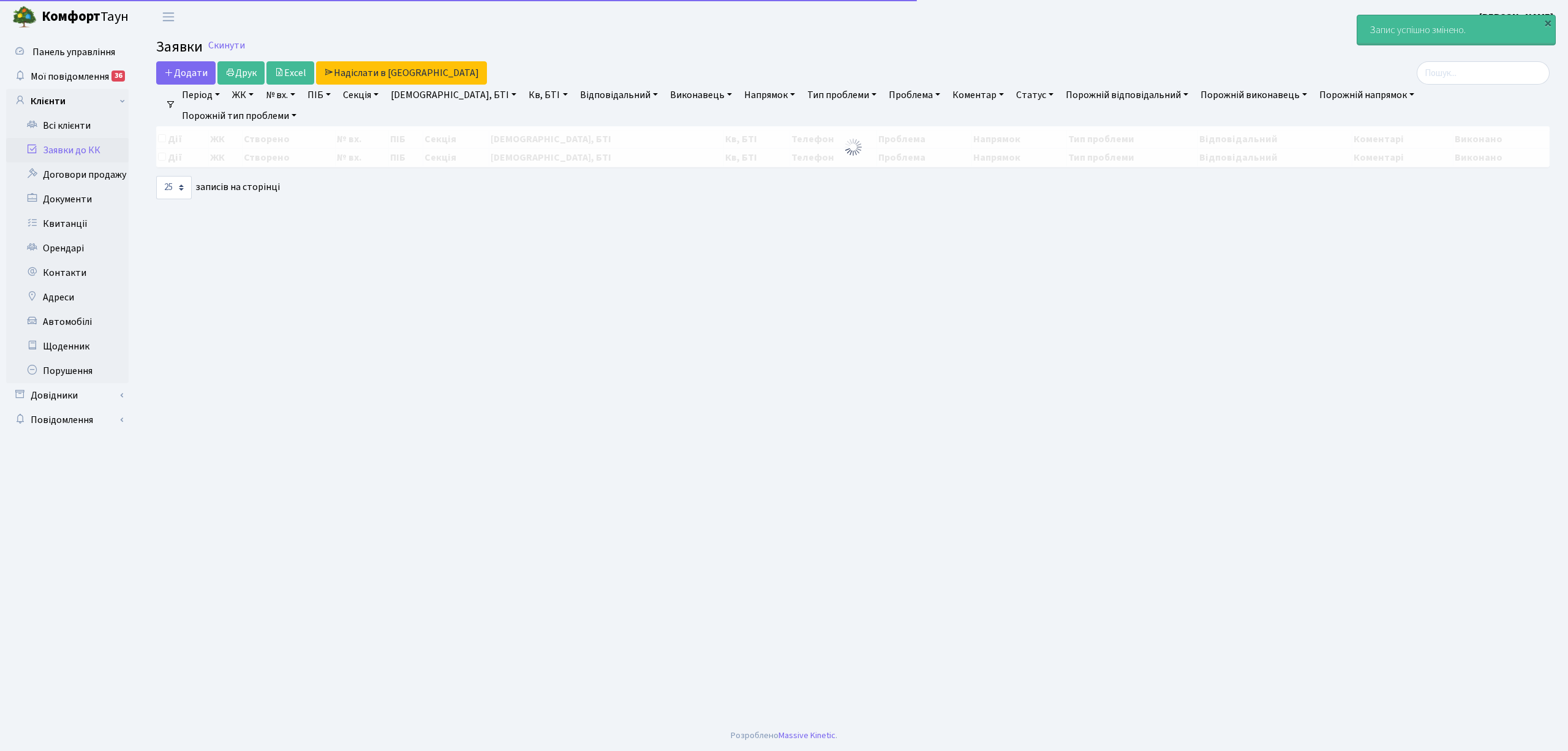
select select "25"
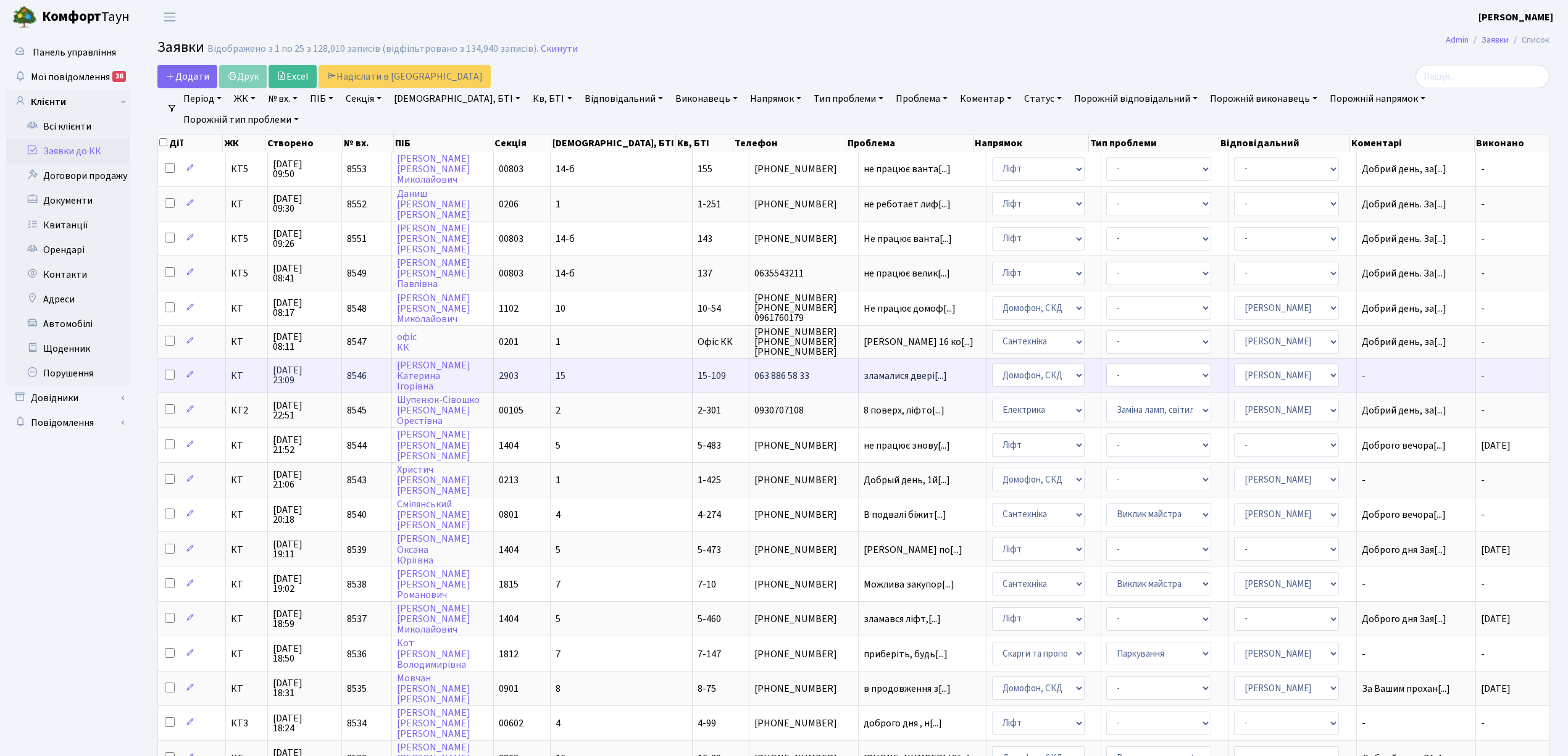
click at [598, 371] on td "15" at bounding box center [622, 375] width 142 height 35
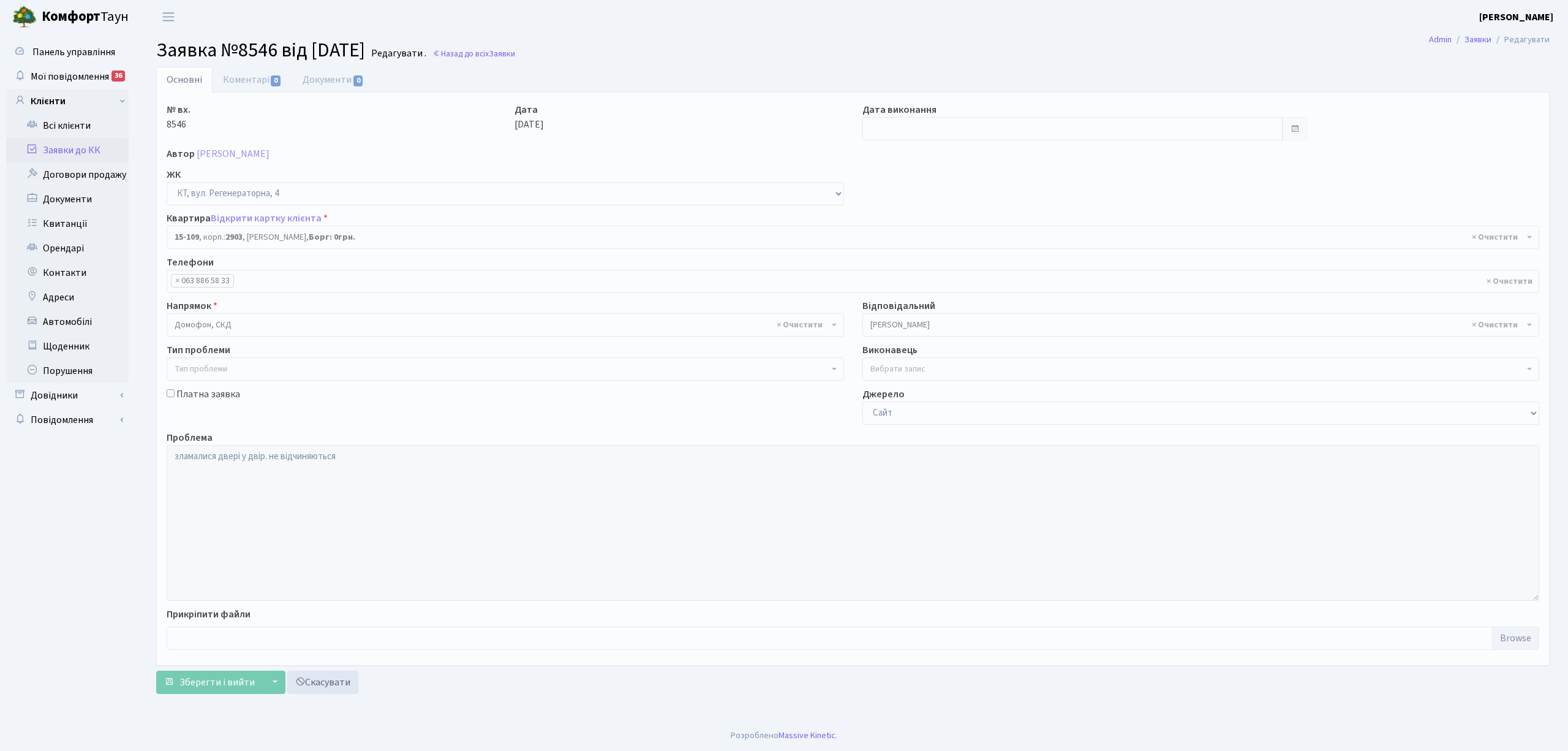
select select "8884"
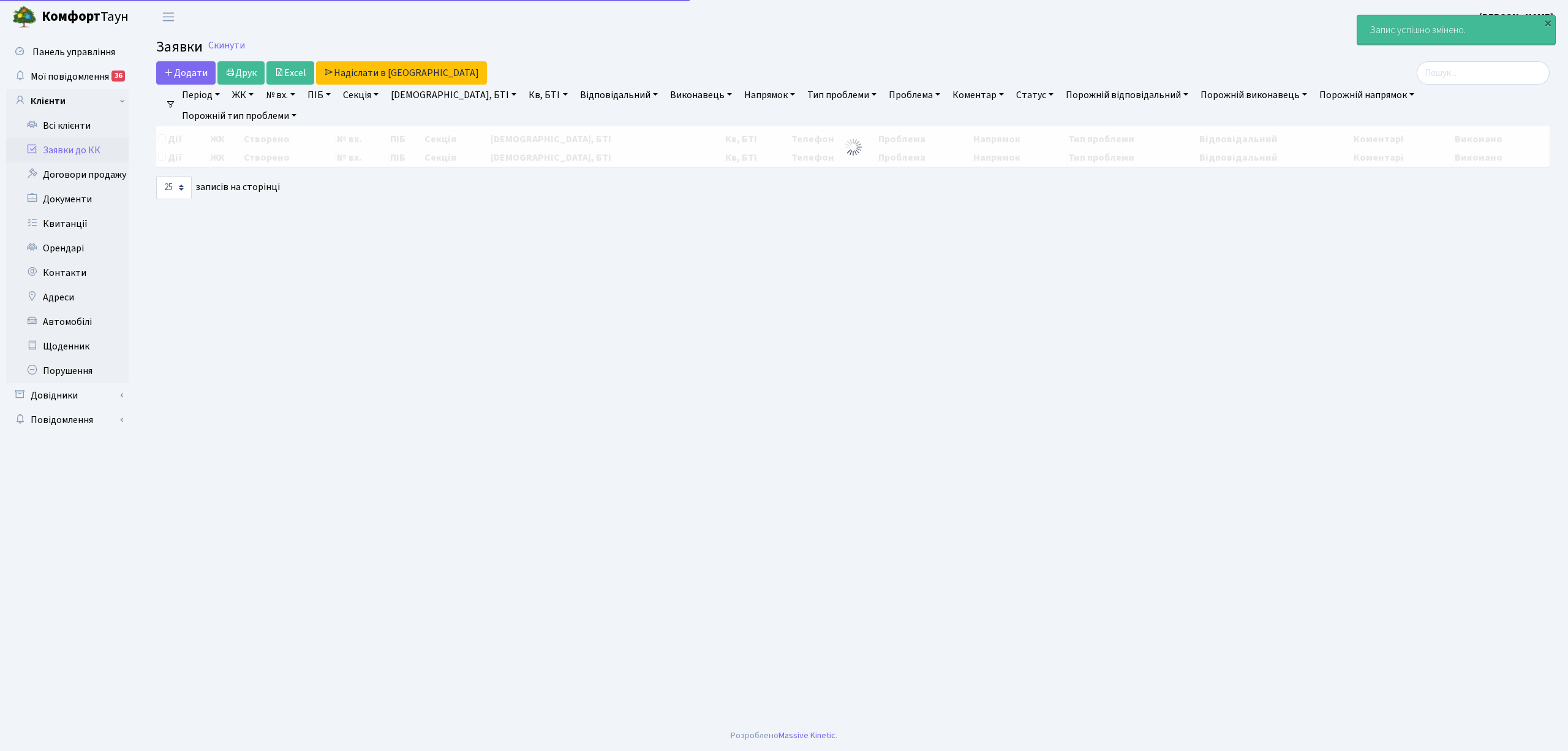
select select "25"
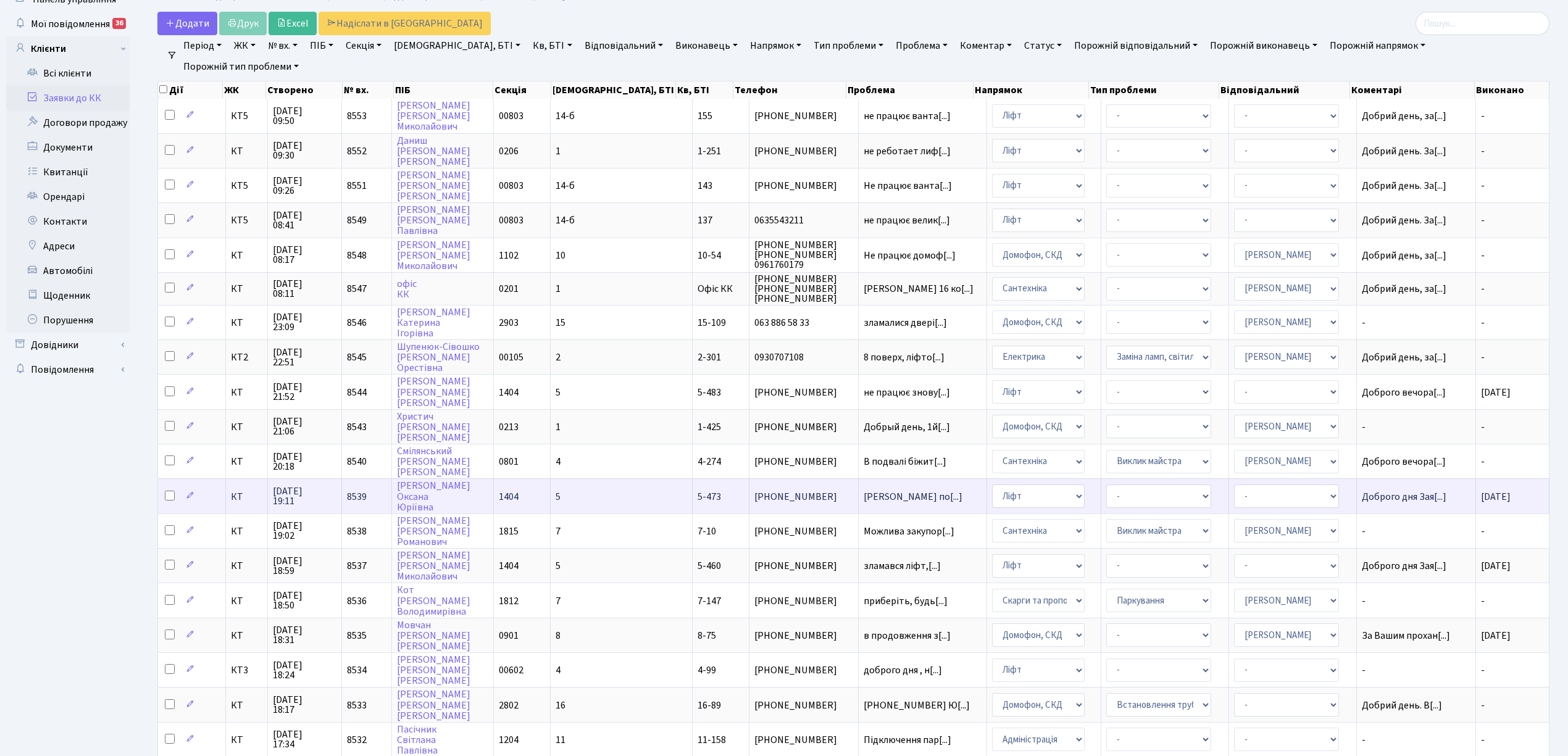
scroll to position [82, 0]
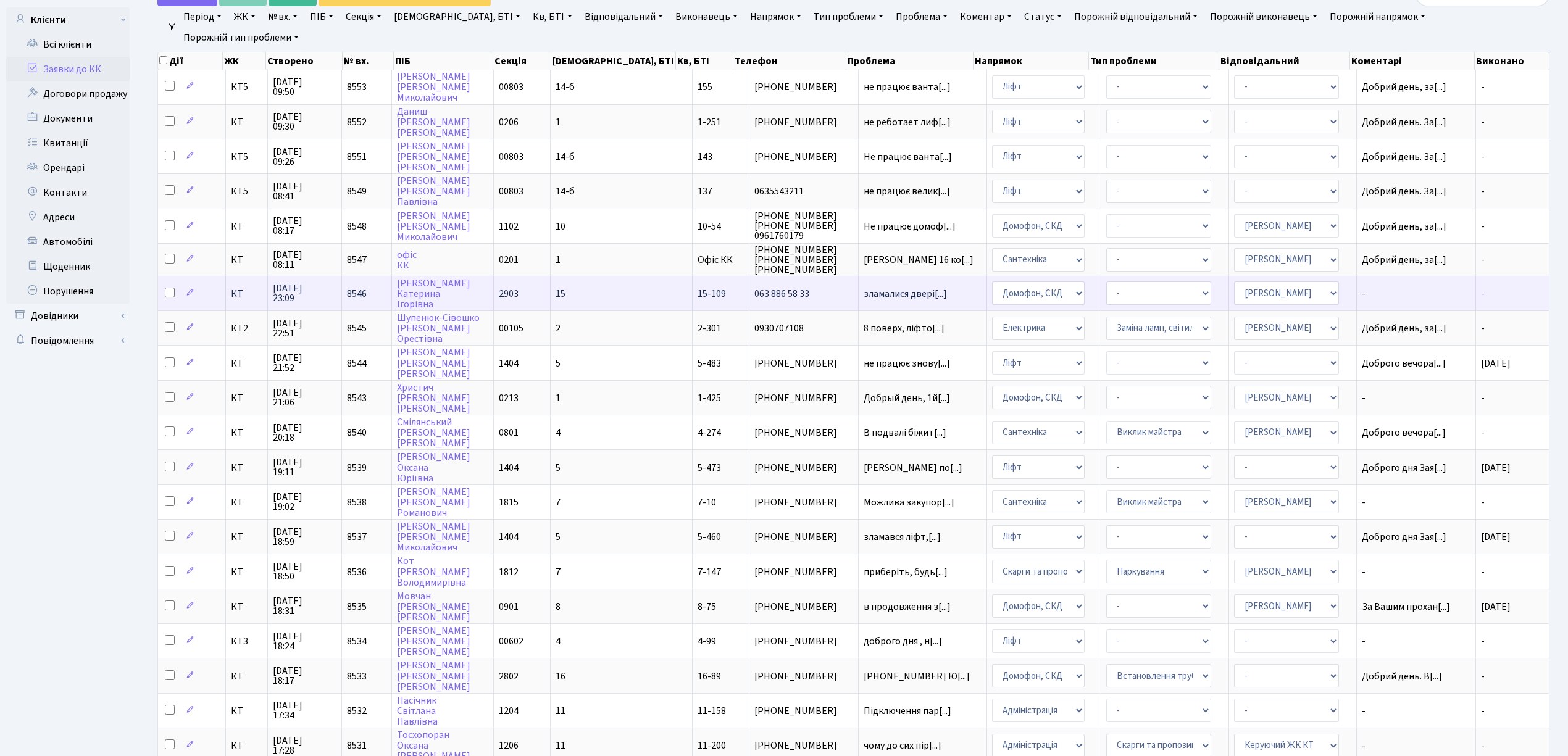
click at [784, 289] on span "063 886 58 33" at bounding box center [803, 294] width 98 height 10
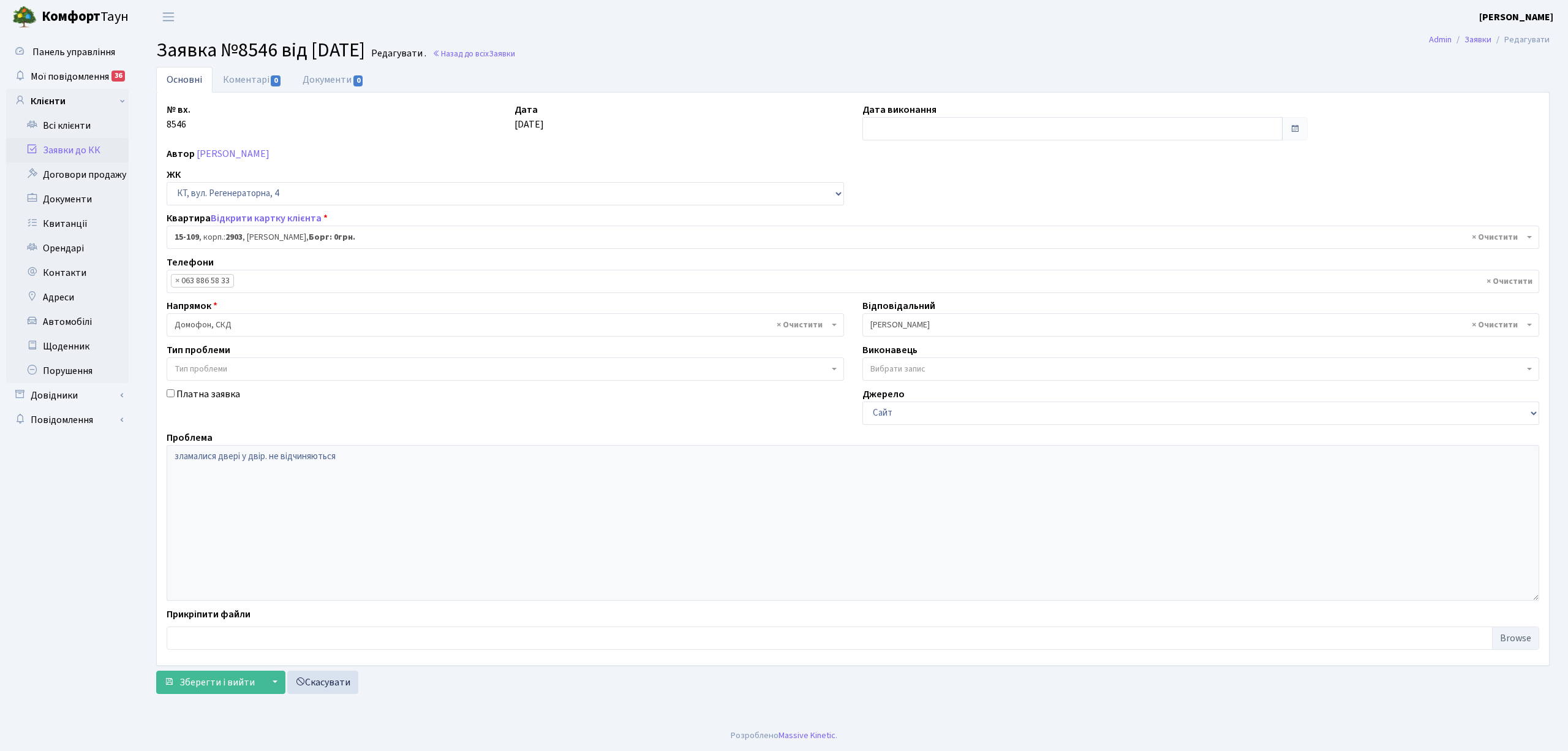
select select "8884"
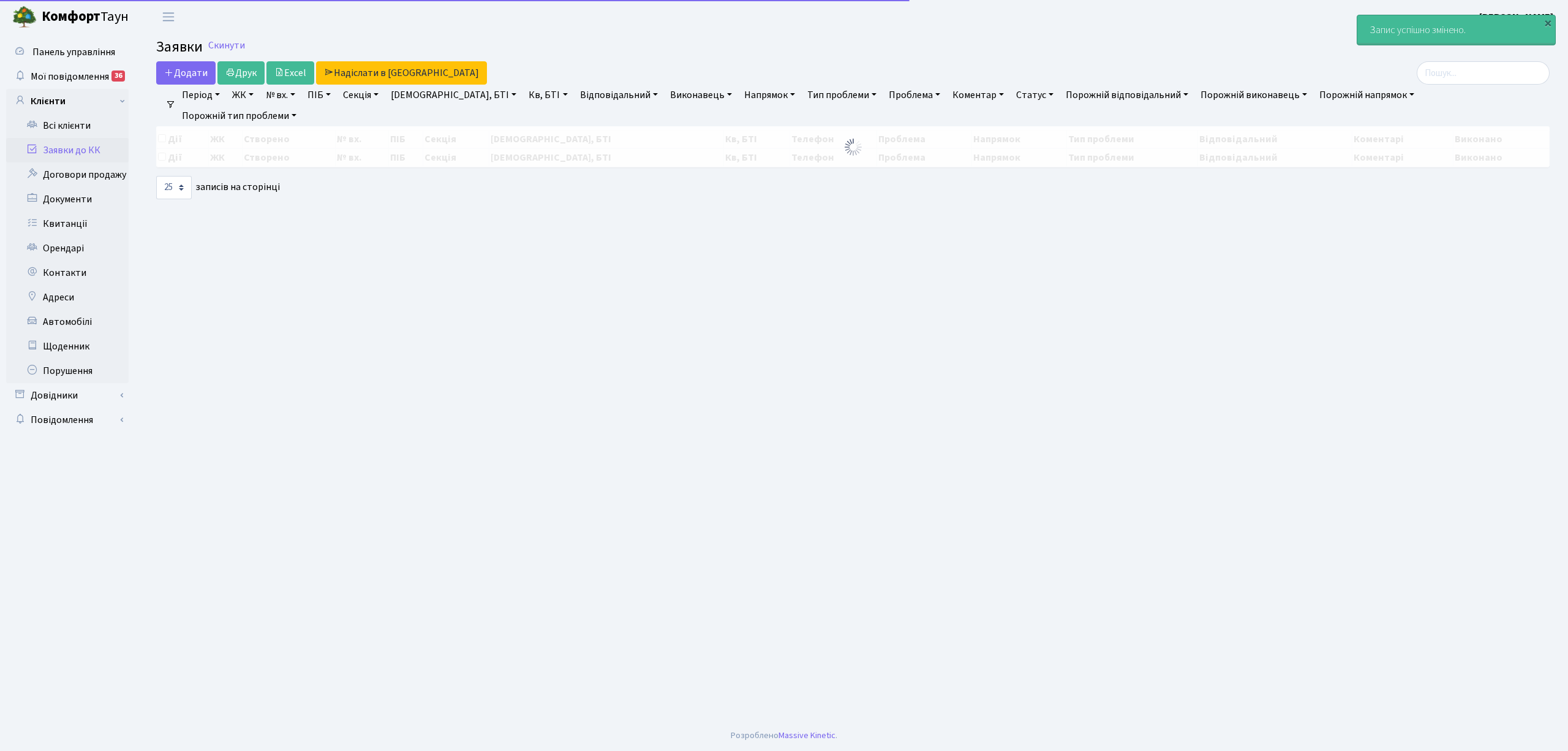
select select "25"
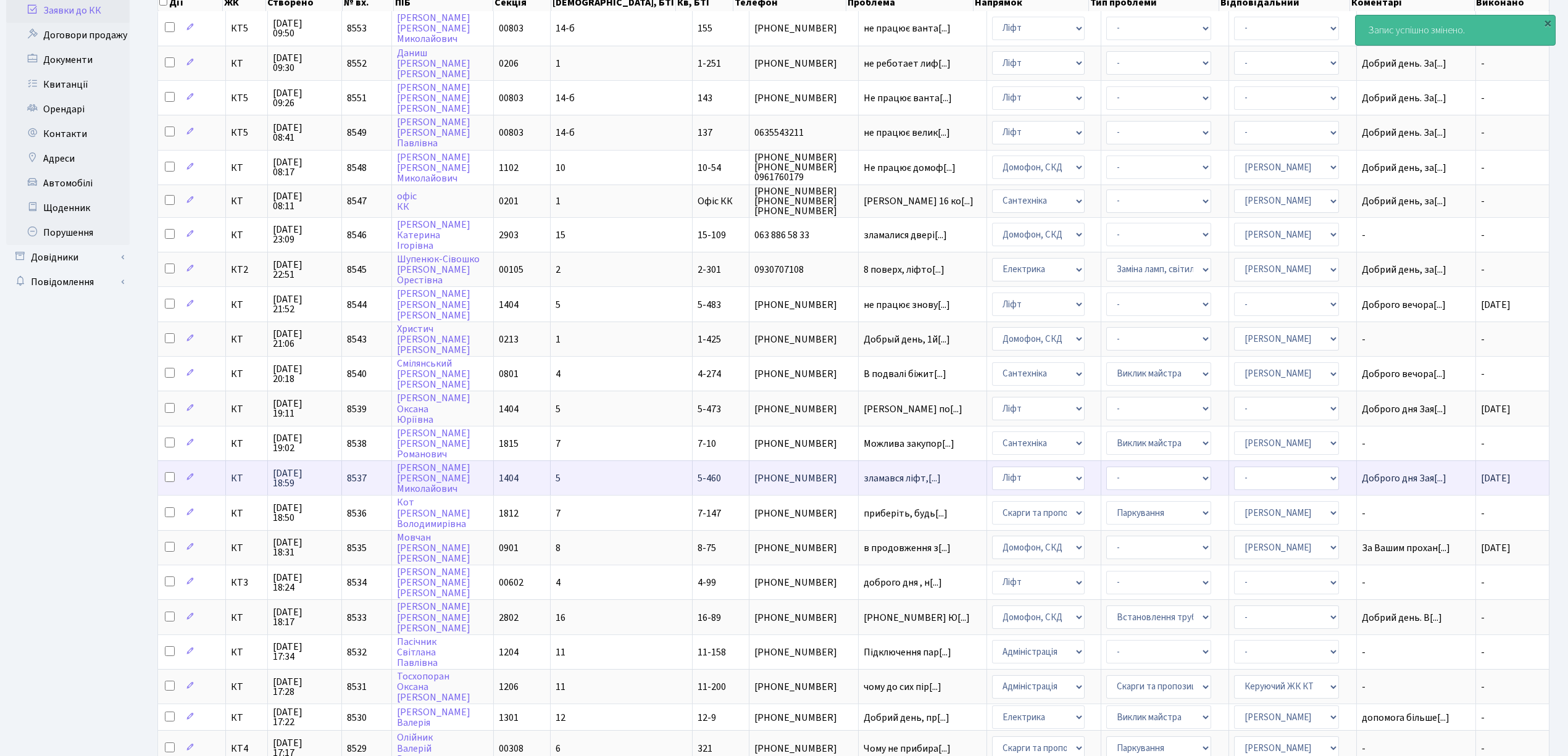
scroll to position [164, 0]
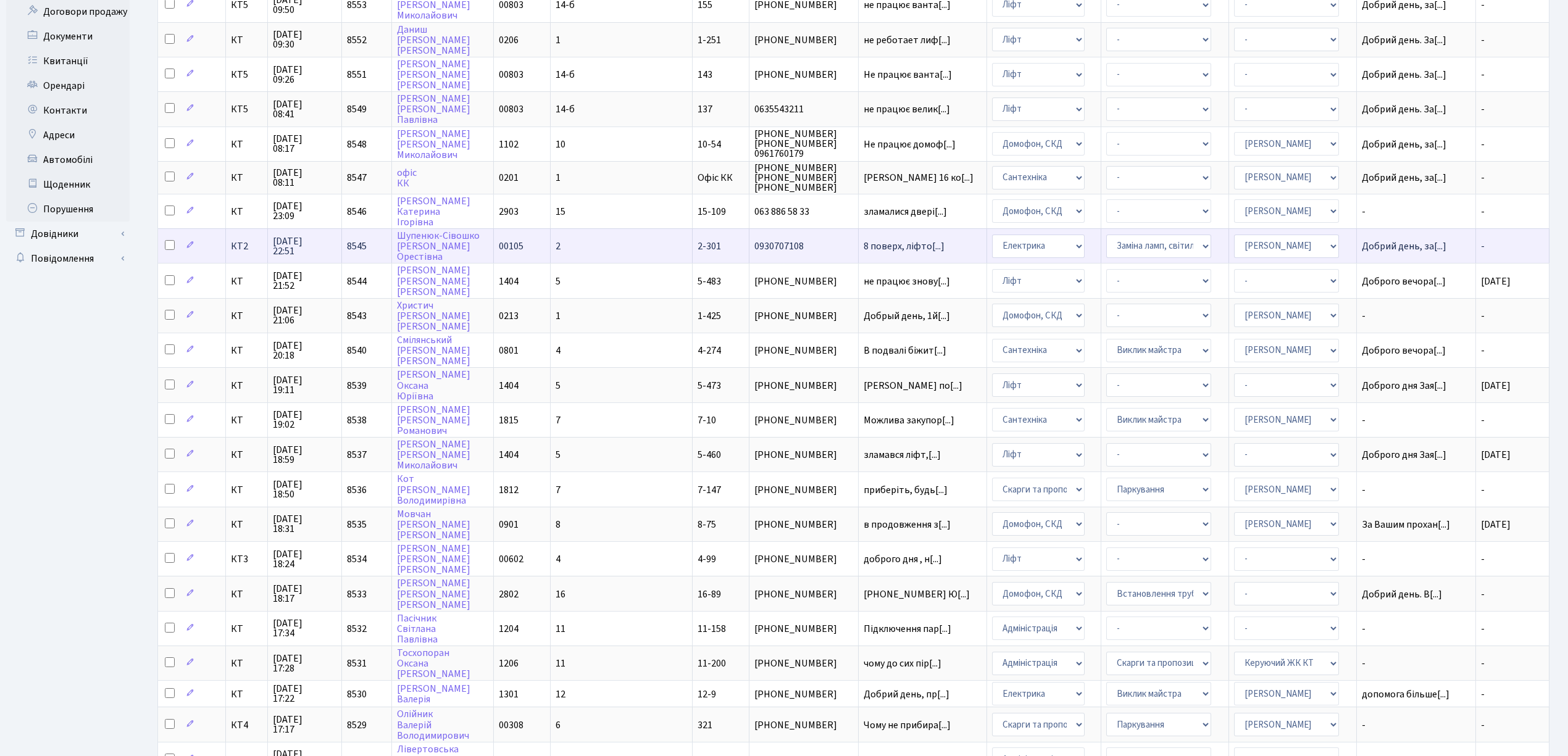
click at [596, 236] on td "2" at bounding box center [622, 246] width 142 height 35
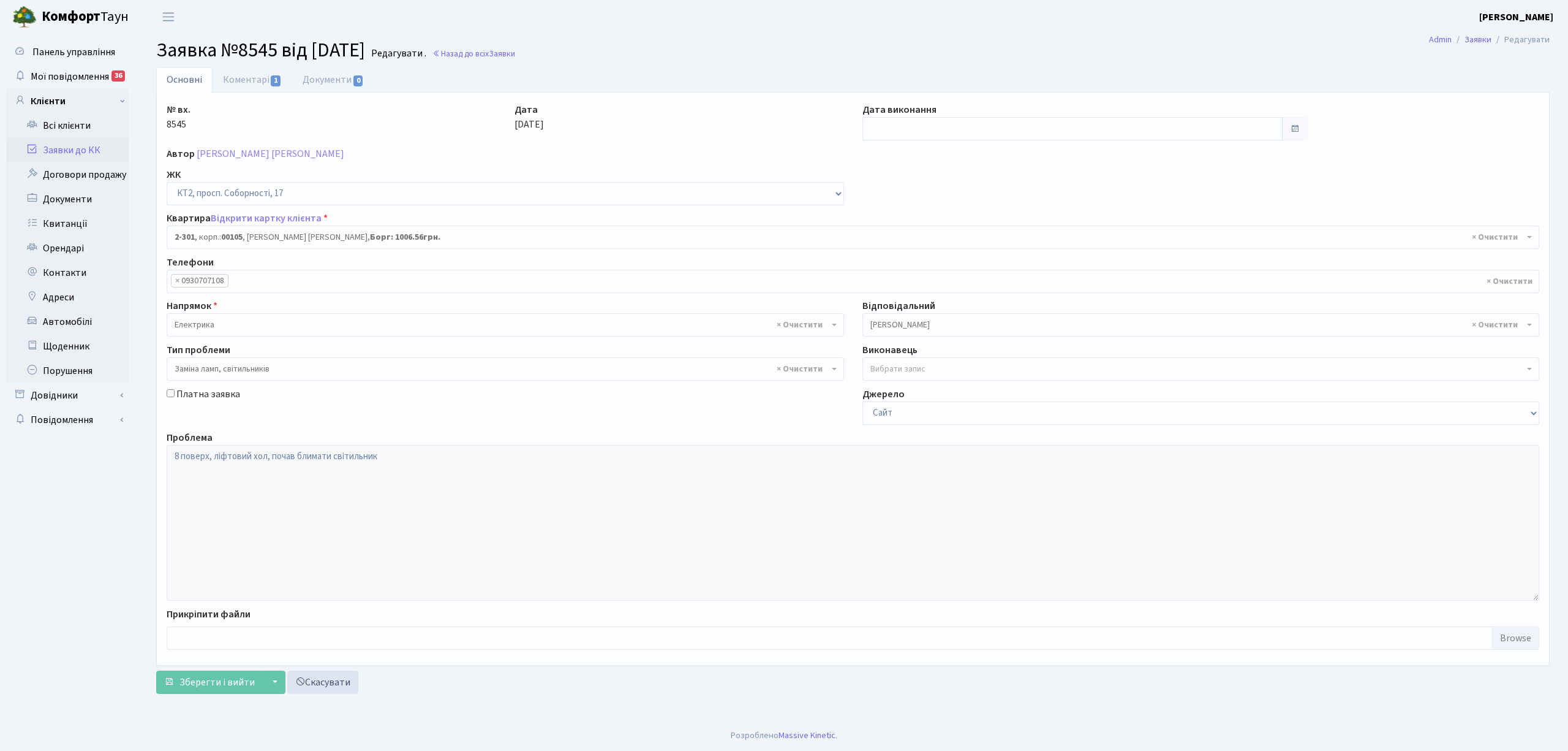
select select "15357"
select select "40"
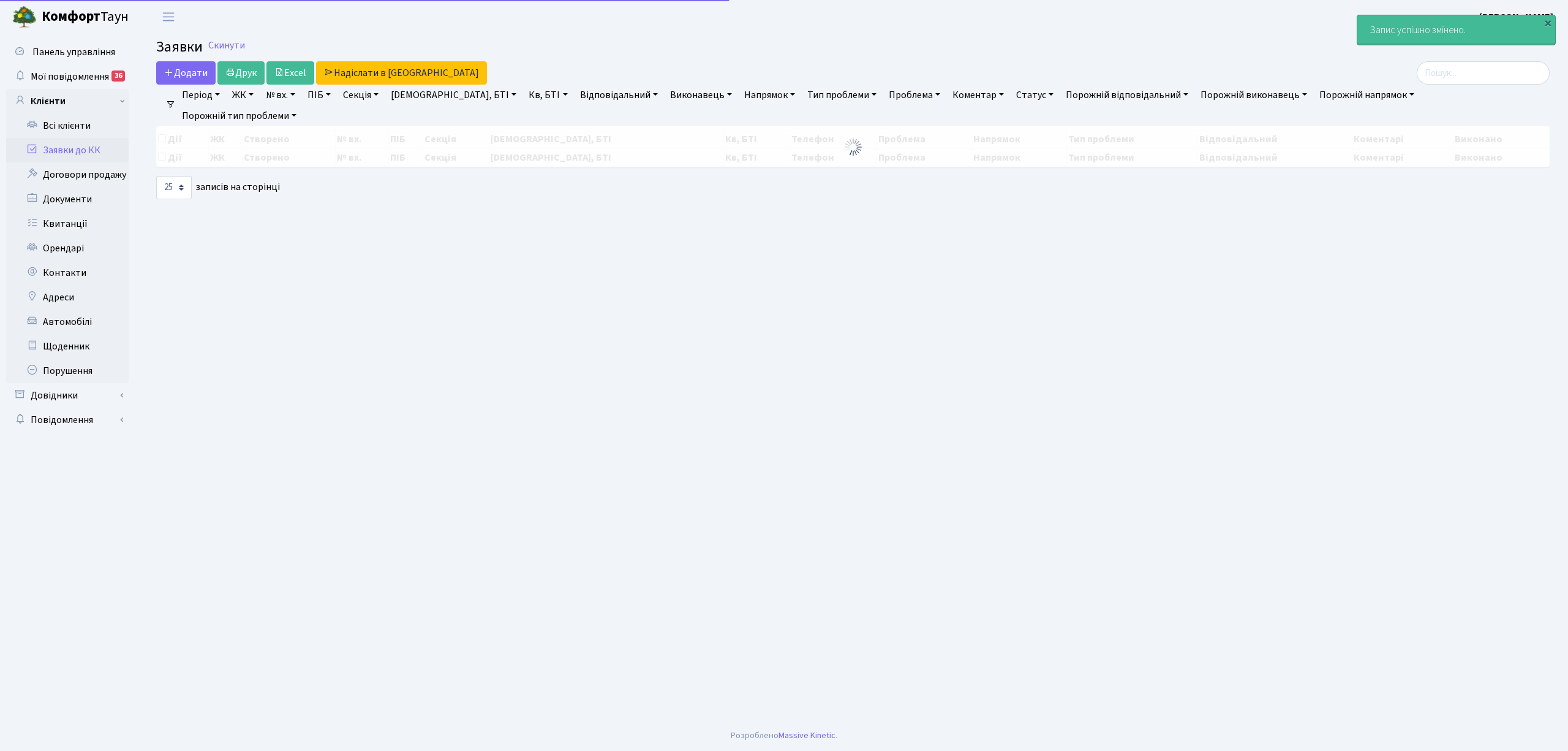
select select "25"
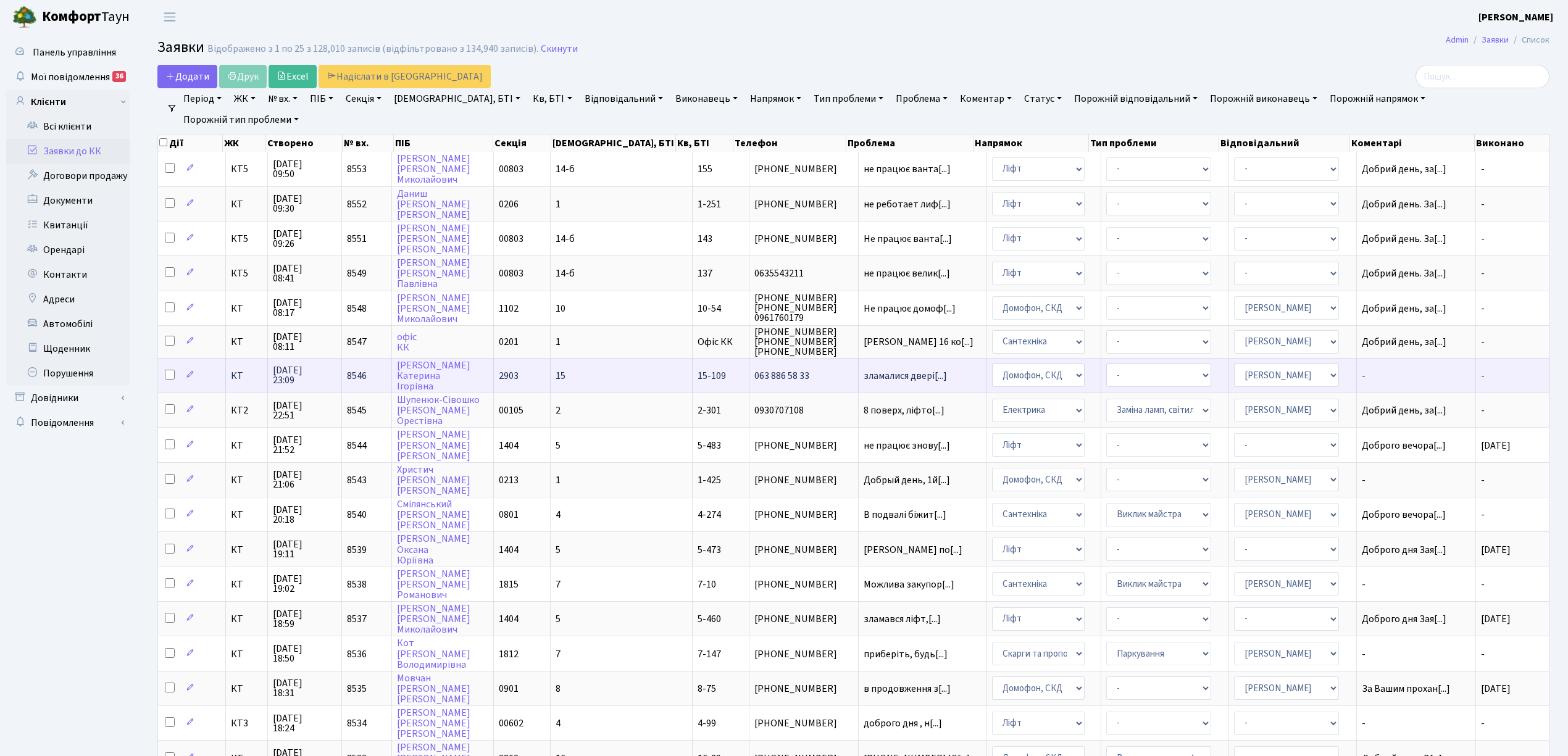
click at [788, 371] on span "063 886 58 33" at bounding box center [803, 376] width 98 height 10
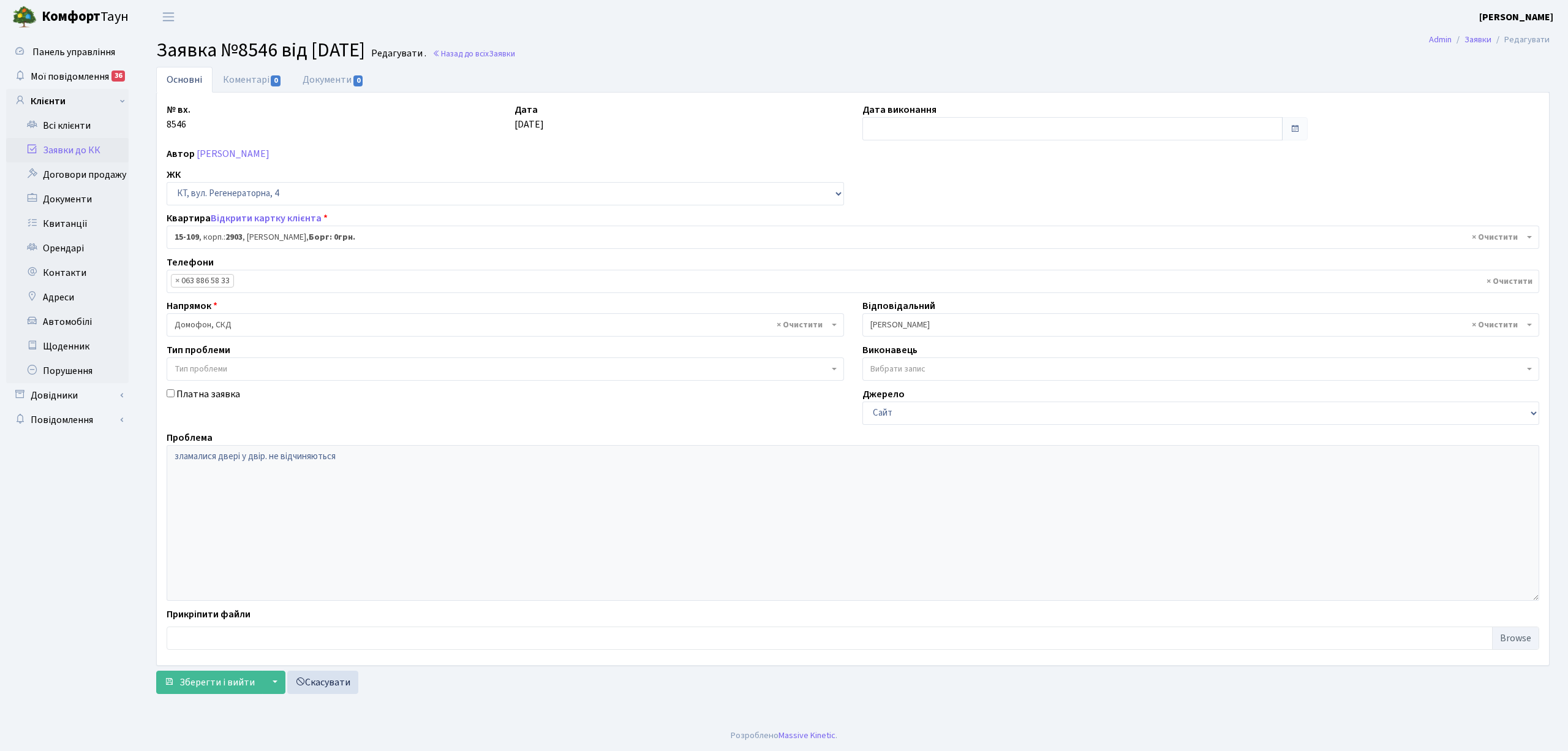
select select "8884"
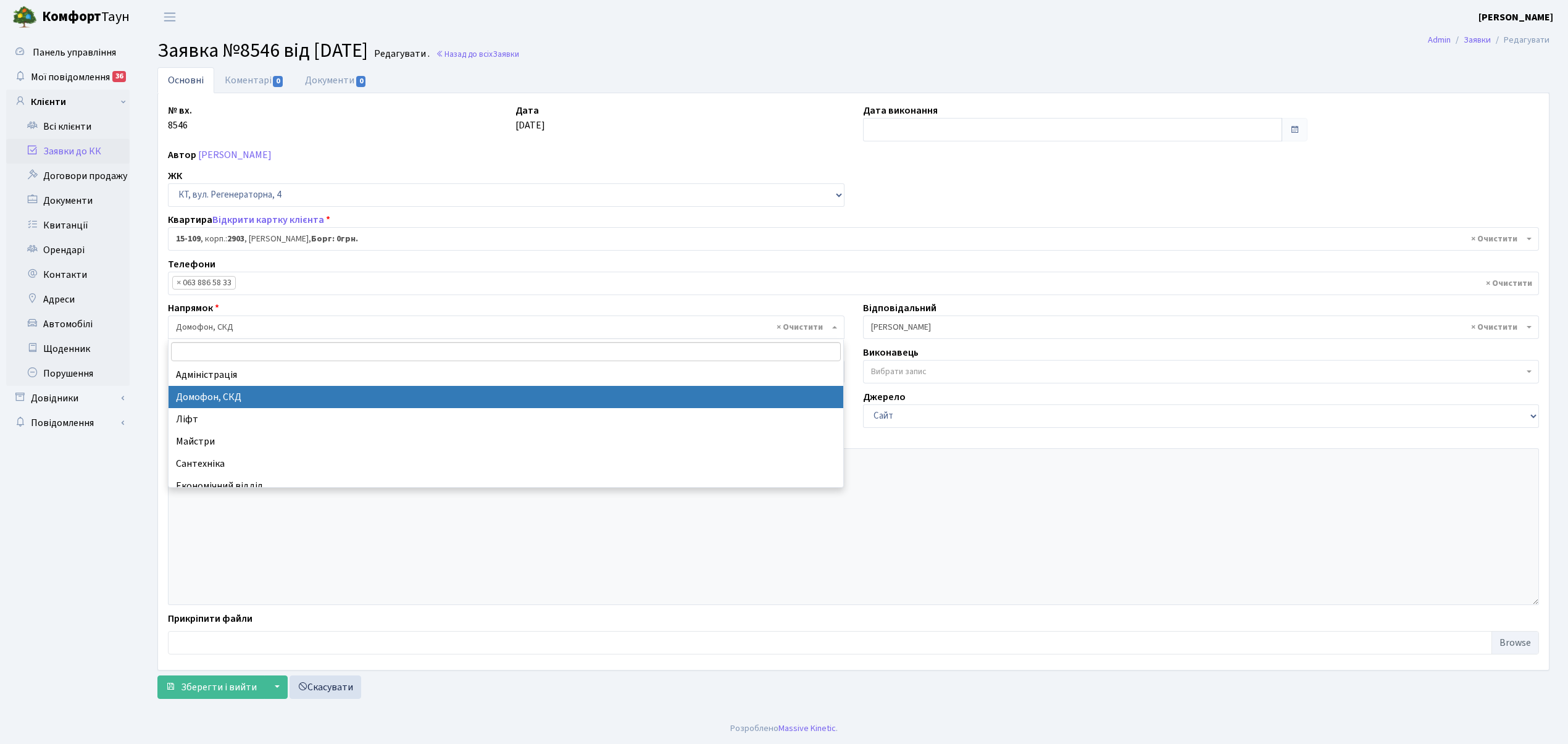
click at [252, 326] on span "× Домофон, СКД" at bounding box center [502, 327] width 653 height 12
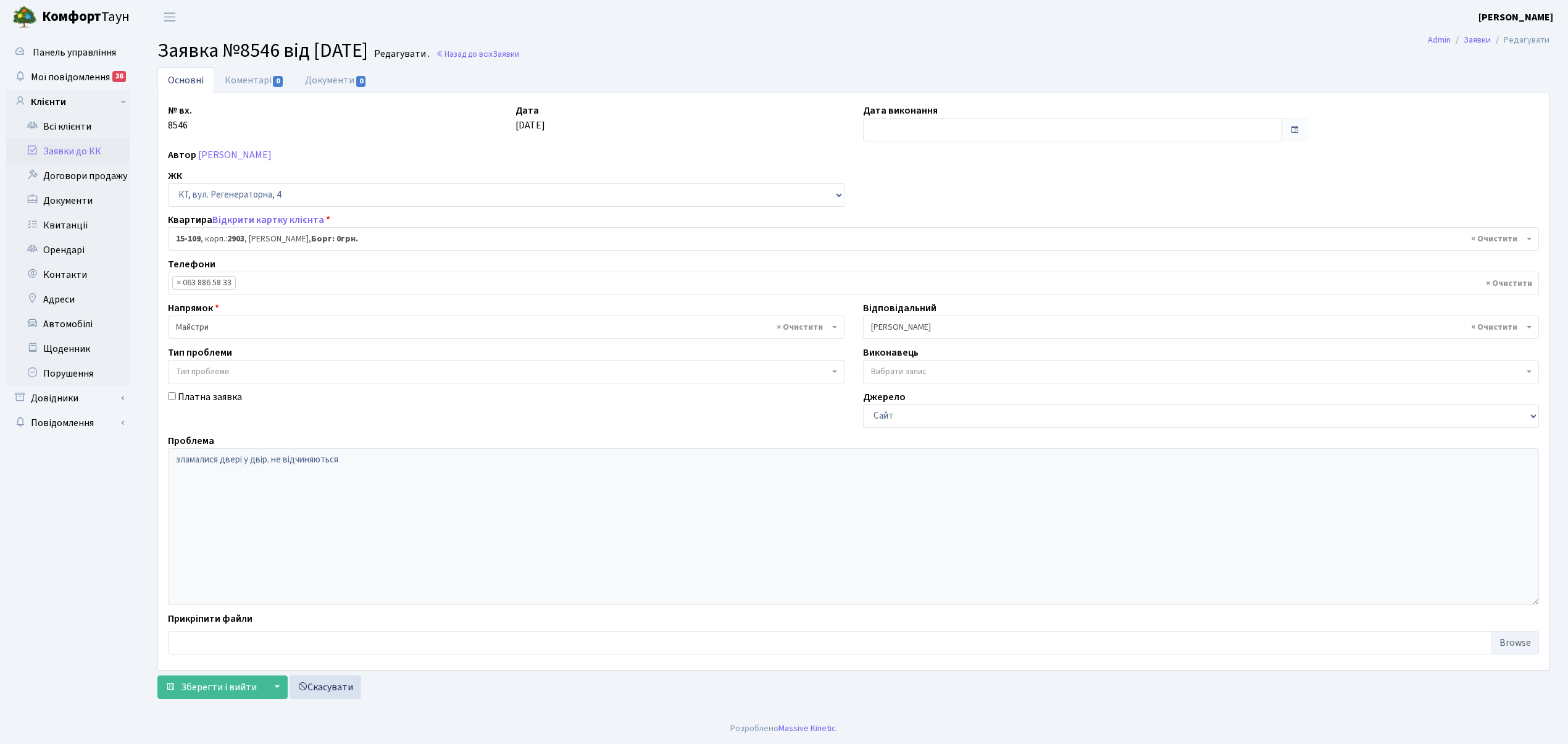
select select "1"
select select
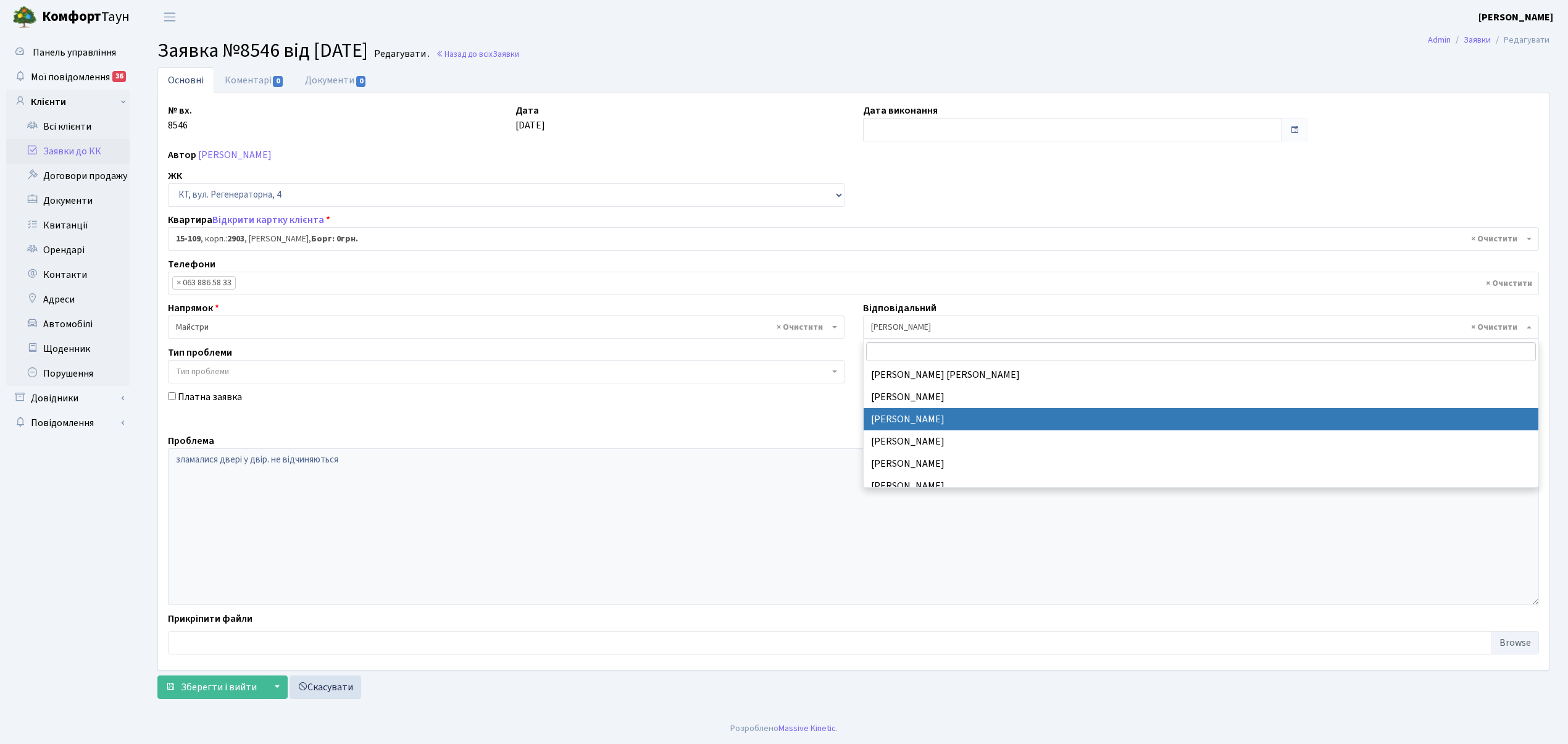
click at [906, 328] on span "× Корчун А. А." at bounding box center [1197, 327] width 653 height 12
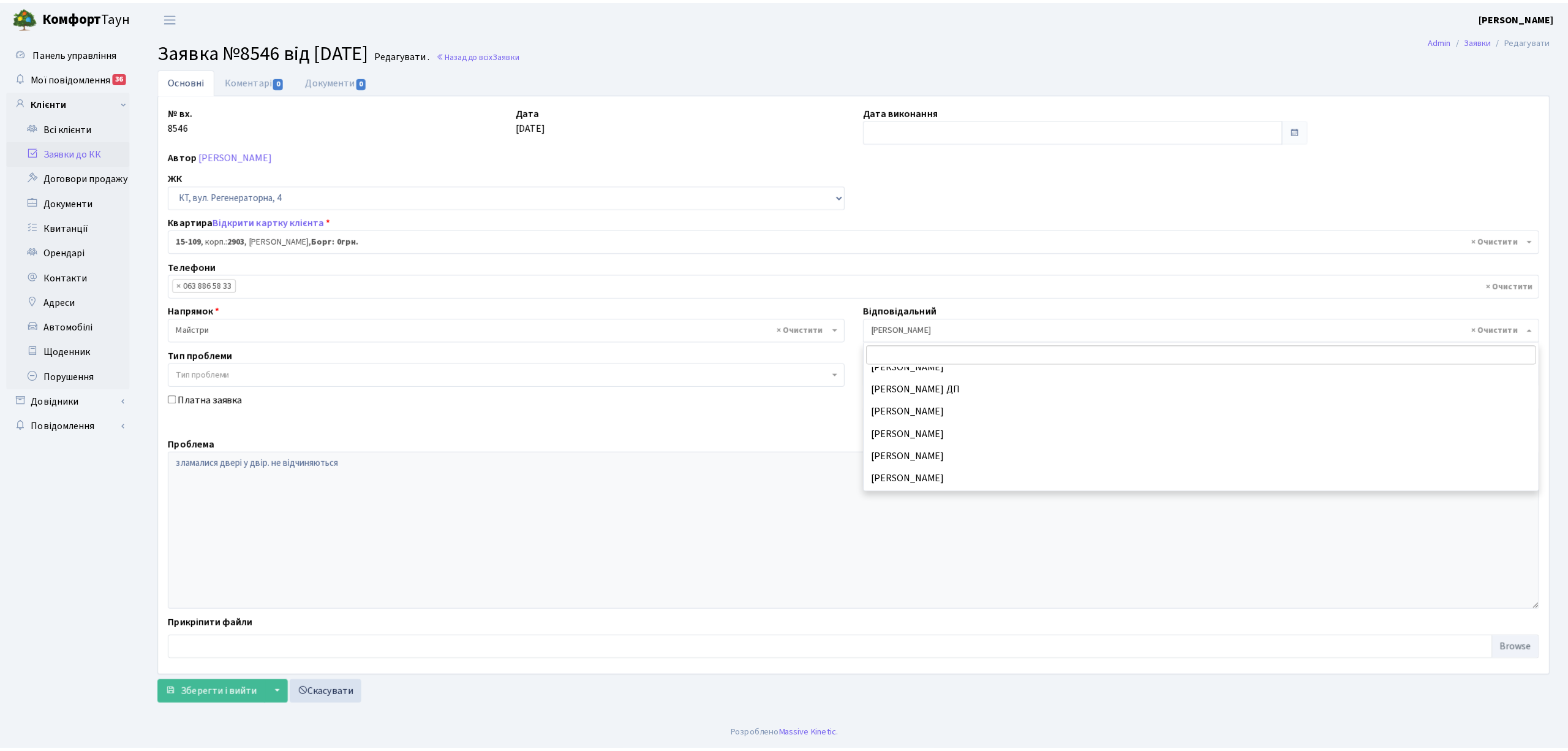
scroll to position [583, 0]
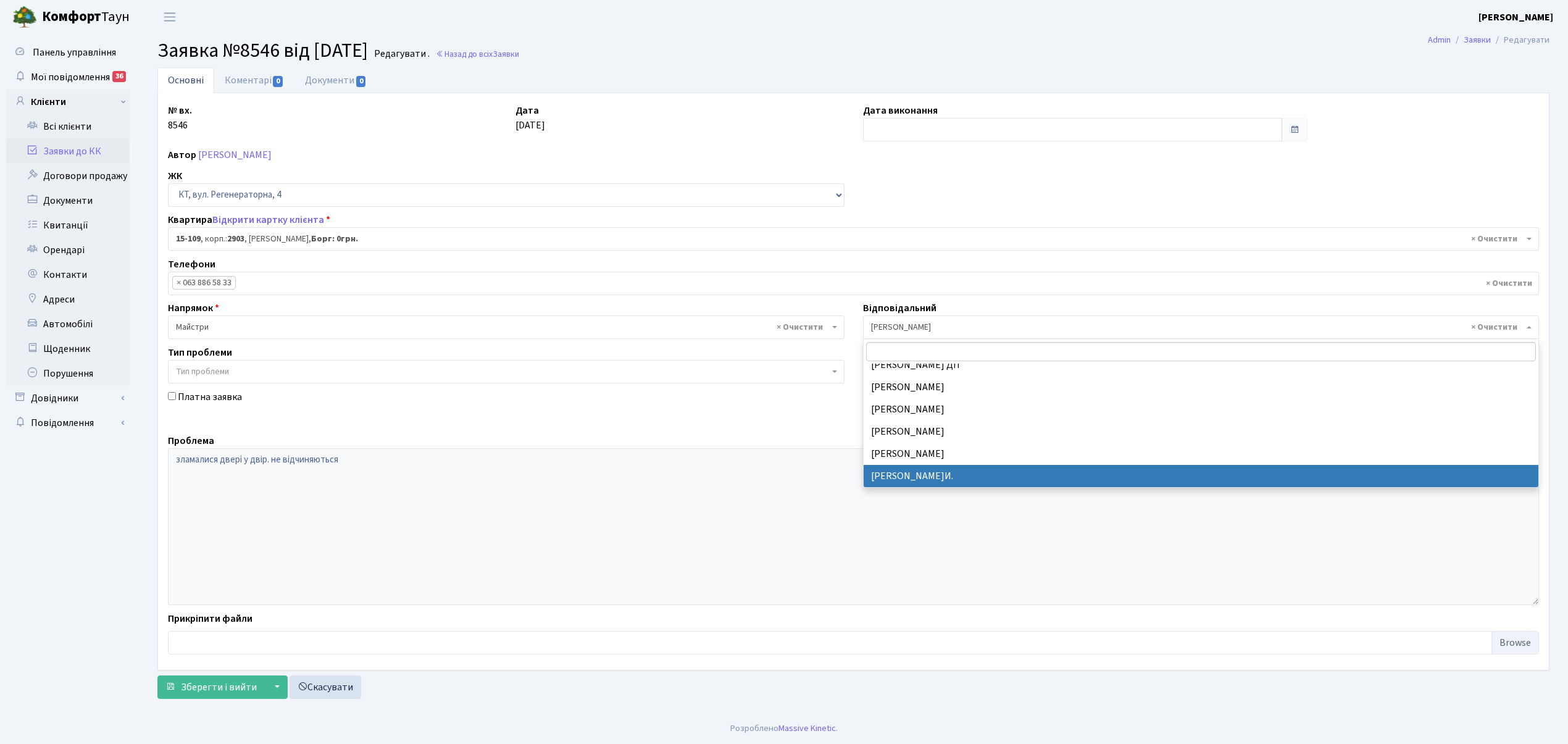
select select "18"
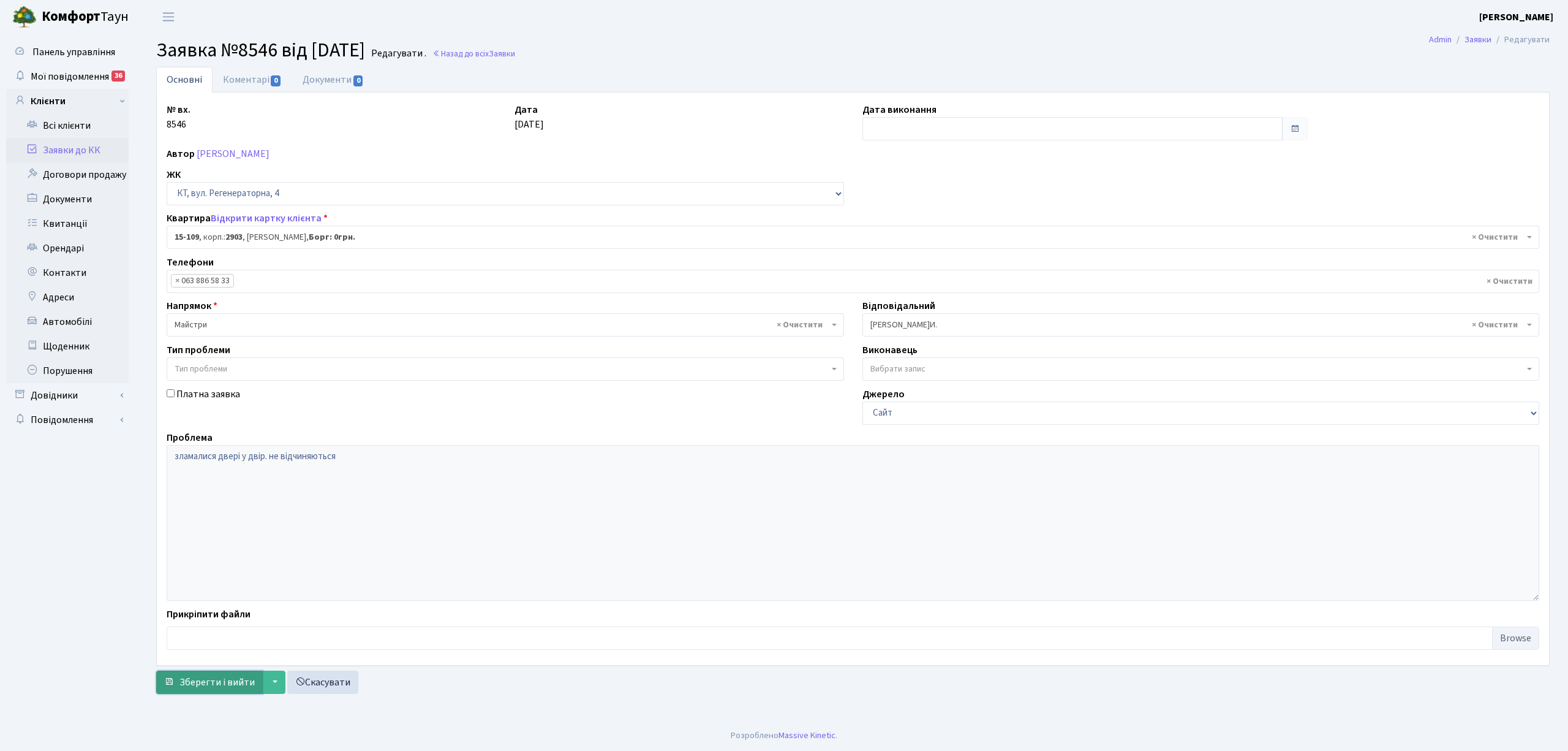
click at [211, 687] on span "Зберегти і вийти" at bounding box center [217, 682] width 75 height 13
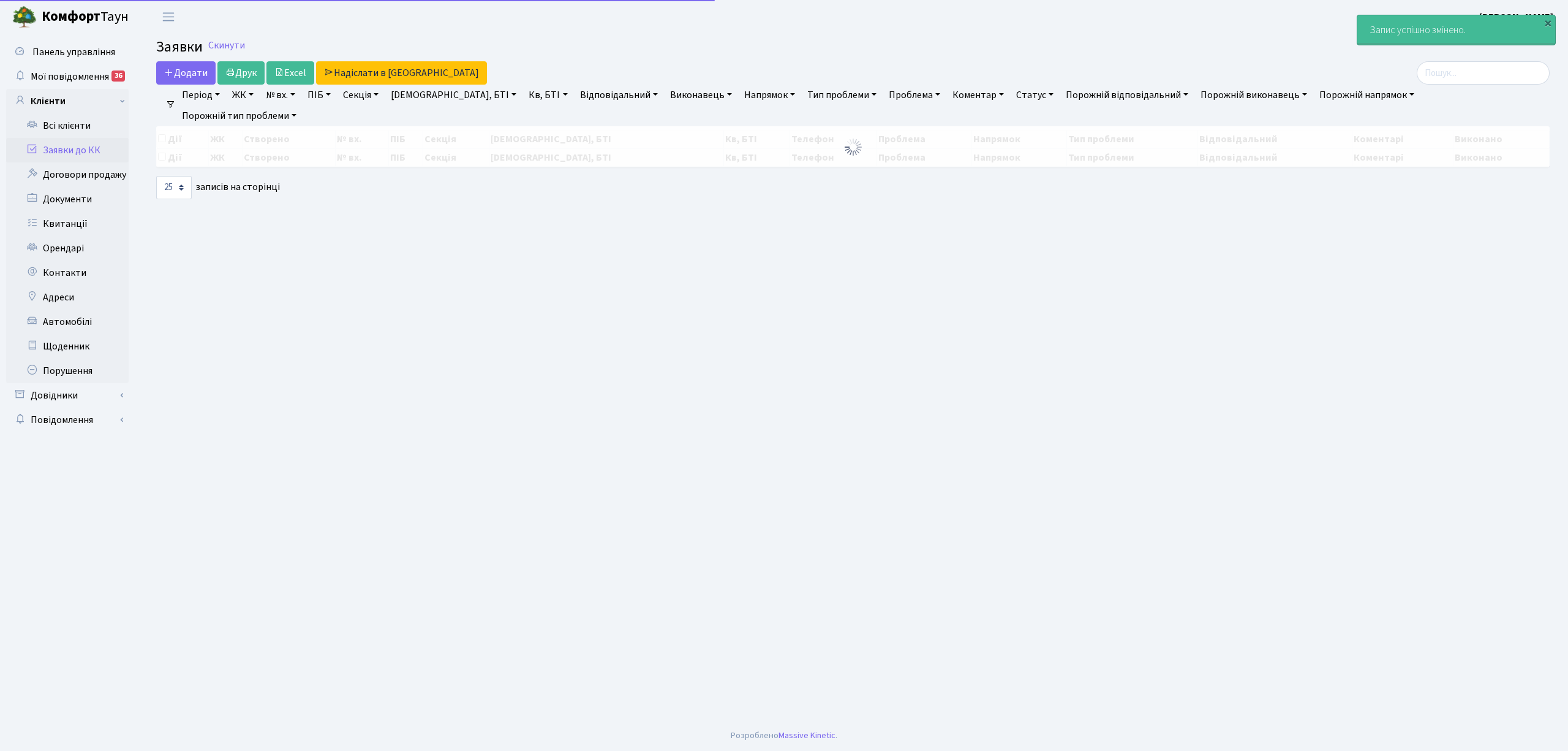
select select "25"
